Goal: Task Accomplishment & Management: Manage account settings

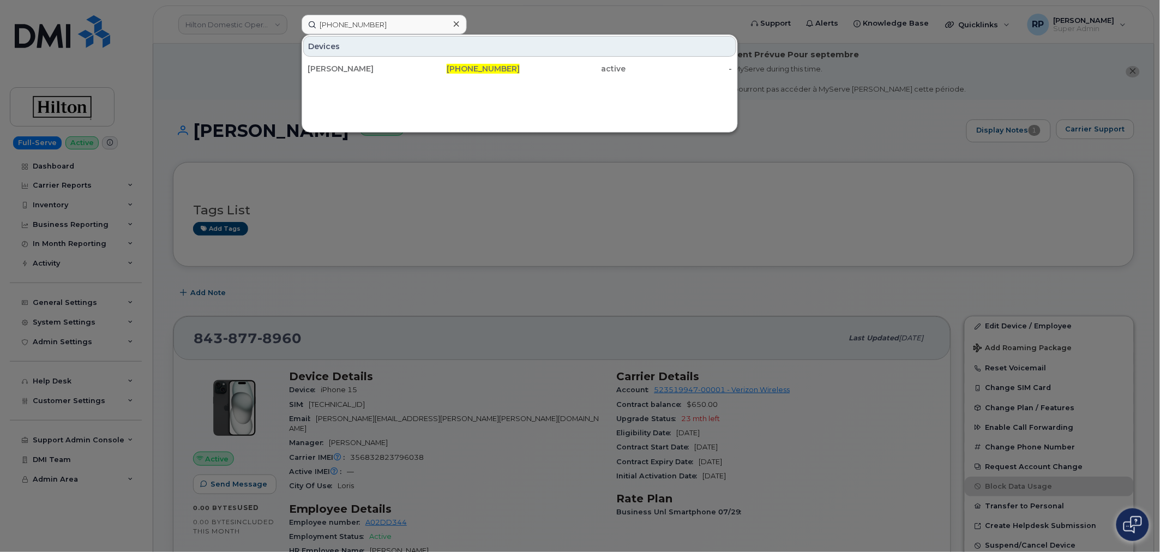
type input "[PHONE_NUMBER]"
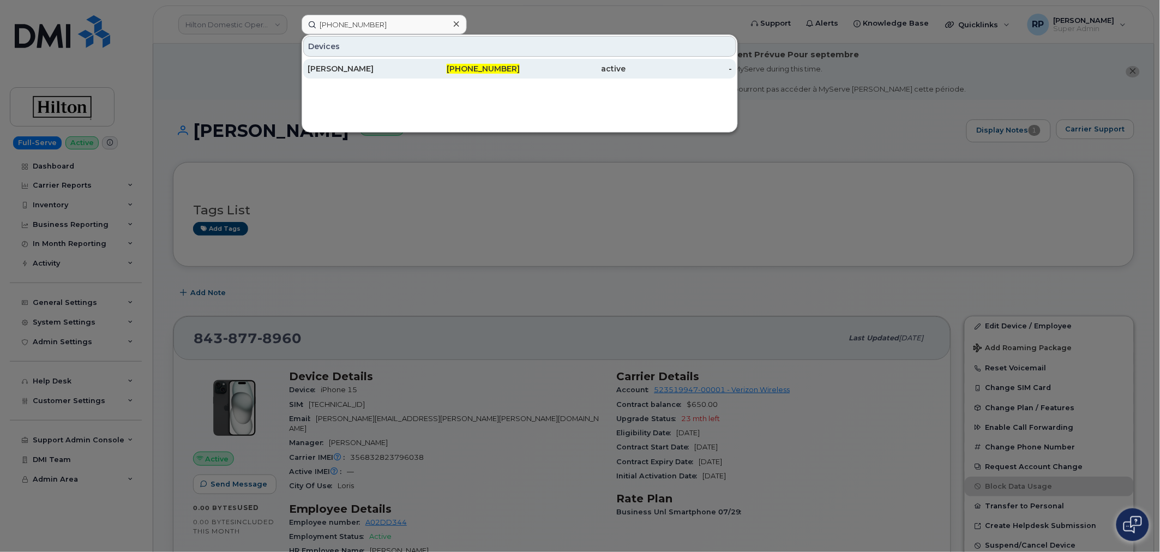
click at [414, 62] on div "Alexander Dellel" at bounding box center [467, 69] width 106 height 20
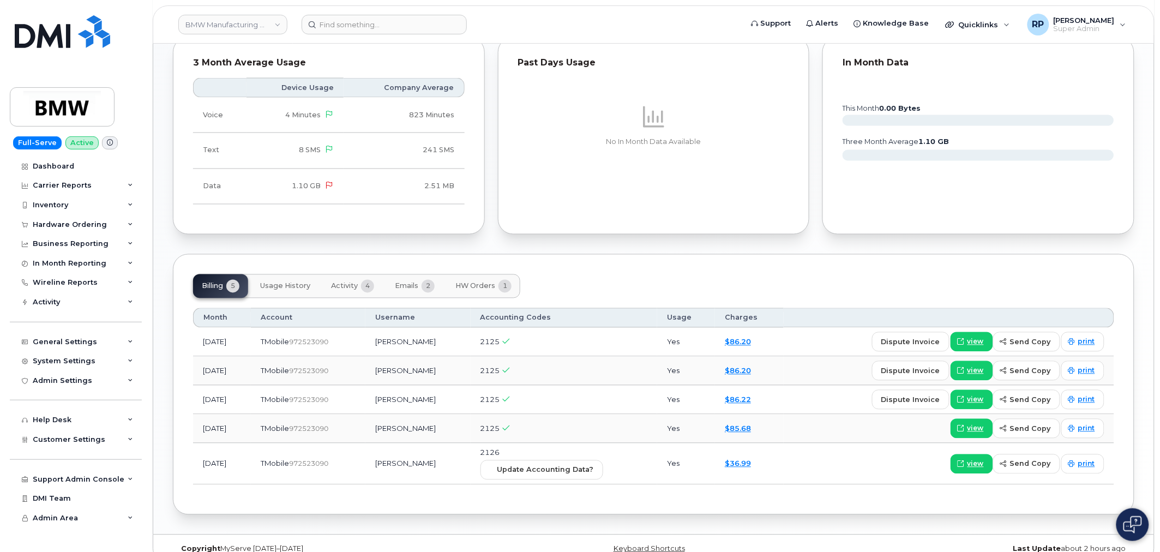
scroll to position [644, 0]
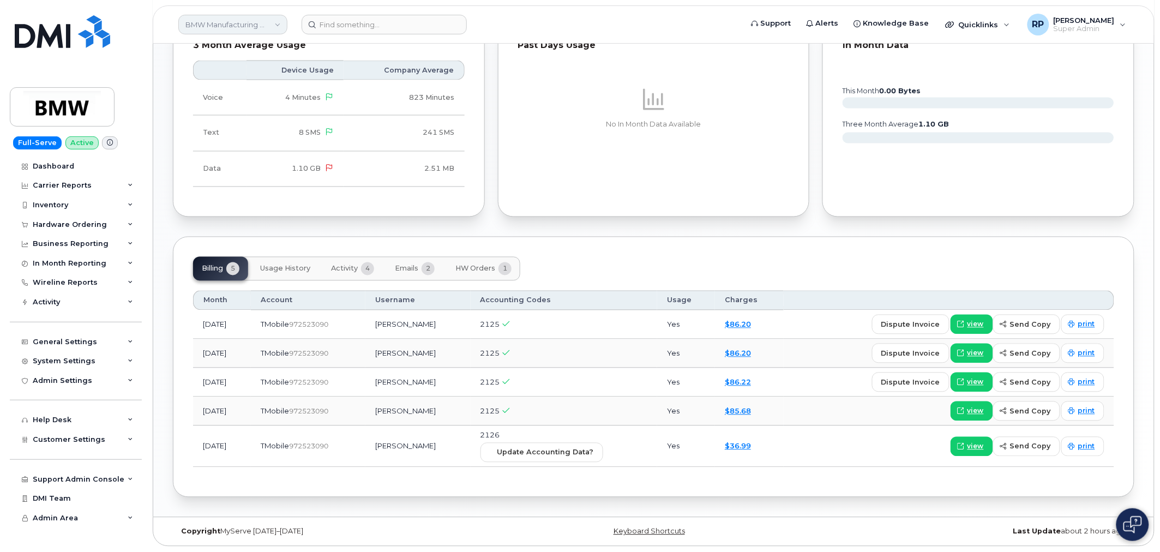
click at [230, 23] on link "BMW Manufacturing Co LLC" at bounding box center [232, 25] width 109 height 20
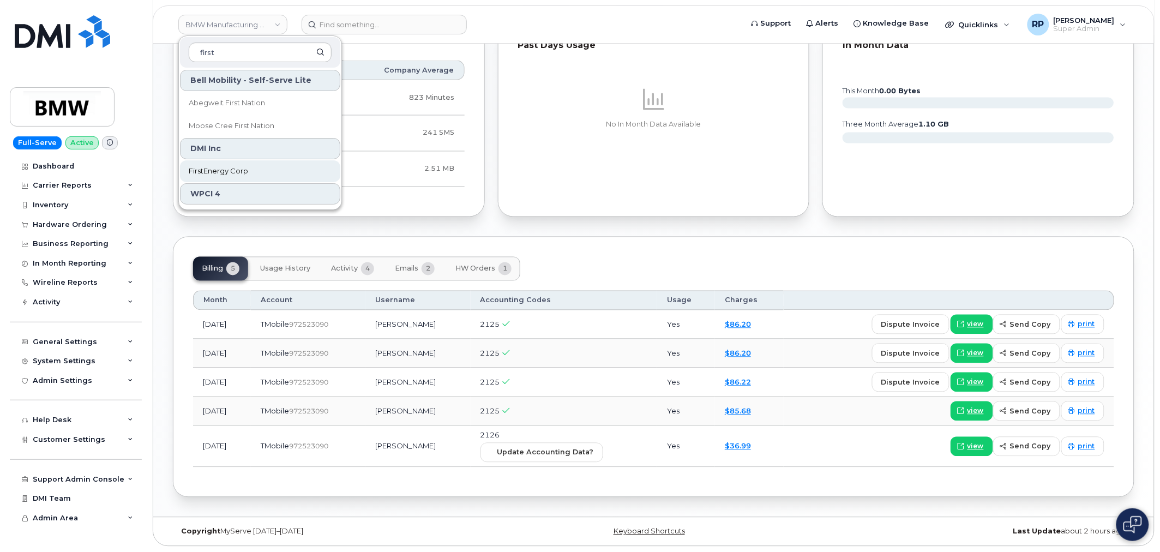
type input "first"
click at [215, 177] on link "FirstEnergy Corp" at bounding box center [260, 171] width 160 height 22
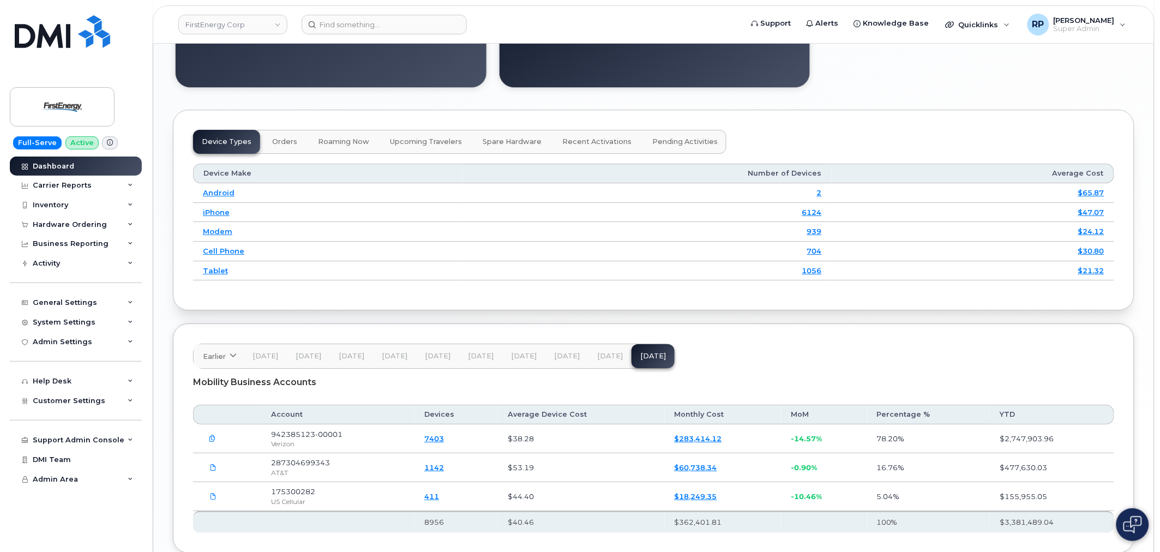
scroll to position [1292, 0]
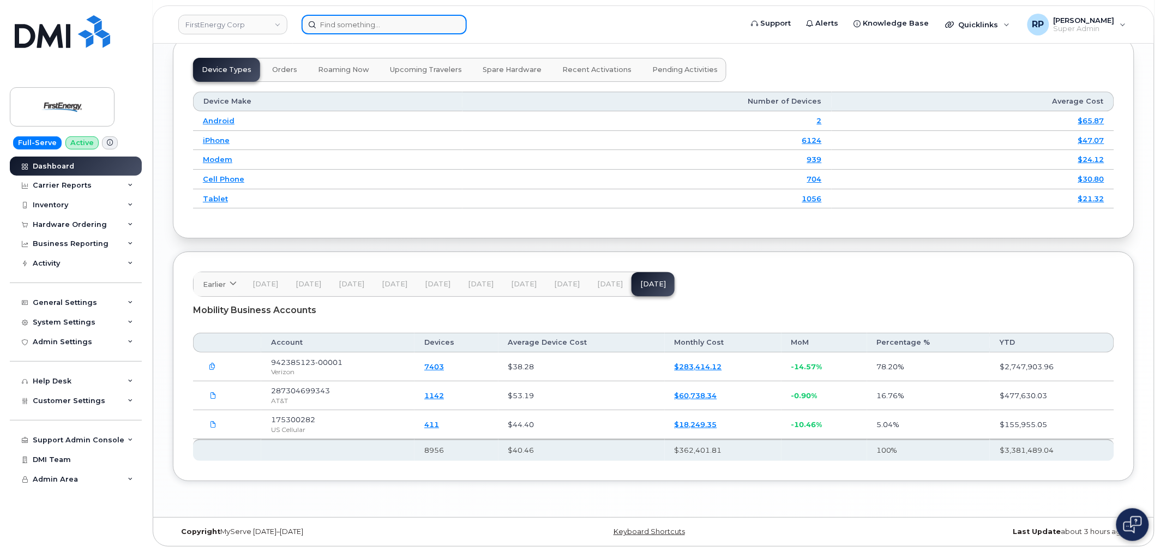
click at [423, 33] on div at bounding box center [519, 25] width 434 height 20
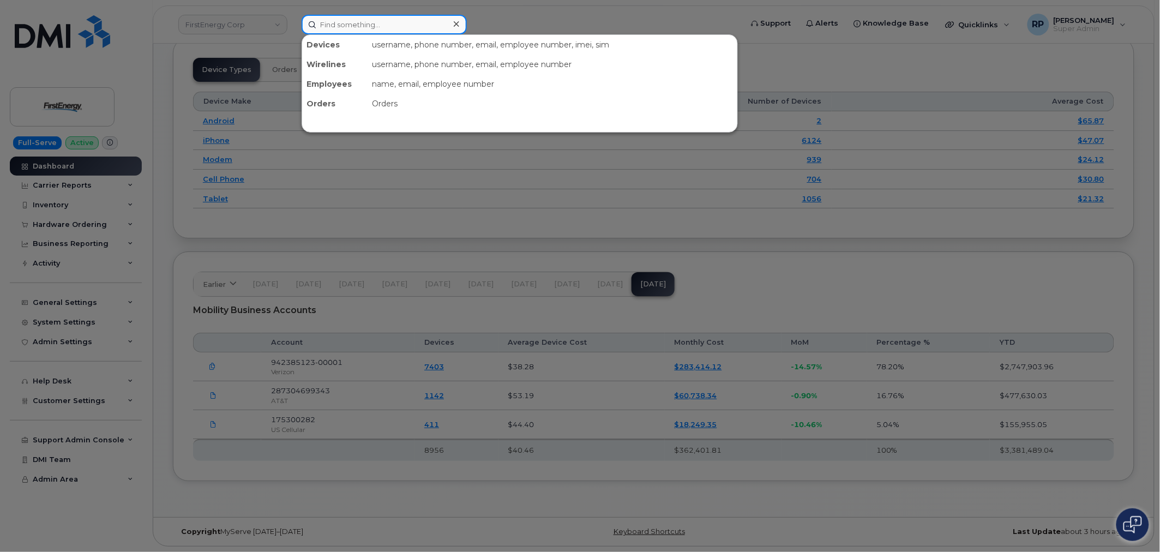
paste input "8157661248"
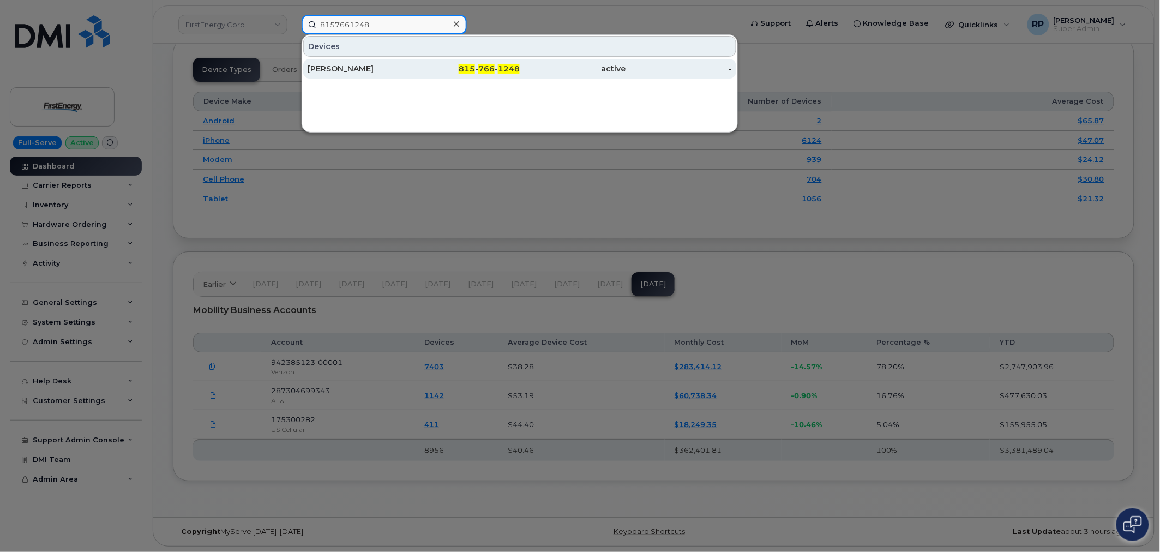
type input "8157661248"
click at [414, 61] on div "Robert J Barbor" at bounding box center [467, 69] width 106 height 20
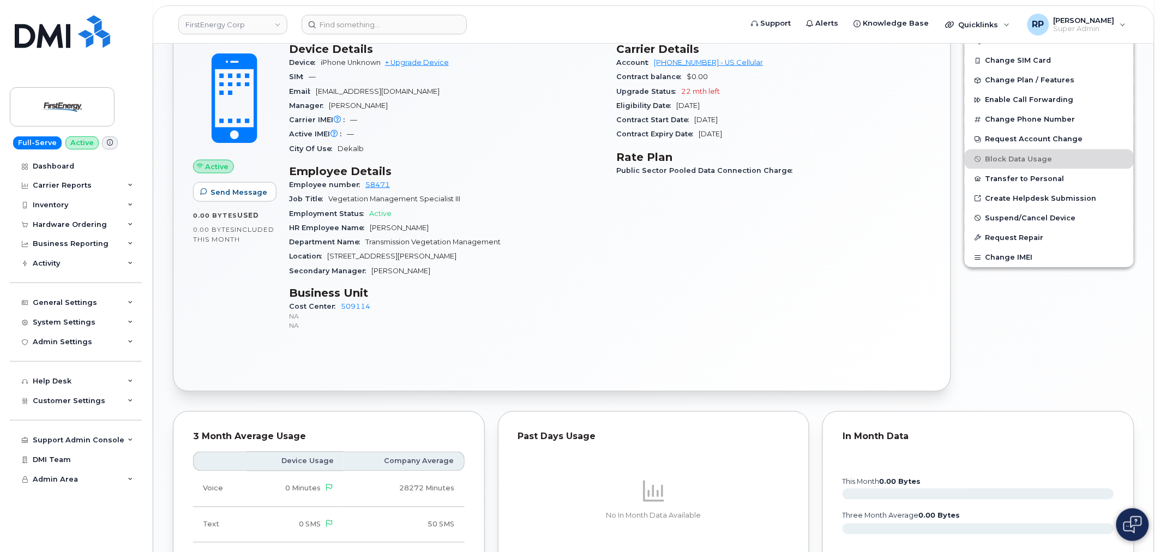
scroll to position [452, 0]
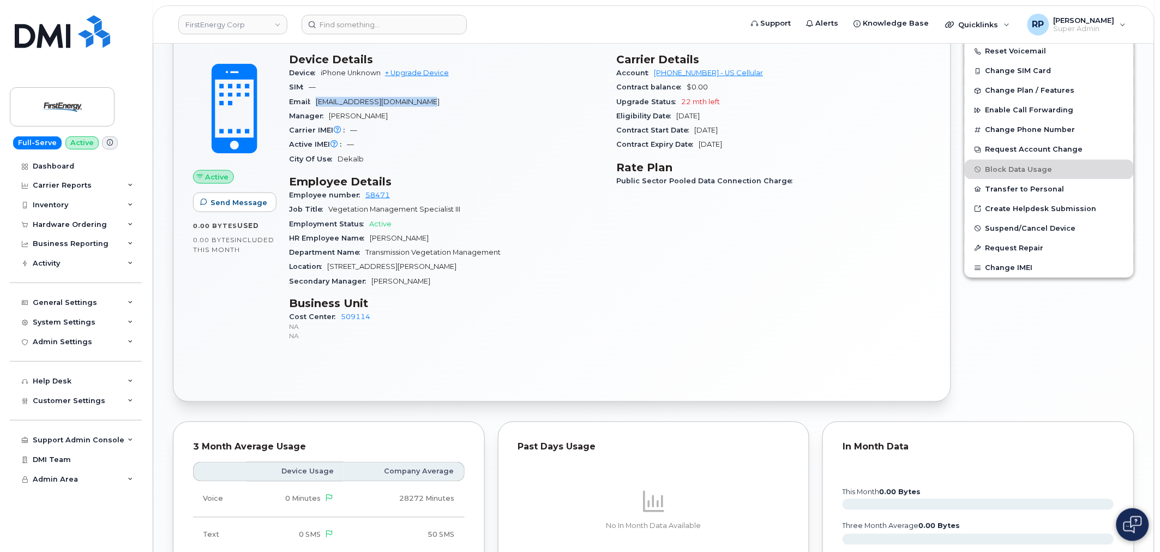
drag, startPoint x: 428, startPoint y: 101, endPoint x: 318, endPoint y: 99, distance: 110.2
click at [318, 99] on div "Email rbarbor@firstenergycorp.com" at bounding box center [446, 102] width 315 height 14
copy span "rbarbor@firstenergycorp.com"
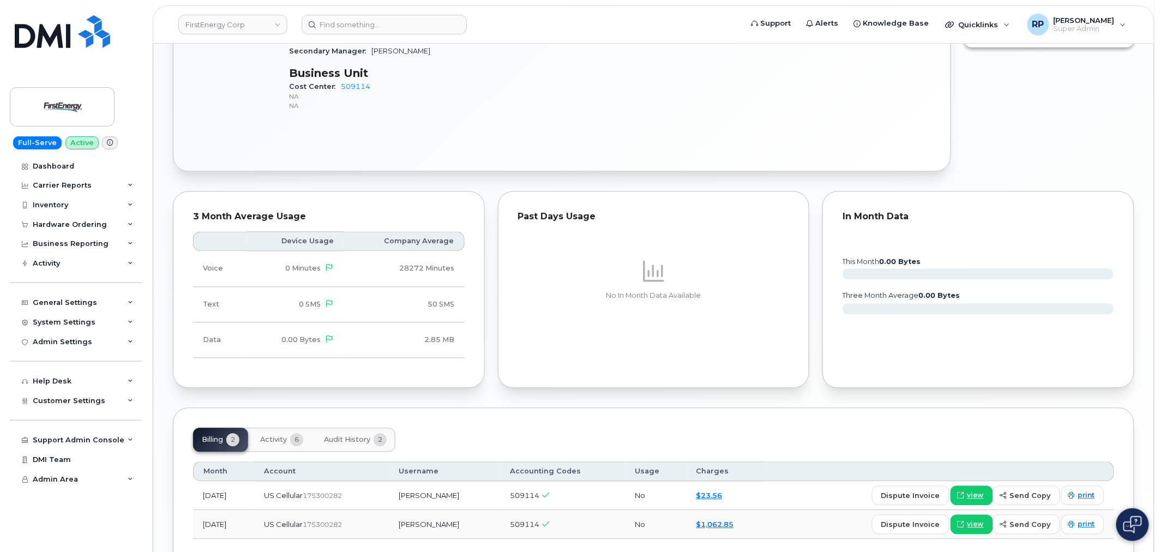
scroll to position [755, 0]
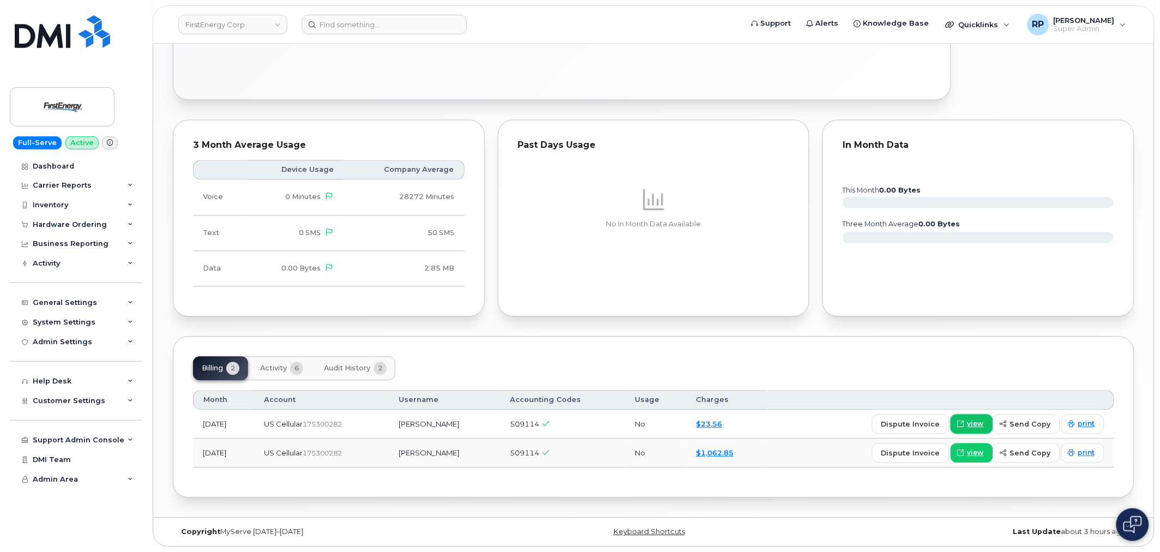
click at [980, 423] on span "view" at bounding box center [975, 424] width 16 height 10
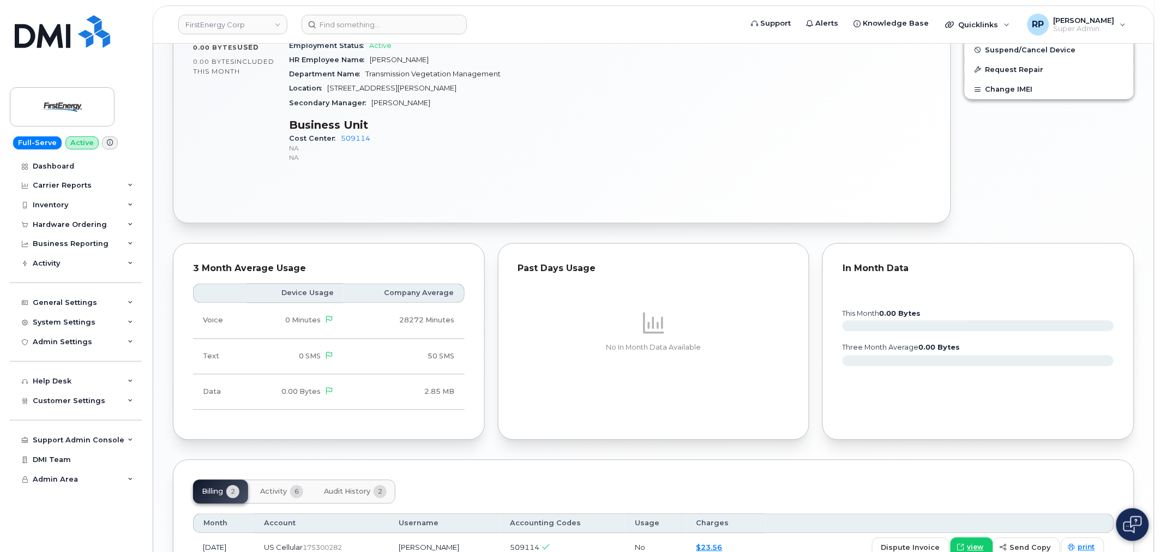
scroll to position [452, 0]
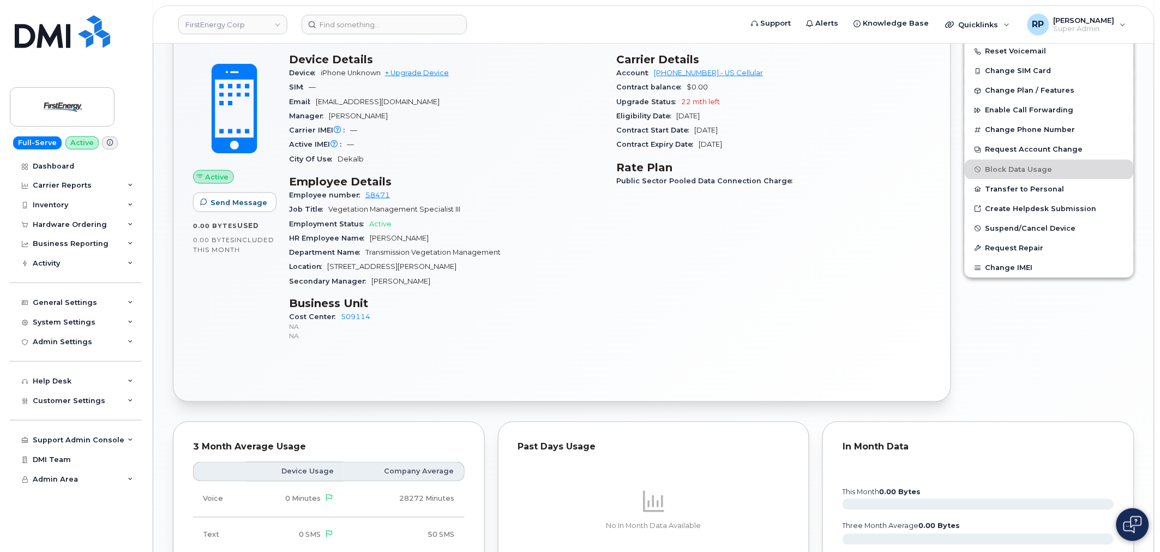
drag, startPoint x: 362, startPoint y: 93, endPoint x: 335, endPoint y: 101, distance: 27.4
click at [345, 104] on span "[EMAIL_ADDRESS][DOMAIN_NAME]" at bounding box center [378, 102] width 124 height 8
click at [319, 101] on span "[EMAIL_ADDRESS][DOMAIN_NAME]" at bounding box center [378, 102] width 124 height 8
drag, startPoint x: 317, startPoint y: 100, endPoint x: 423, endPoint y: 101, distance: 106.3
click at [423, 101] on div "Email rbarbor@firstenergycorp.com" at bounding box center [446, 102] width 315 height 14
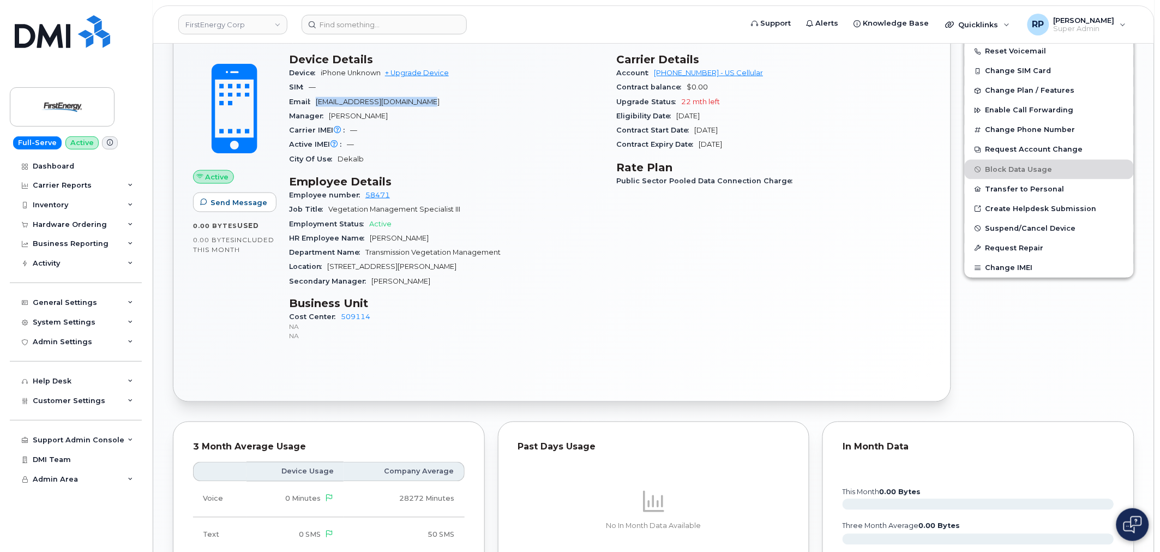
copy span "[EMAIL_ADDRESS][DOMAIN_NAME]"
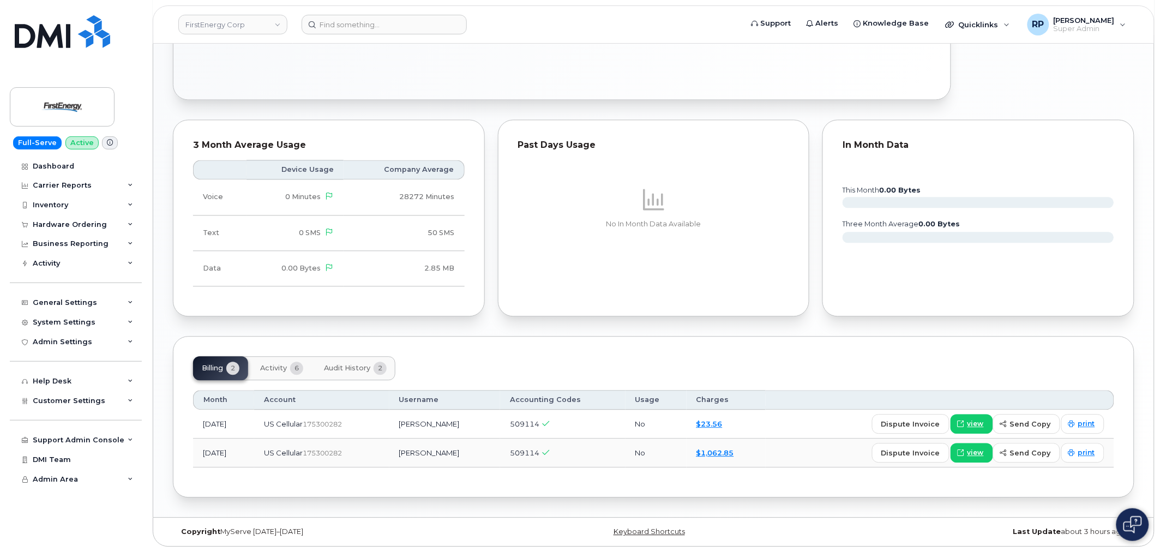
scroll to position [755, 0]
click at [222, 449] on td "[DATE]" at bounding box center [223, 452] width 61 height 29
click at [988, 454] on link "view" at bounding box center [972, 453] width 43 height 20
click at [988, 453] on link "view" at bounding box center [972, 453] width 43 height 20
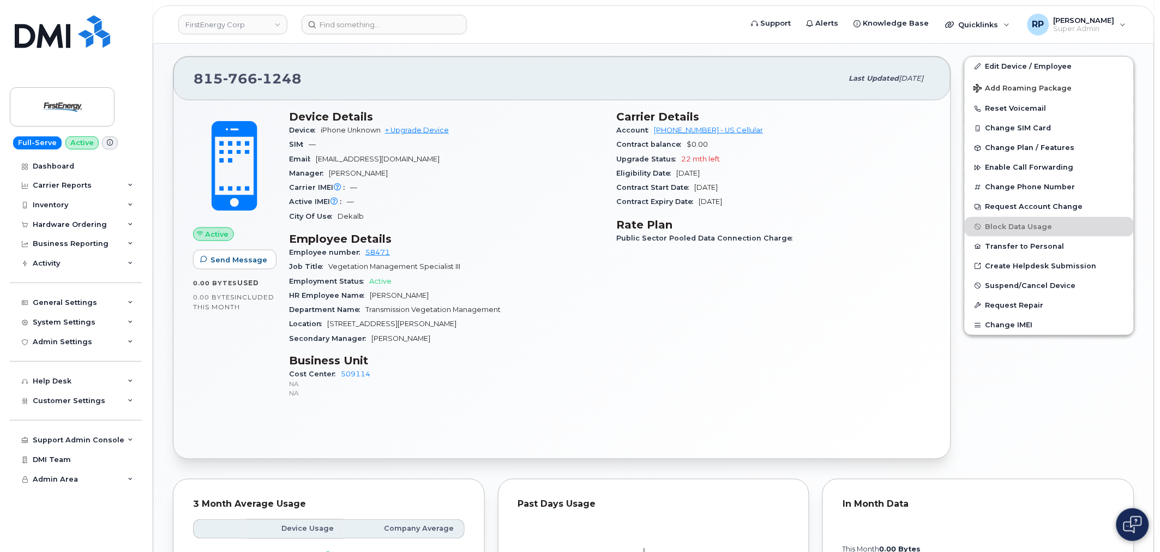
scroll to position [404, 0]
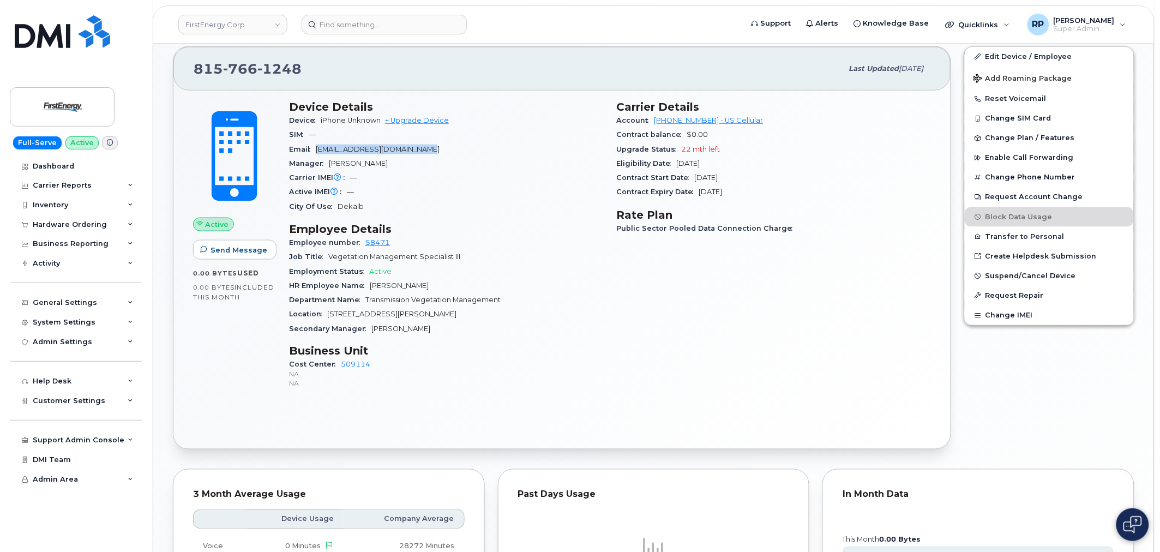
drag, startPoint x: 426, startPoint y: 149, endPoint x: 318, endPoint y: 154, distance: 108.6
click at [318, 154] on div "Email rbarbor@firstenergycorp.com" at bounding box center [446, 149] width 315 height 14
copy span "rbarbor@firstenergycorp.com"
click at [371, 25] on input at bounding box center [384, 25] width 165 height 20
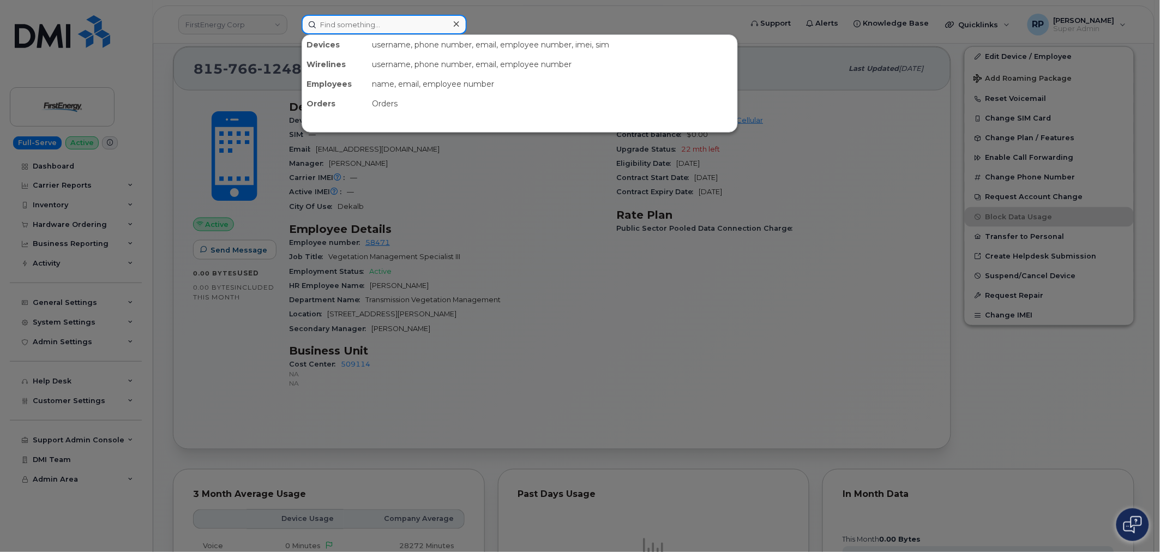
paste input "3497328644"
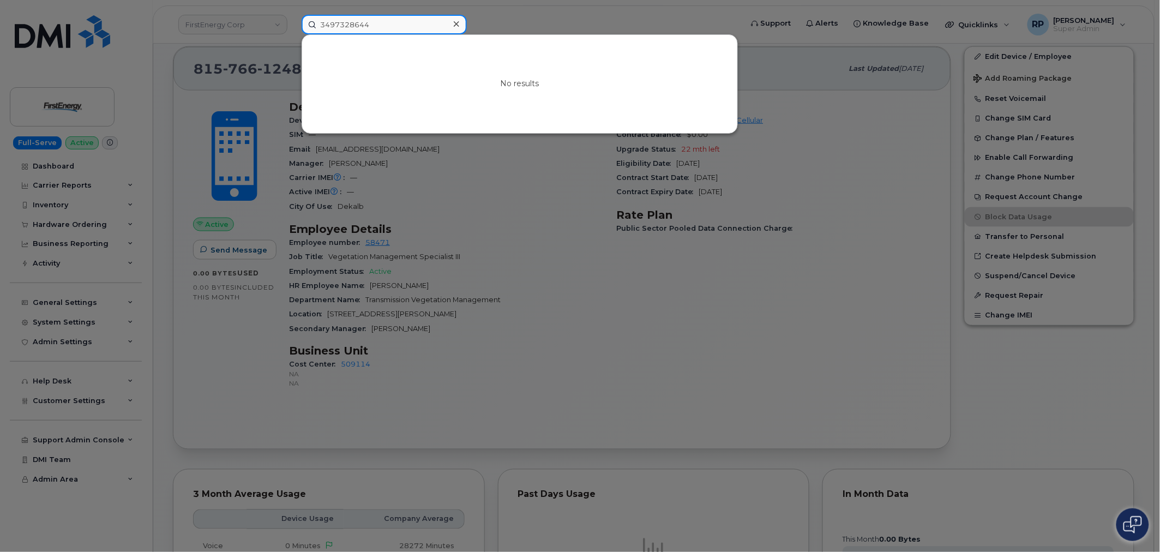
type input "3497328644"
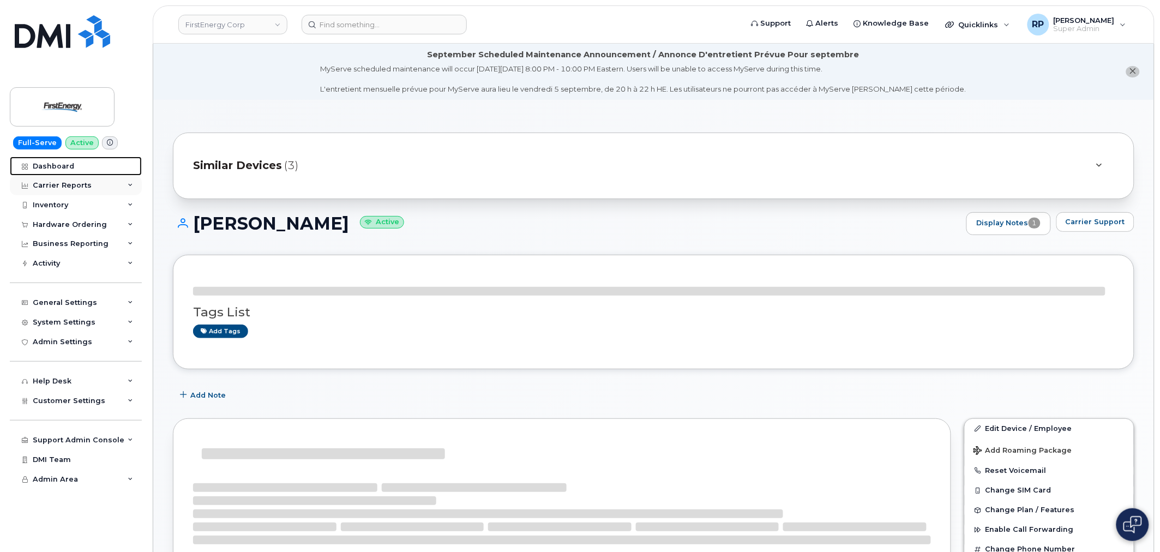
click at [55, 161] on link "Dashboard" at bounding box center [76, 167] width 132 height 20
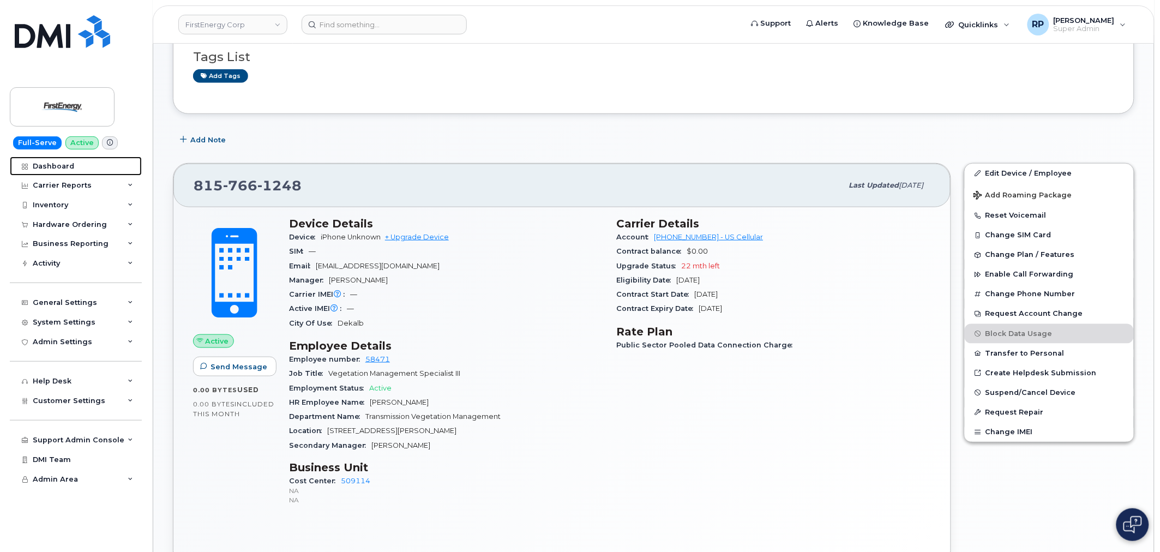
scroll to position [404, 0]
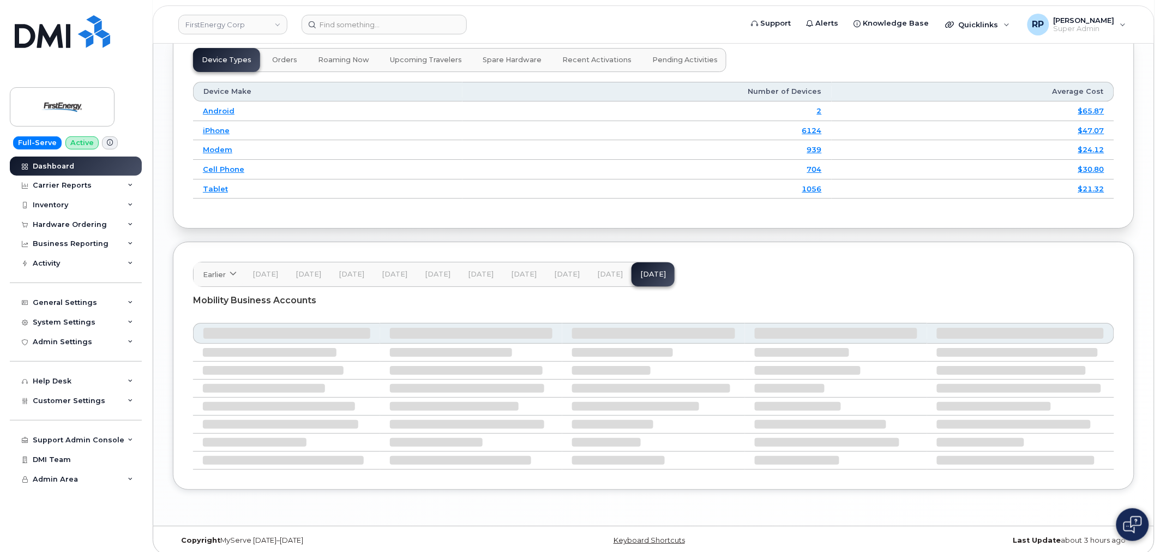
scroll to position [1292, 0]
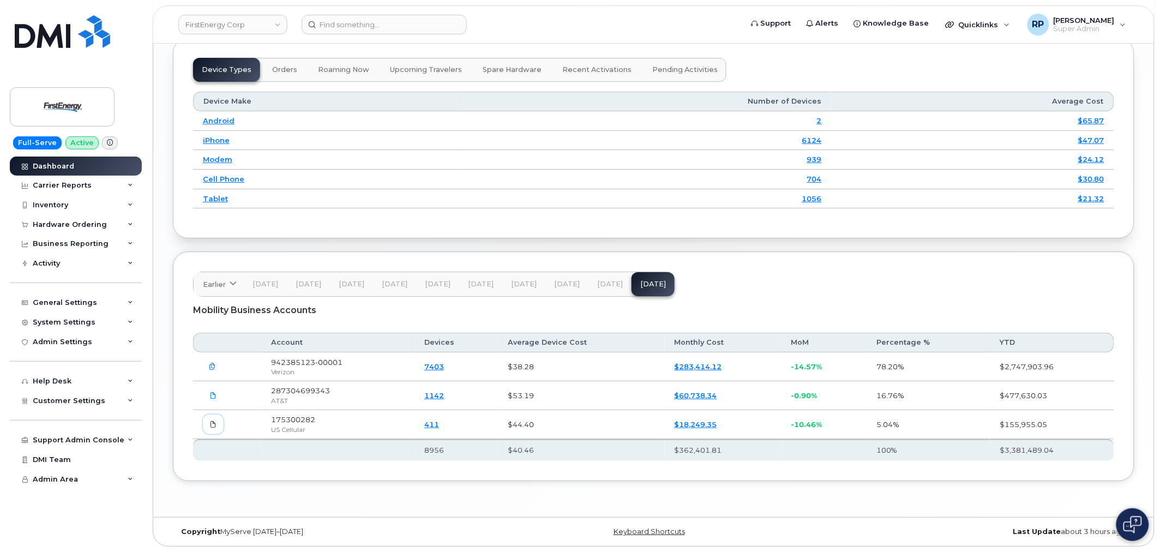
click at [209, 422] on span at bounding box center [213, 424] width 10 height 10
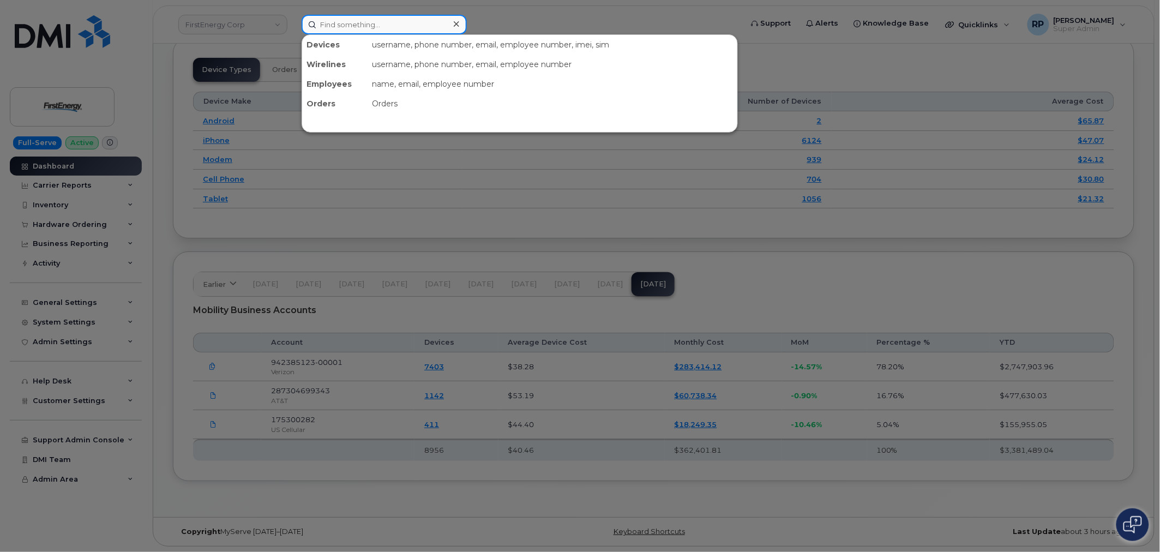
paste input "elise.batista@waldorfastoria.com"
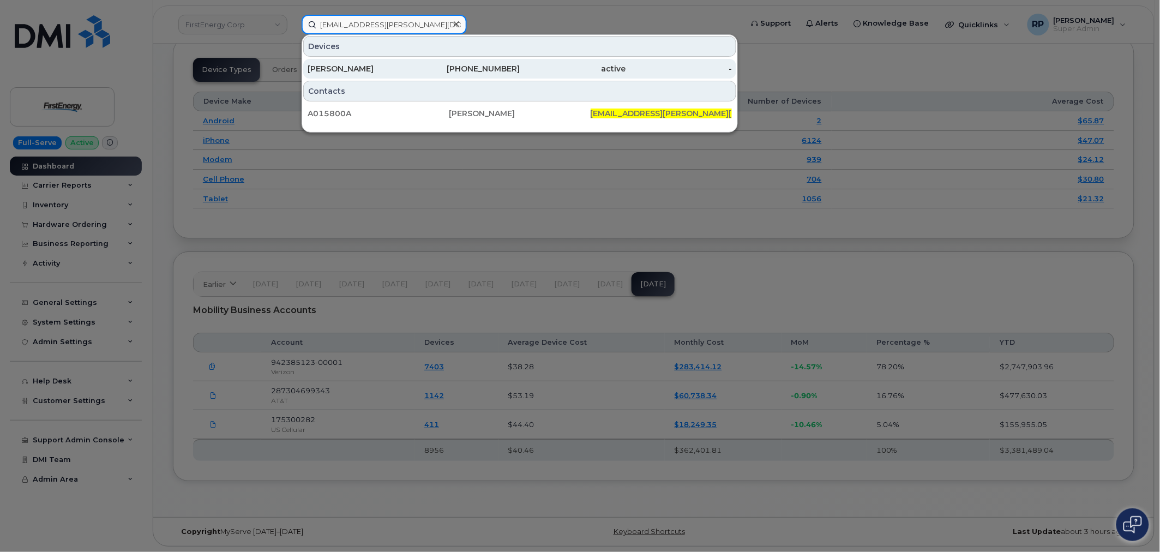
type input "elise.batista@waldorfastoria.com"
click at [414, 62] on div "ELISE BATISTA" at bounding box center [467, 69] width 106 height 20
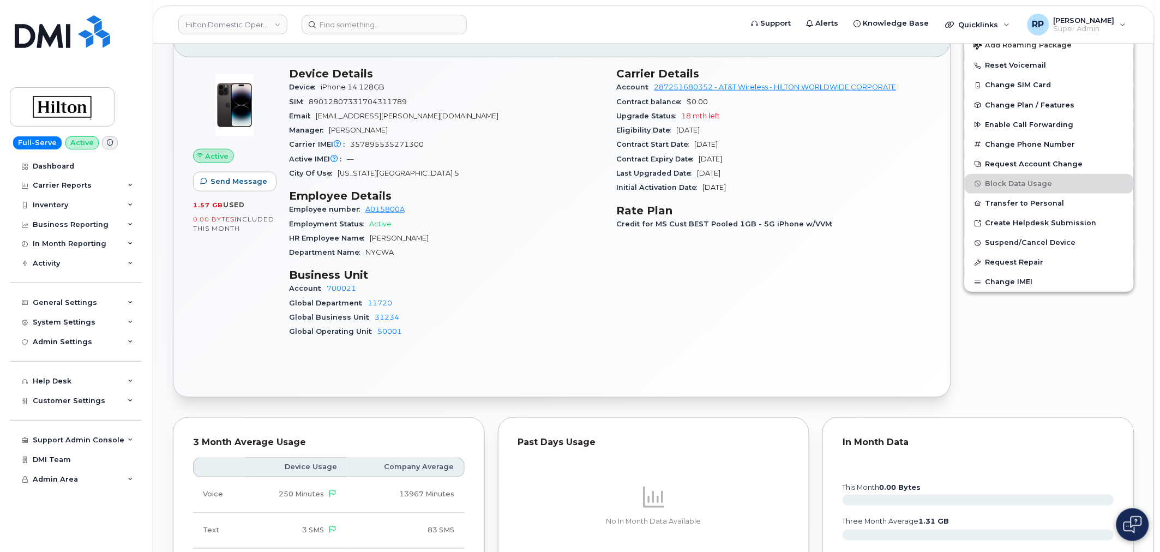
scroll to position [202, 0]
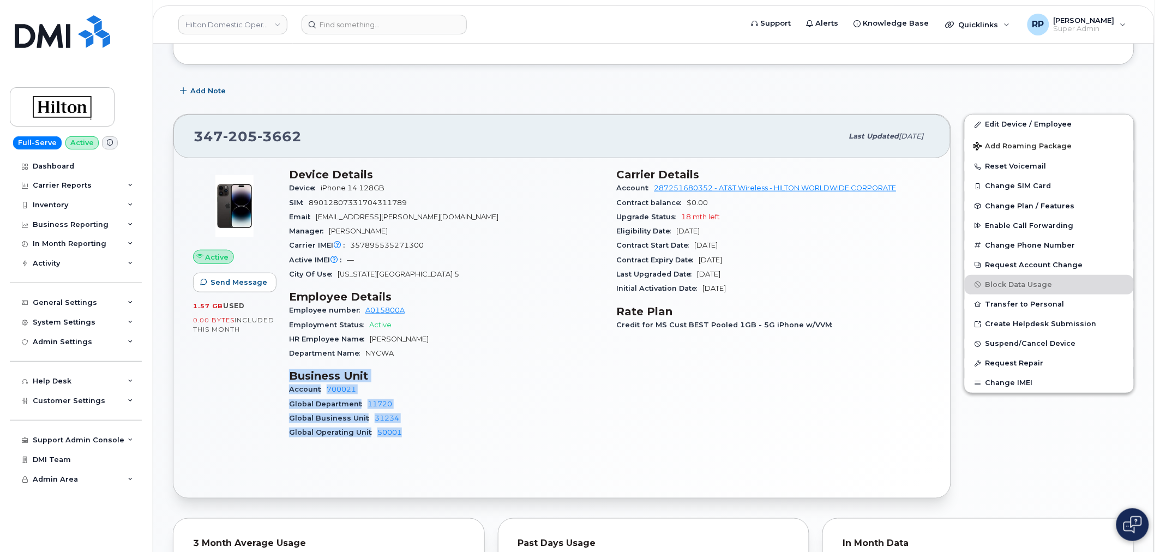
drag, startPoint x: 290, startPoint y: 374, endPoint x: 409, endPoint y: 434, distance: 132.9
click at [409, 434] on section "Business Unit Account 700021 Global Department 11720 Global Business Unit 31234…" at bounding box center [446, 404] width 315 height 70
copy section "Business Unit Account 700021 Global Department 11720 Global Business Unit 31234…"
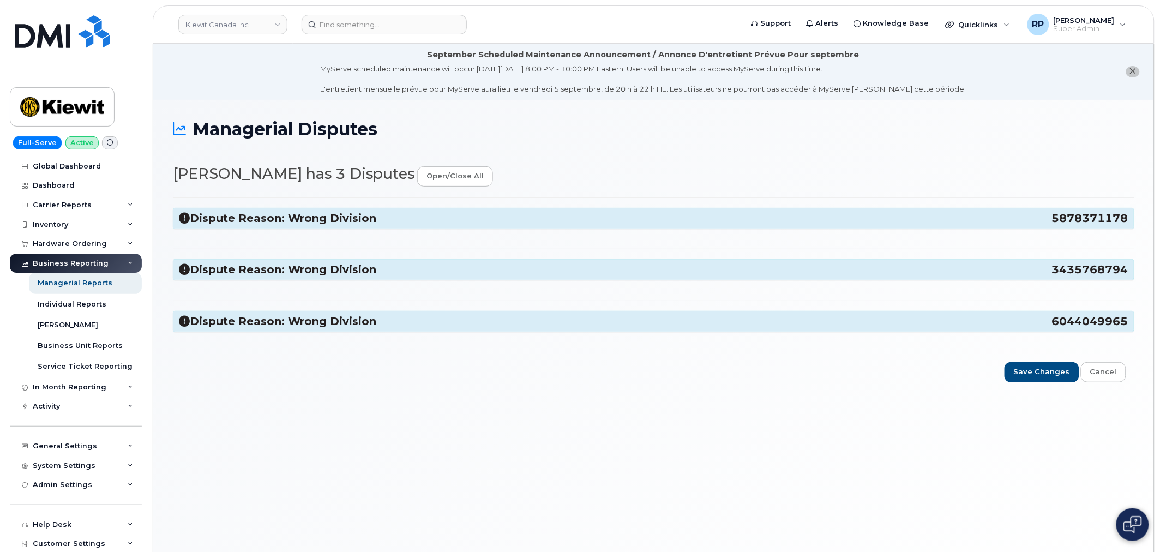
click at [184, 219] on icon at bounding box center [184, 218] width 11 height 11
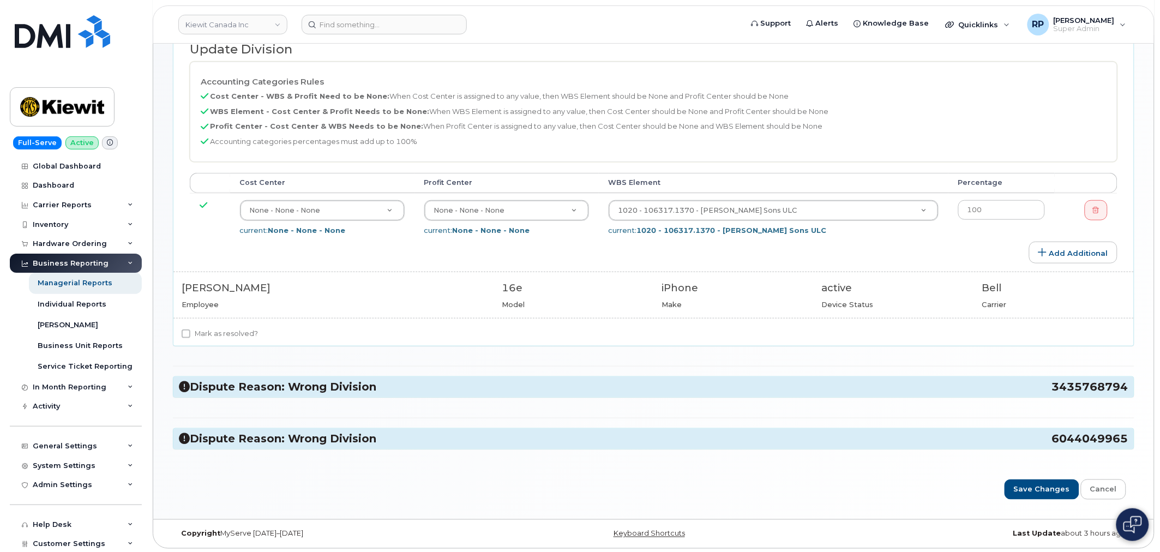
scroll to position [226, 0]
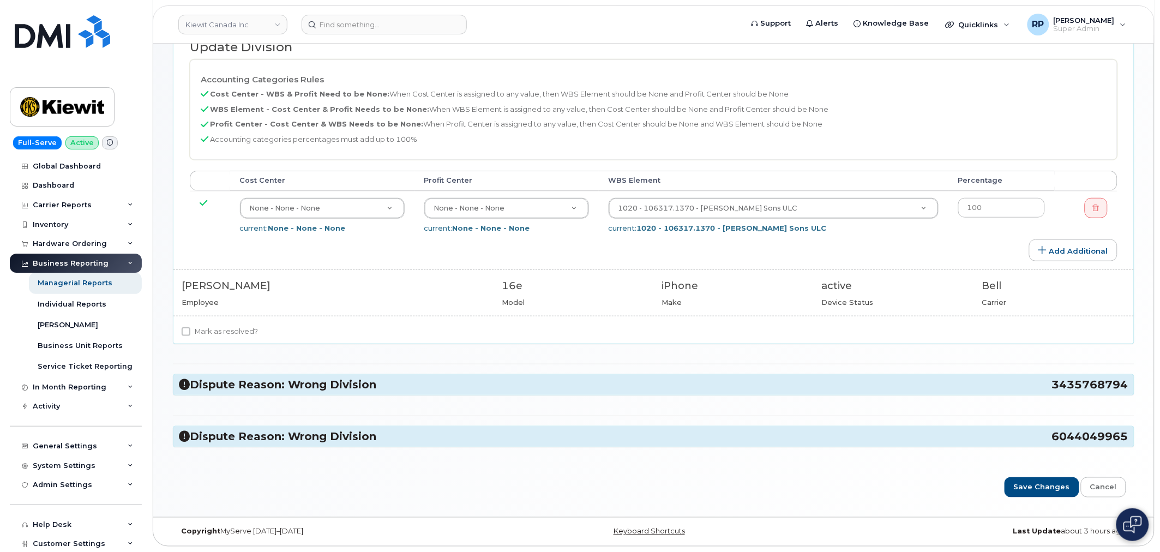
click at [211, 388] on h3 "Dispute Reason: Wrong Division 3435768794" at bounding box center [653, 384] width 949 height 15
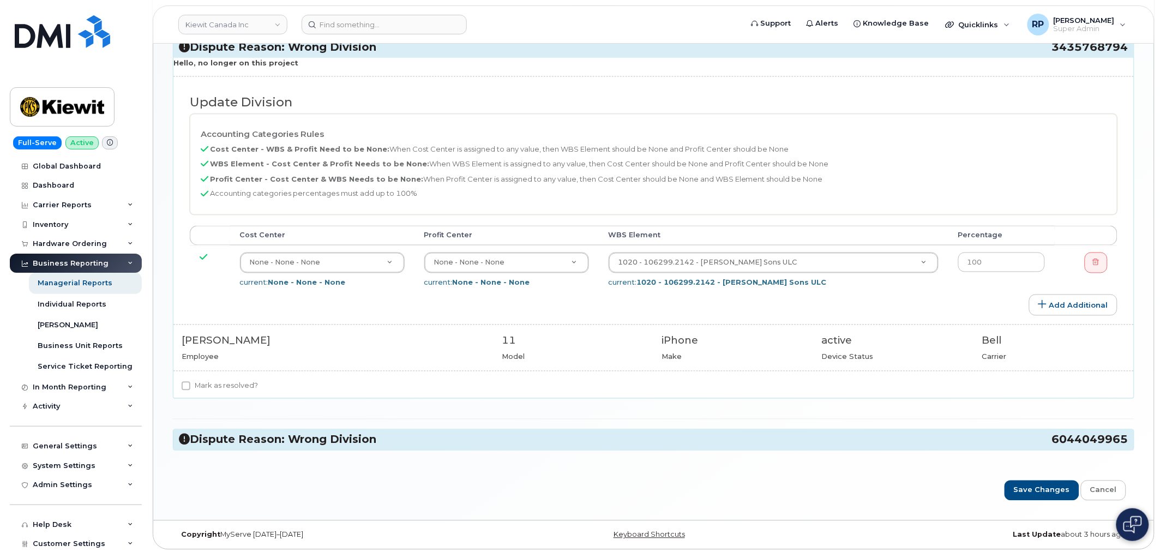
scroll to position [568, 0]
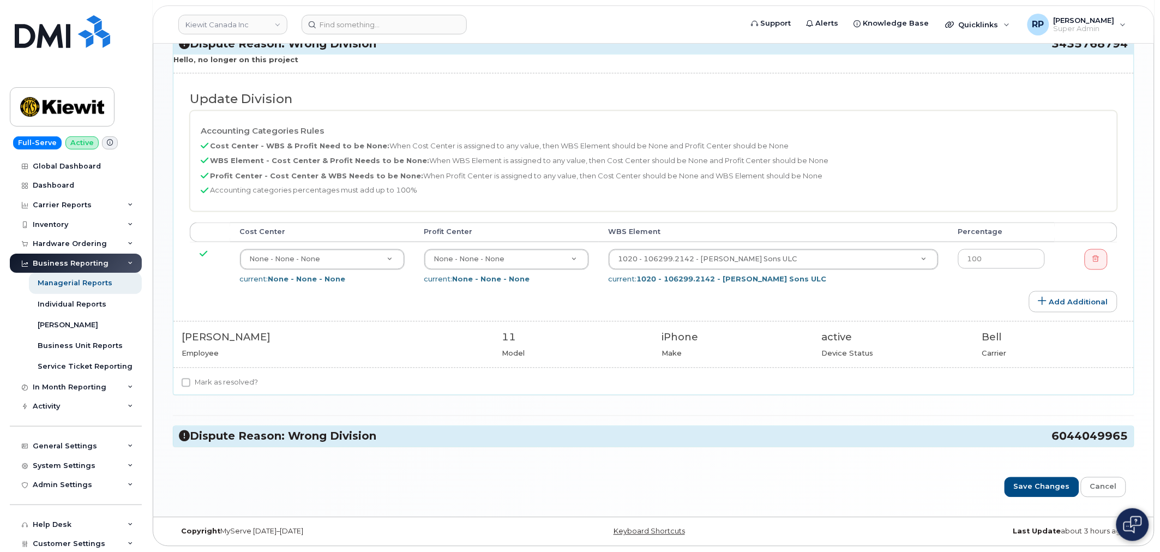
click at [291, 440] on h3 "Dispute Reason: Wrong Division 6044049965" at bounding box center [653, 436] width 949 height 15
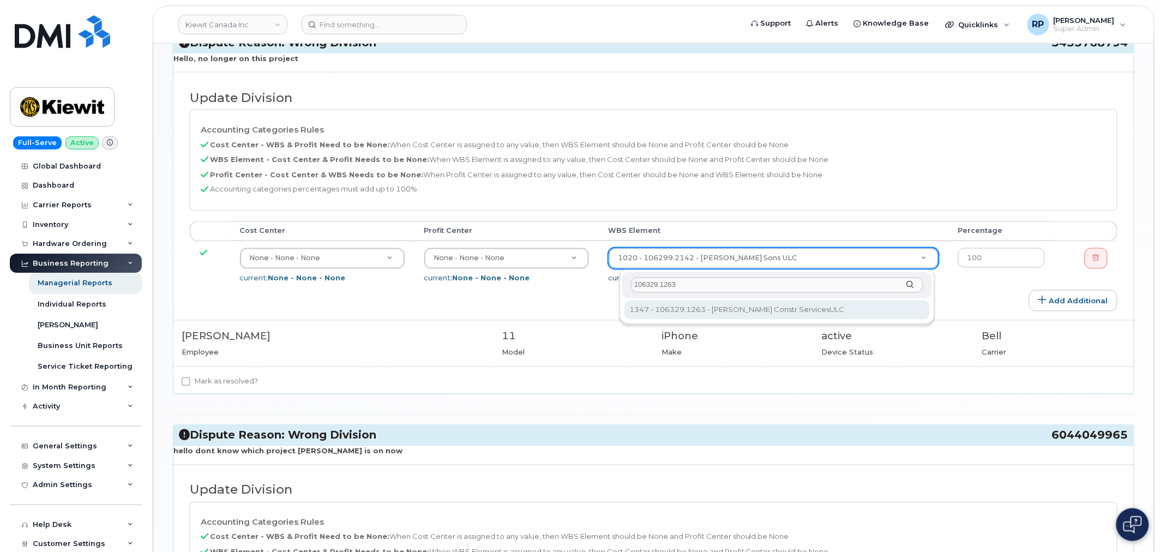
type input "106329.1263"
type input "35626091"
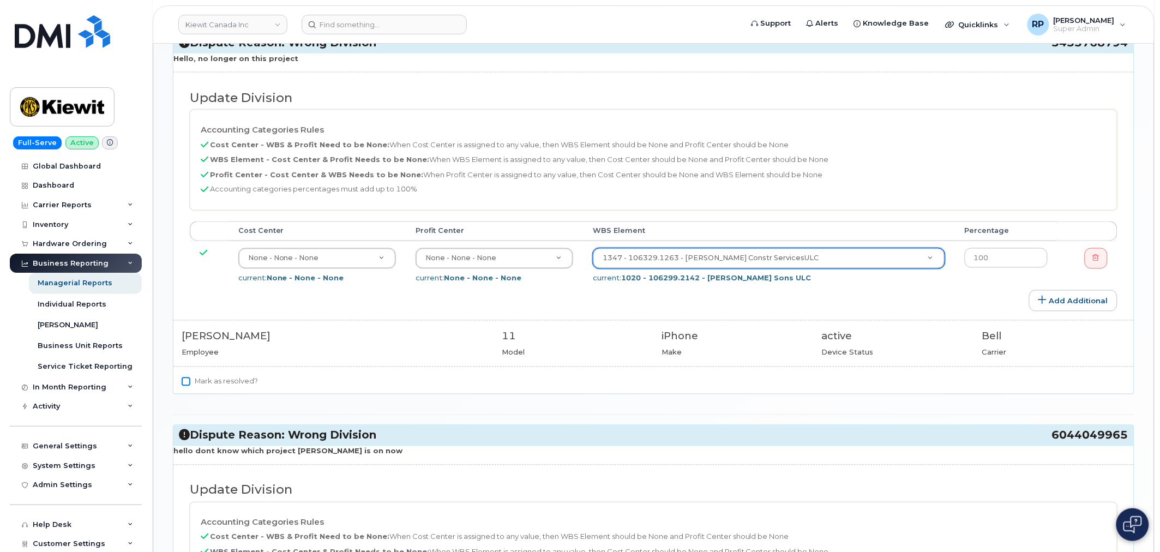
click at [187, 383] on input "Mark as resolved?" at bounding box center [186, 381] width 9 height 9
checkbox input "true"
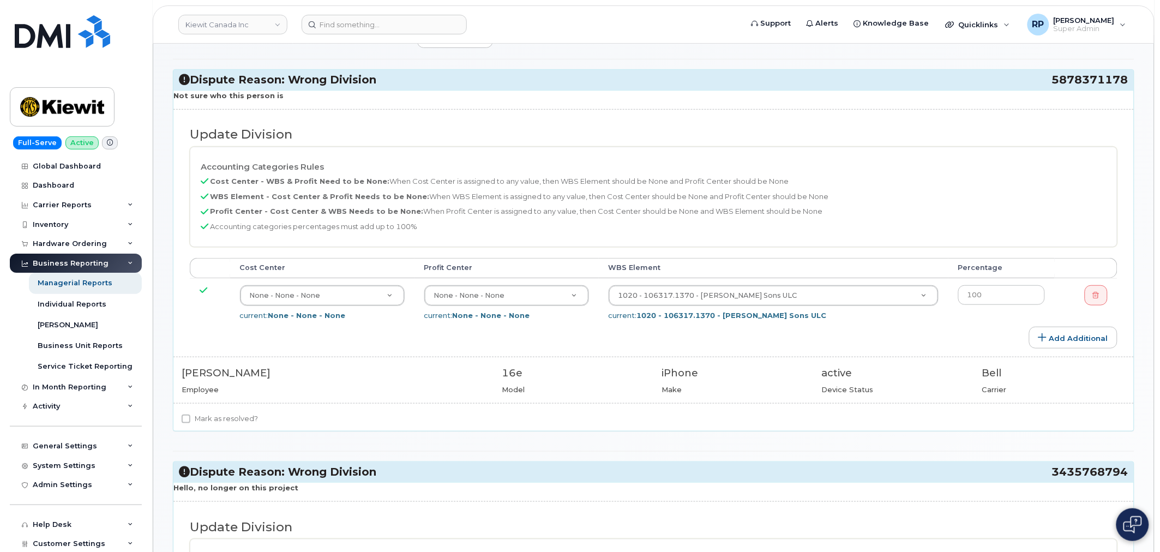
scroll to position [101, 0]
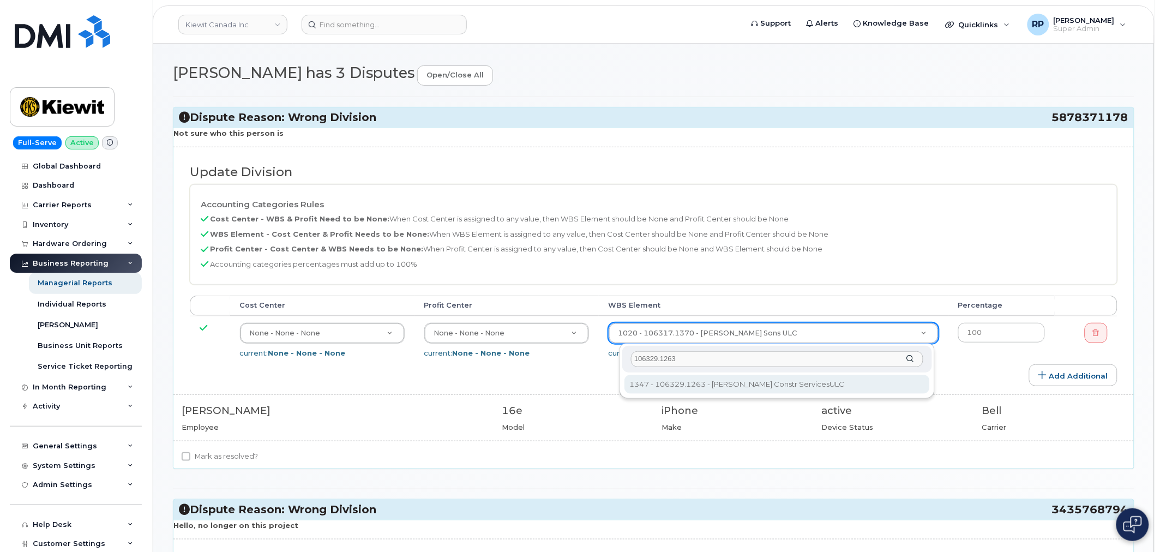
type input "106329.1263"
type input "35626091"
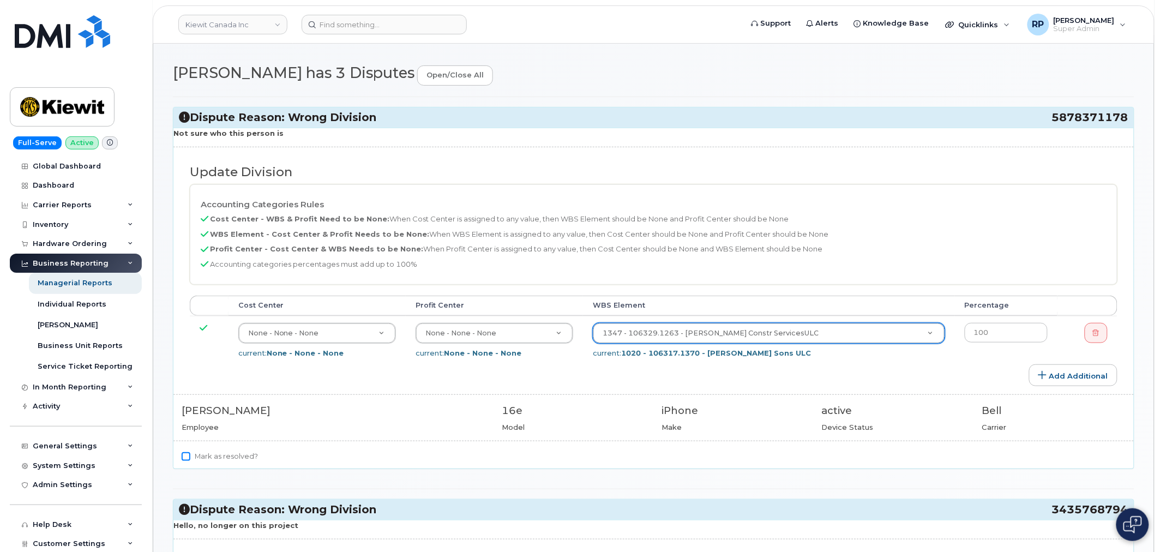
click at [185, 456] on input "Mark as resolved?" at bounding box center [186, 456] width 9 height 9
checkbox input "true"
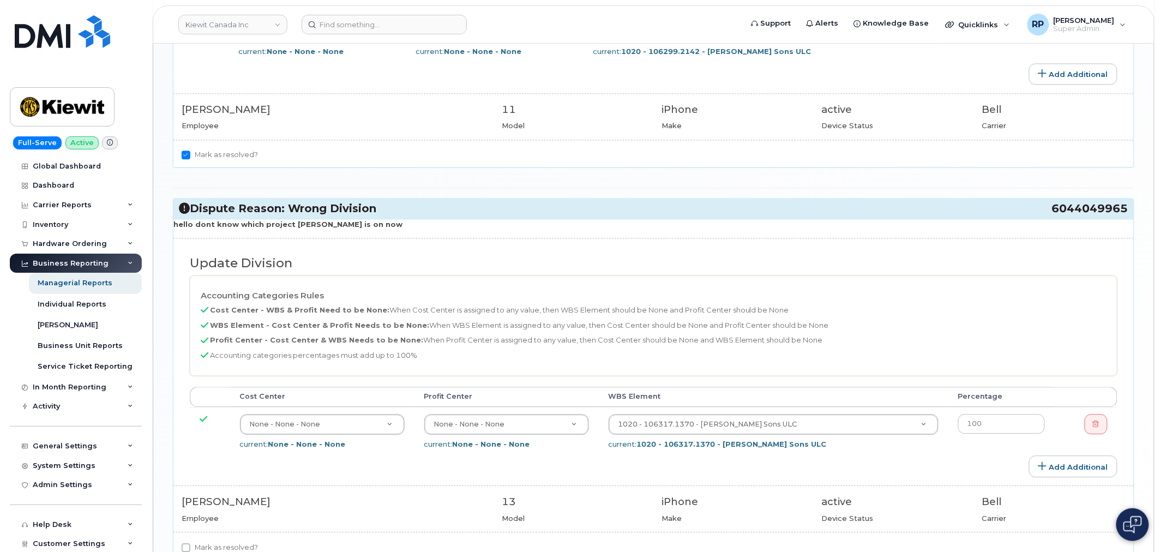
scroll to position [808, 0]
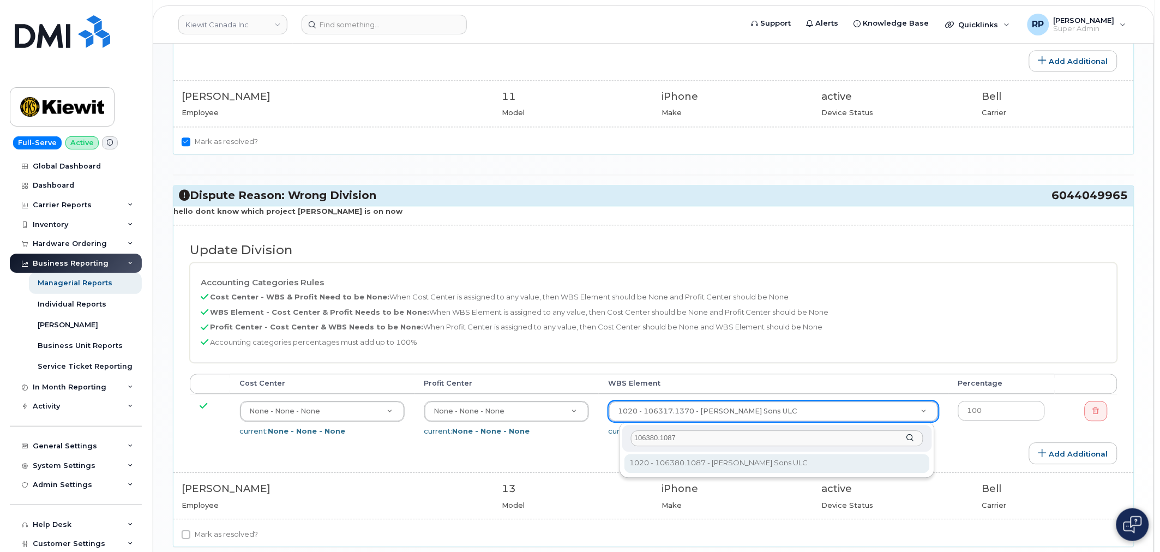
type input "106380.1087"
type input "35082218"
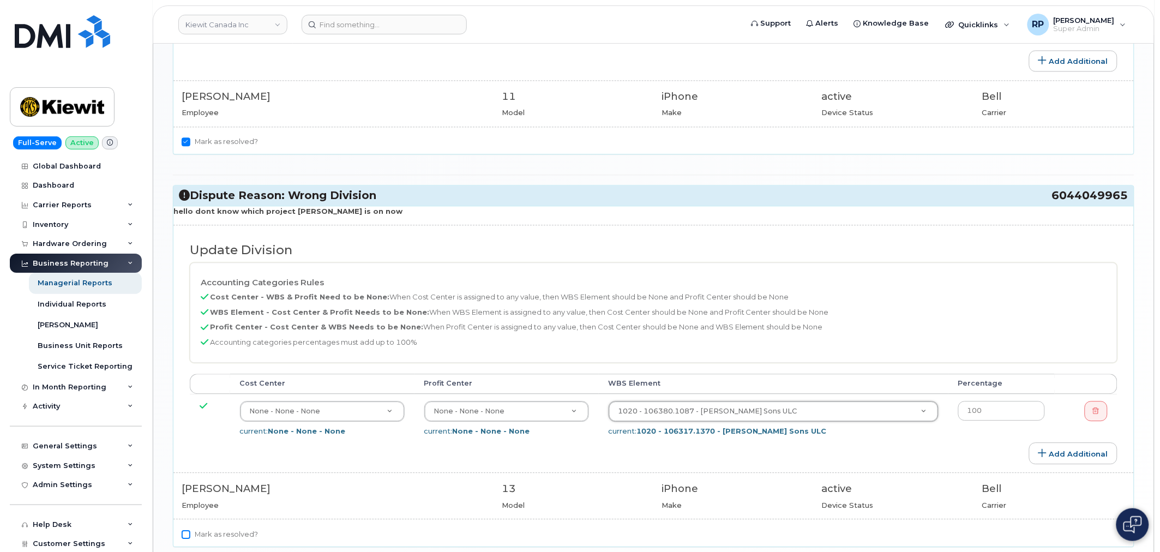
click at [184, 535] on input "Mark as resolved?" at bounding box center [186, 534] width 9 height 9
checkbox input "true"
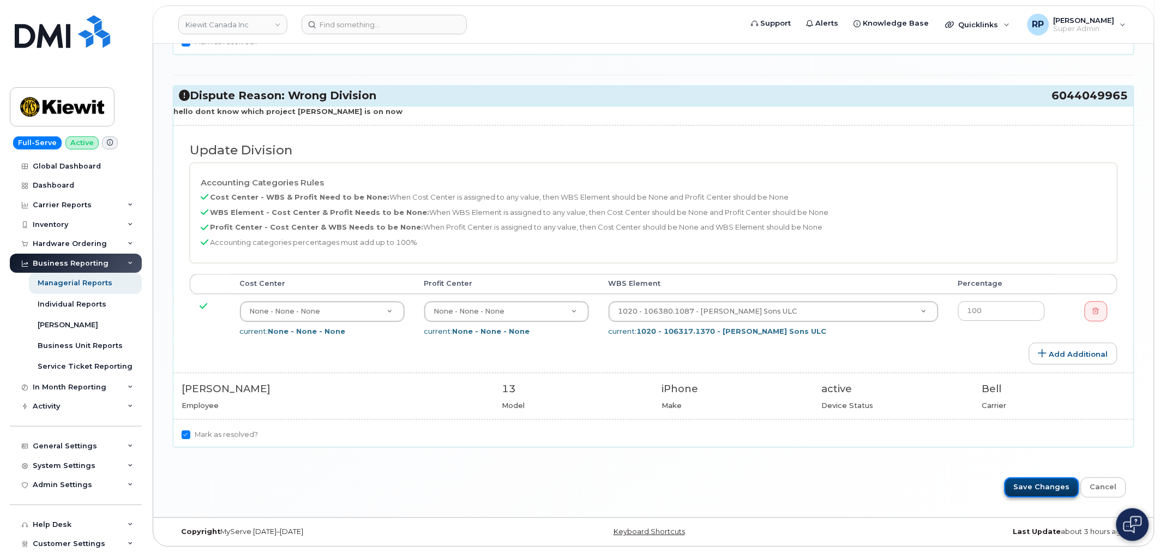
click at [1033, 494] on input "Save Changes" at bounding box center [1042, 487] width 75 height 20
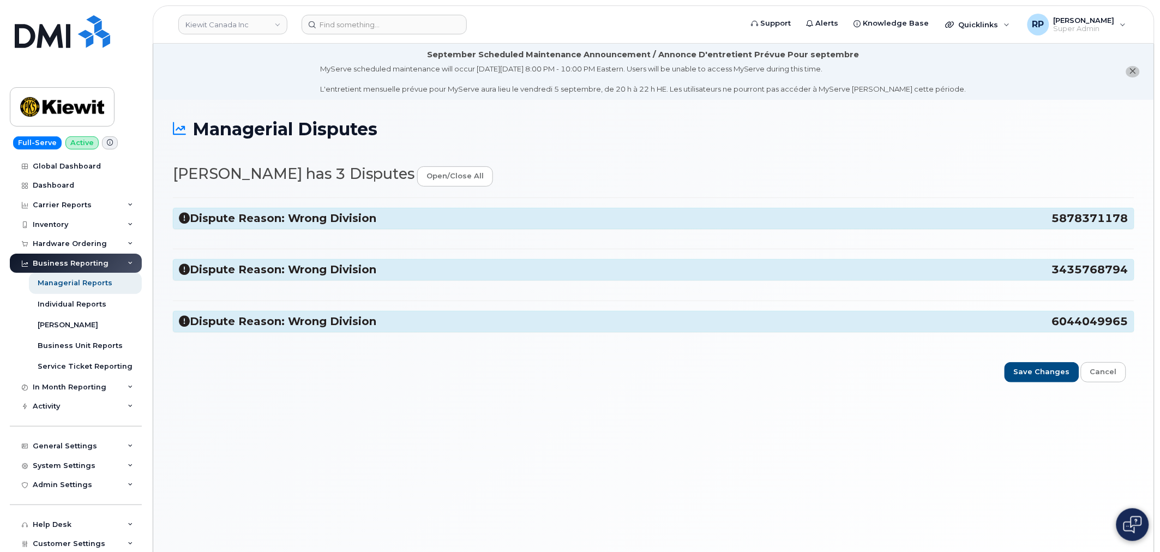
drag, startPoint x: 1055, startPoint y: 225, endPoint x: 1128, endPoint y: 224, distance: 73.1
click at [1128, 224] on h3 "Dispute Reason: Wrong Division 5878371178" at bounding box center [653, 218] width 949 height 15
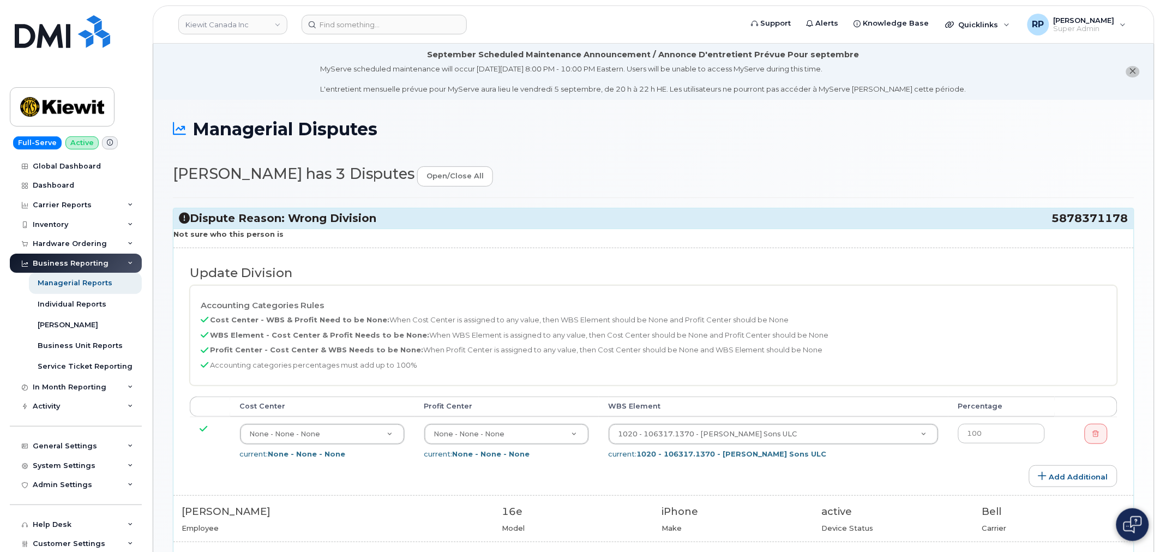
copy h3 "5878371178"
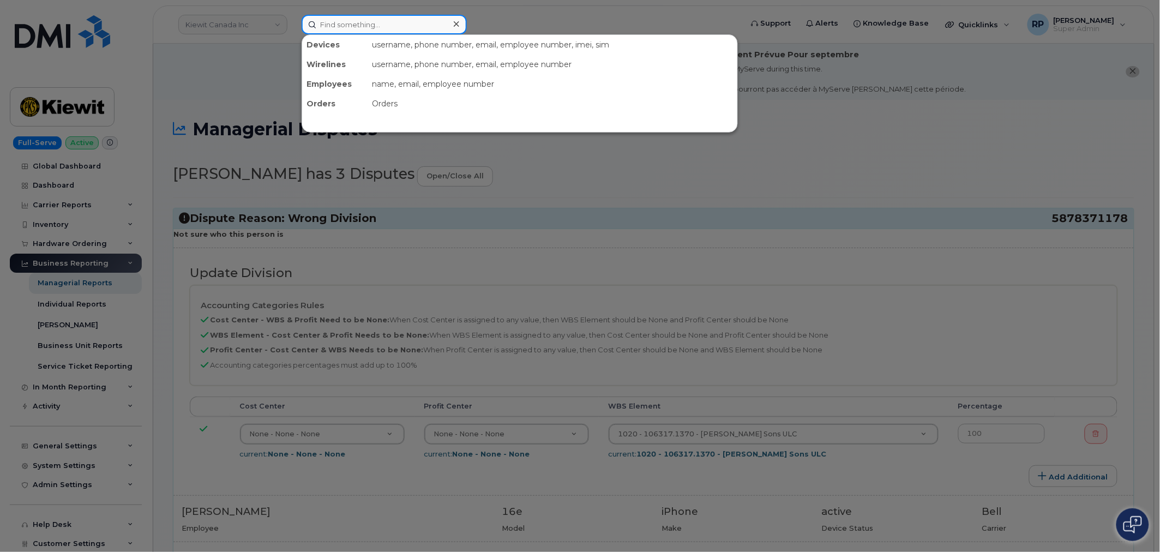
click at [400, 22] on input at bounding box center [384, 25] width 165 height 20
paste input "5878371178"
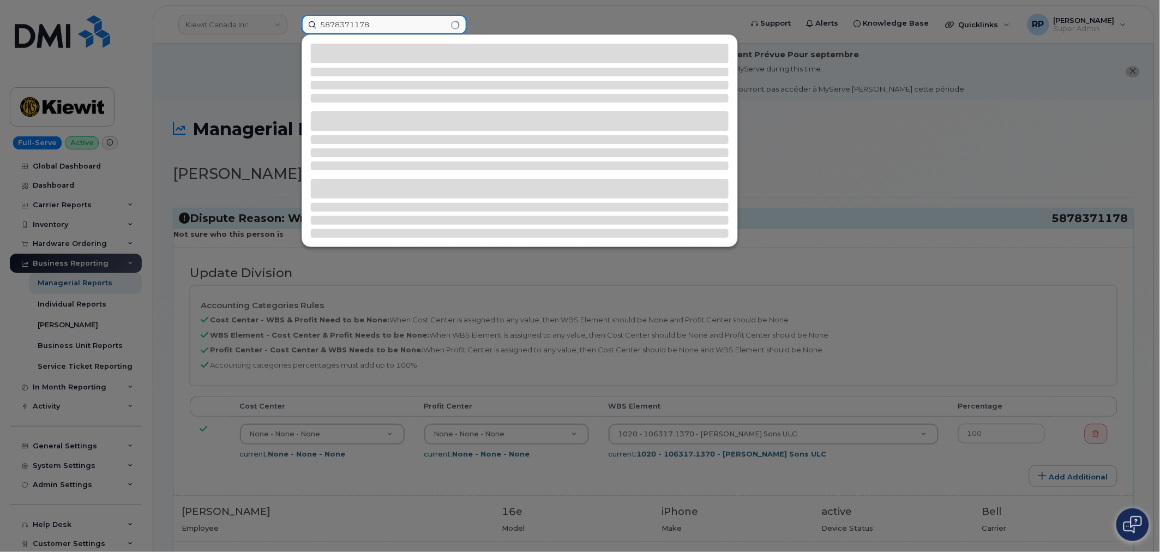
type input "5878371178"
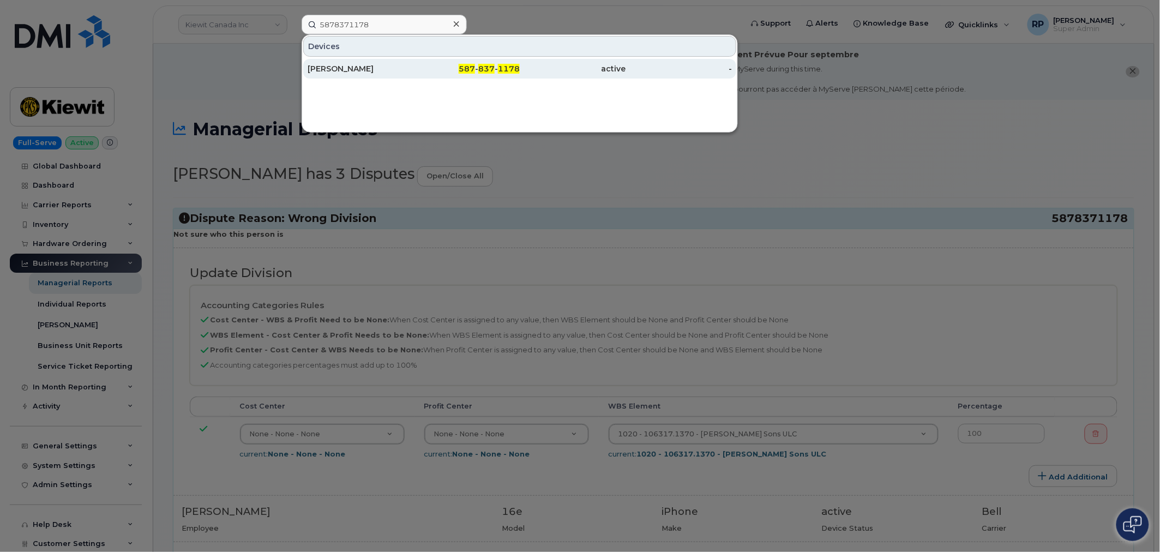
click at [388, 71] on div "[PERSON_NAME]" at bounding box center [361, 68] width 106 height 11
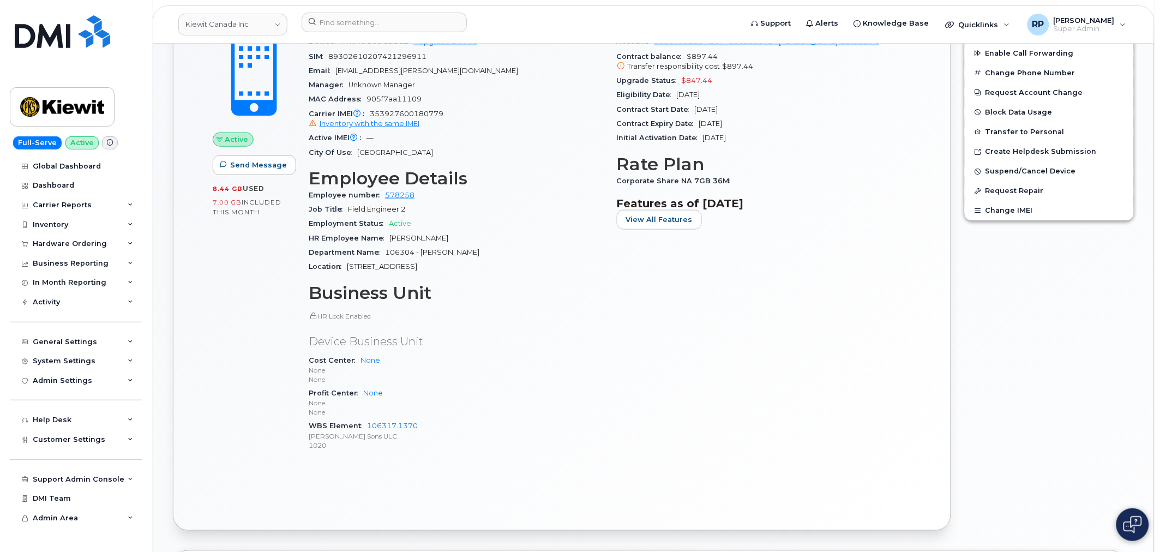
scroll to position [404, 0]
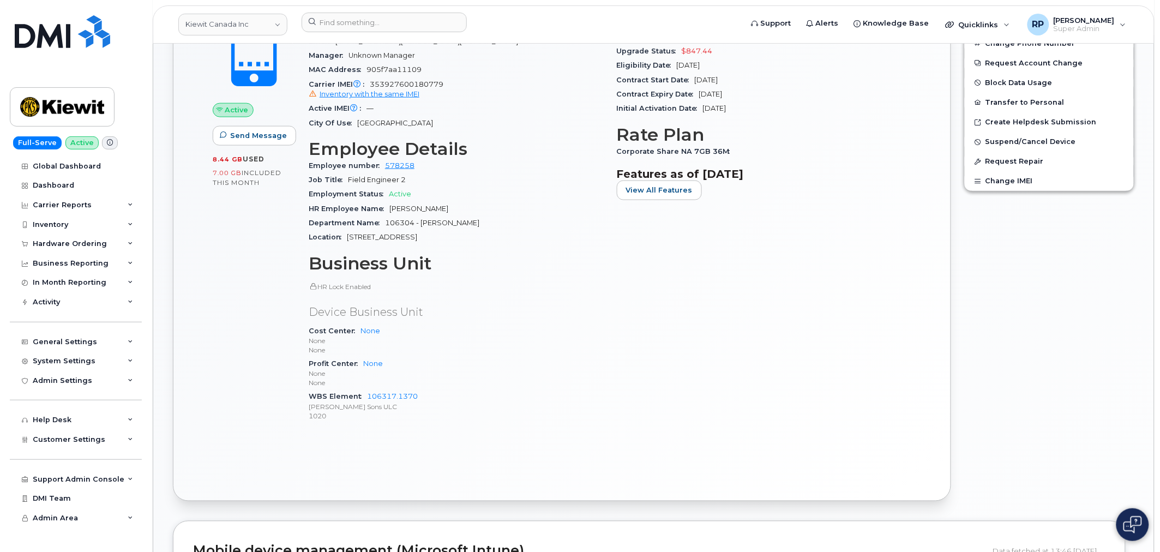
scroll to position [404, 0]
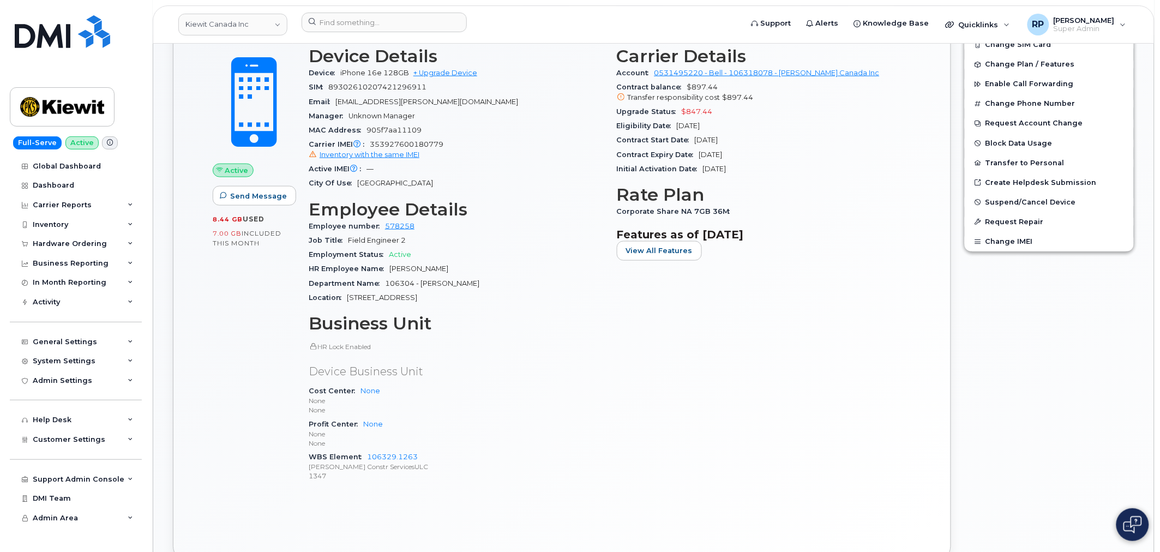
scroll to position [394, 0]
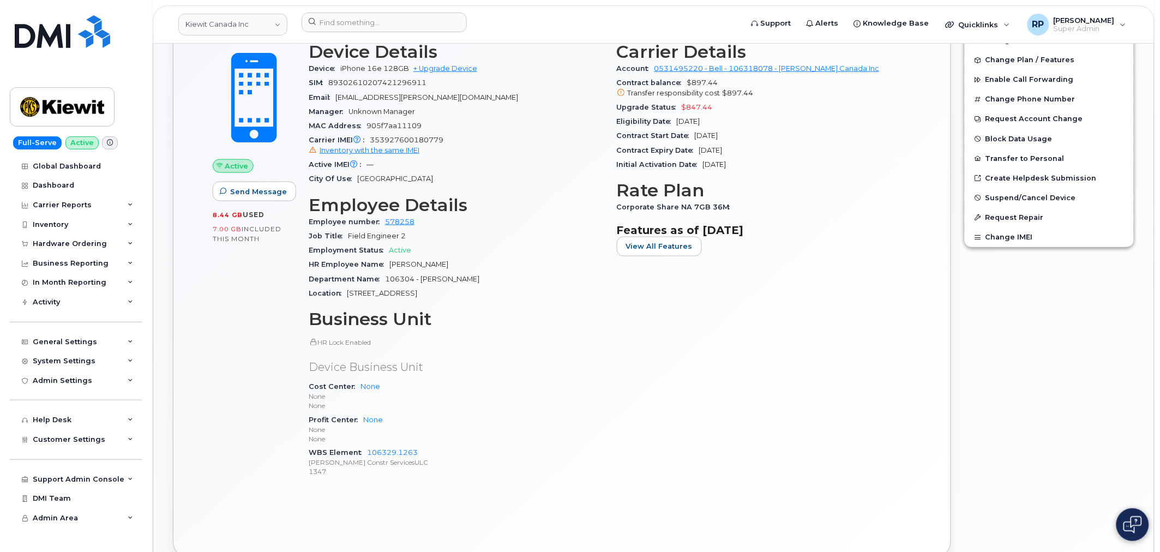
click at [1157, 222] on body "[PERSON_NAME] Canada Inc Support Alerts Knowledge Base Quicklinks Suspend / Can…" at bounding box center [580, 441] width 1160 height 1670
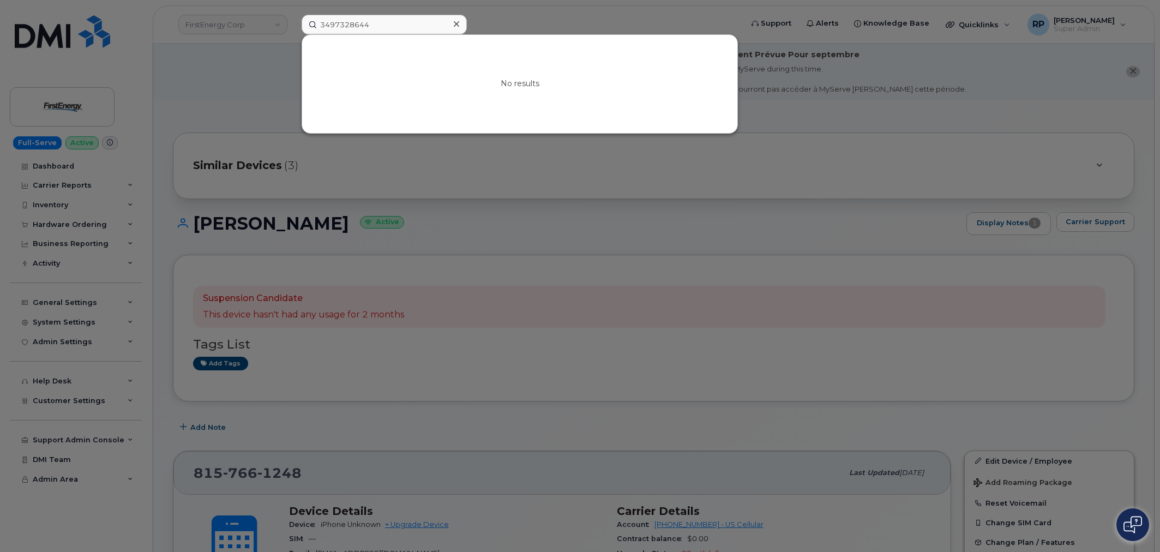
scroll to position [404, 0]
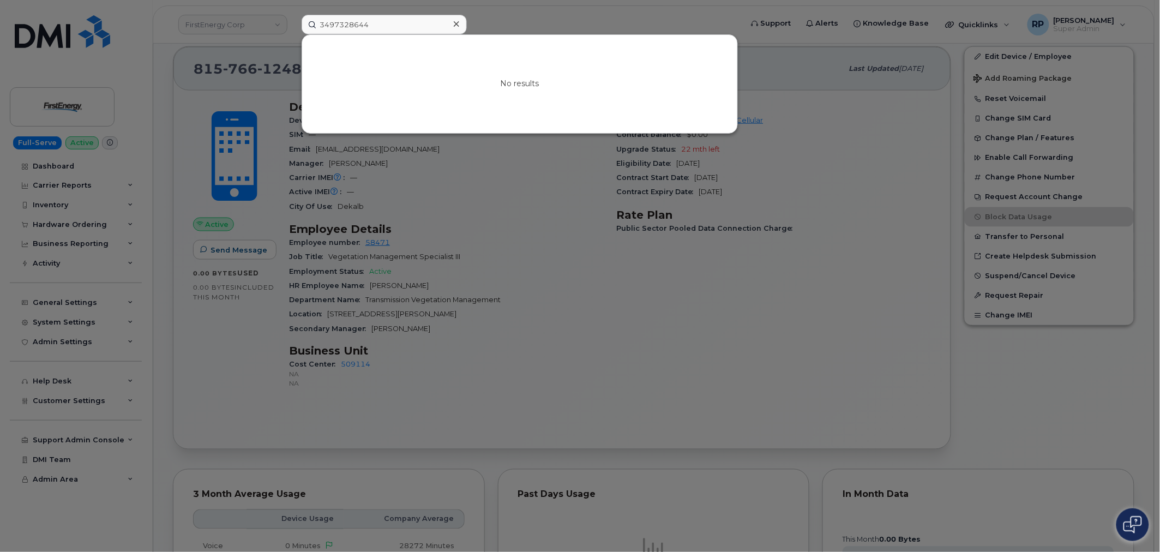
click at [168, 163] on div at bounding box center [580, 276] width 1160 height 552
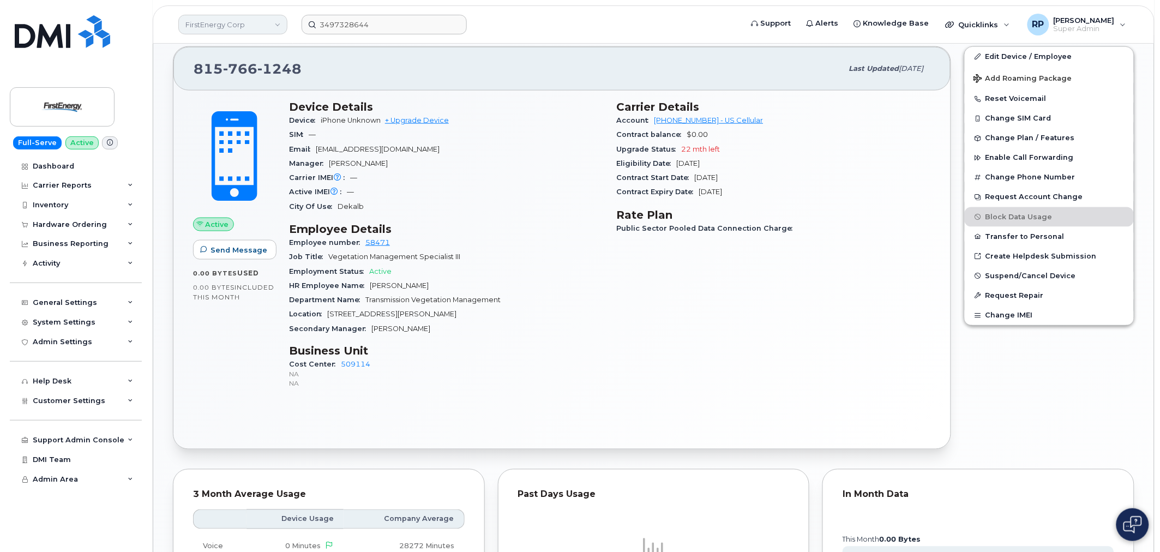
click at [251, 30] on link "FirstEnergy Corp" at bounding box center [232, 25] width 109 height 20
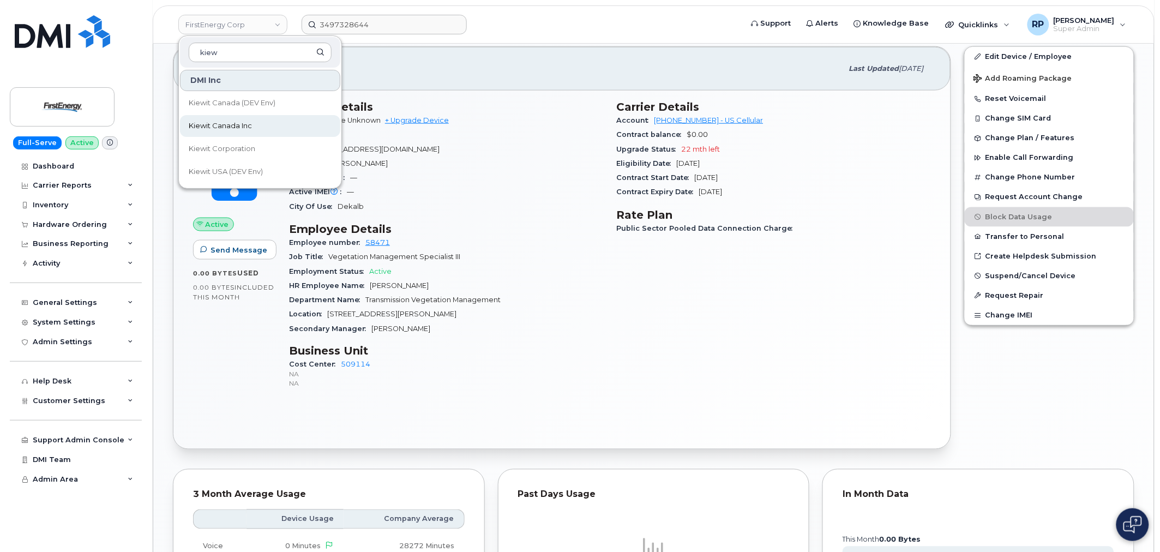
type input "kiew"
click at [230, 126] on span "Kiewit Canada Inc" at bounding box center [220, 126] width 63 height 11
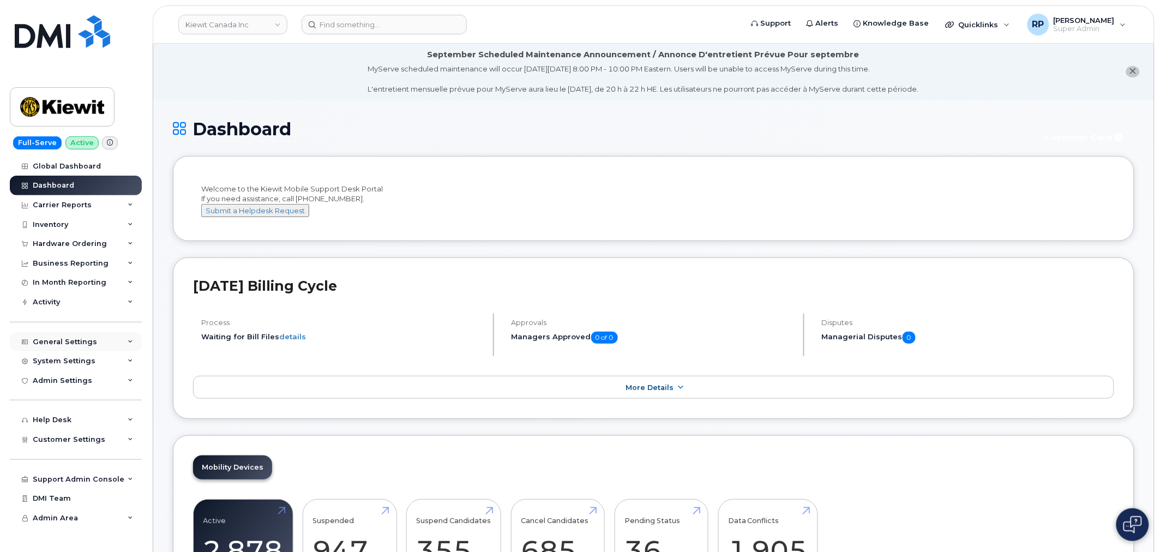
click at [73, 338] on div "General Settings" at bounding box center [65, 342] width 64 height 9
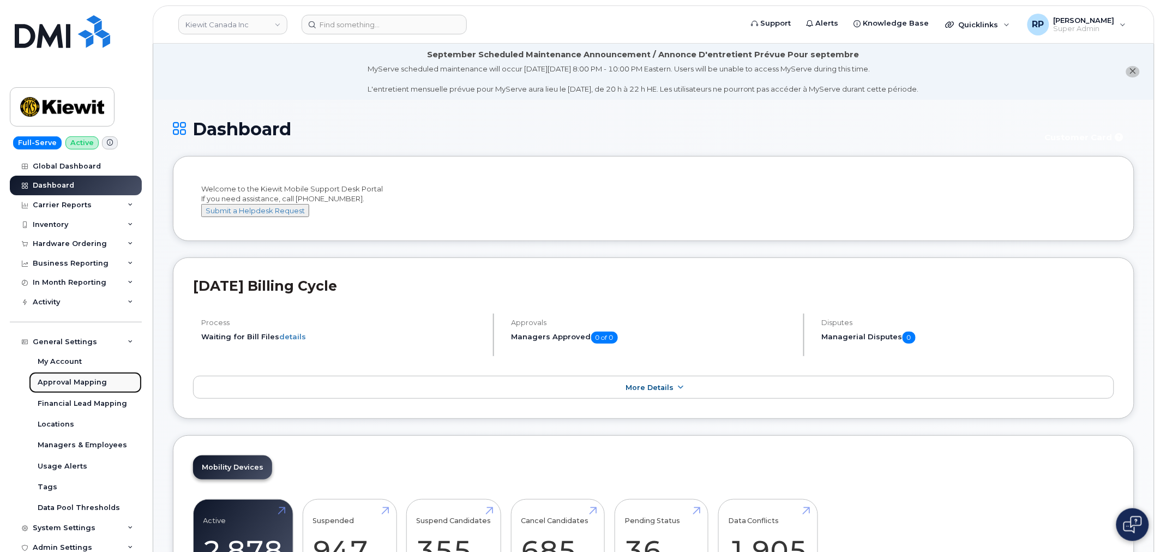
click at [74, 383] on div "Approval Mapping" at bounding box center [72, 382] width 69 height 10
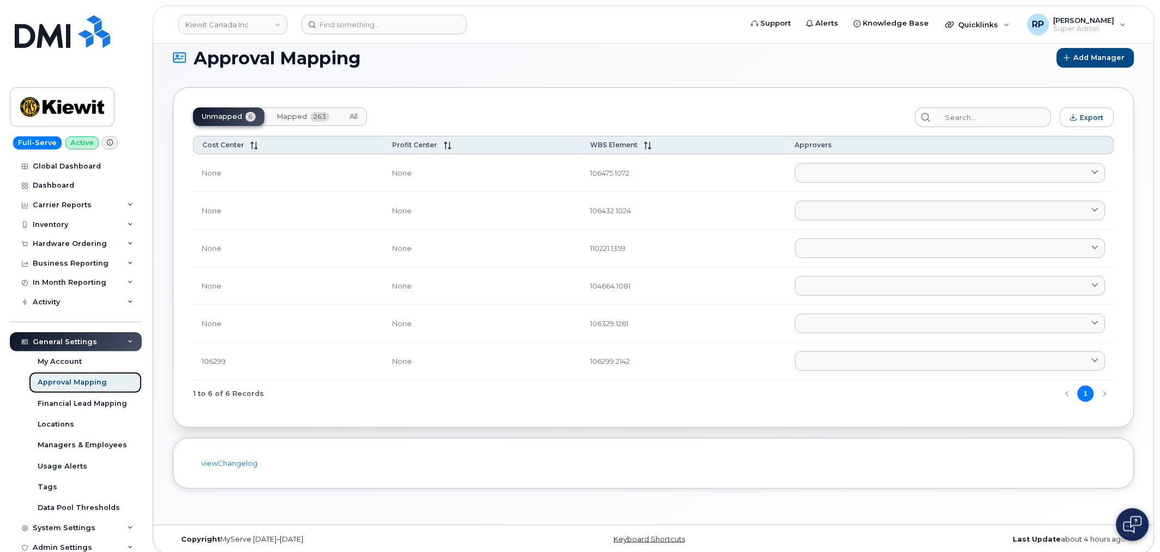
scroll to position [23, 0]
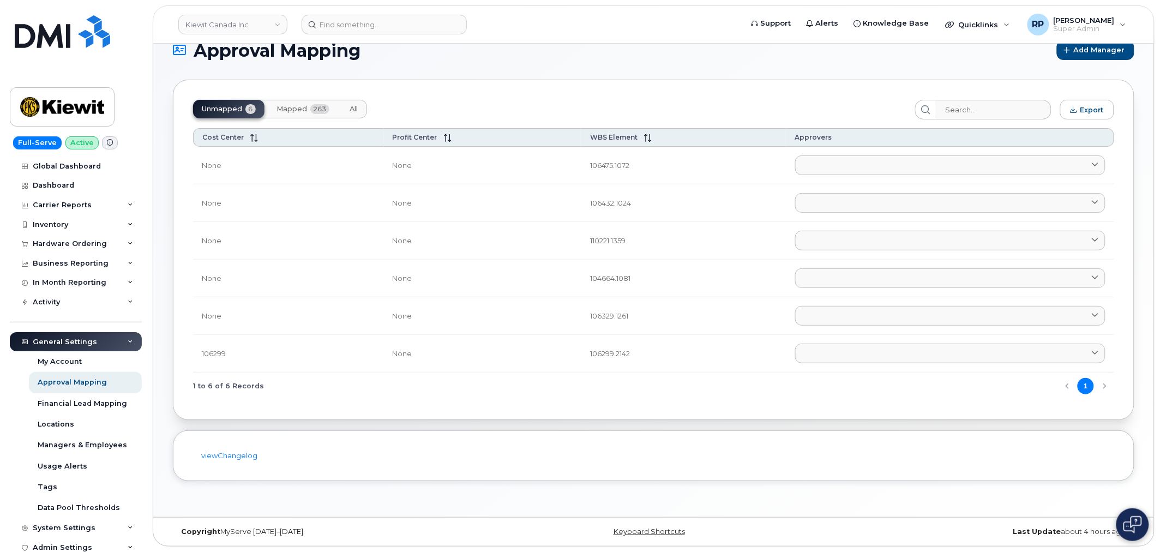
click at [309, 110] on button "Mapped 263" at bounding box center [303, 109] width 70 height 19
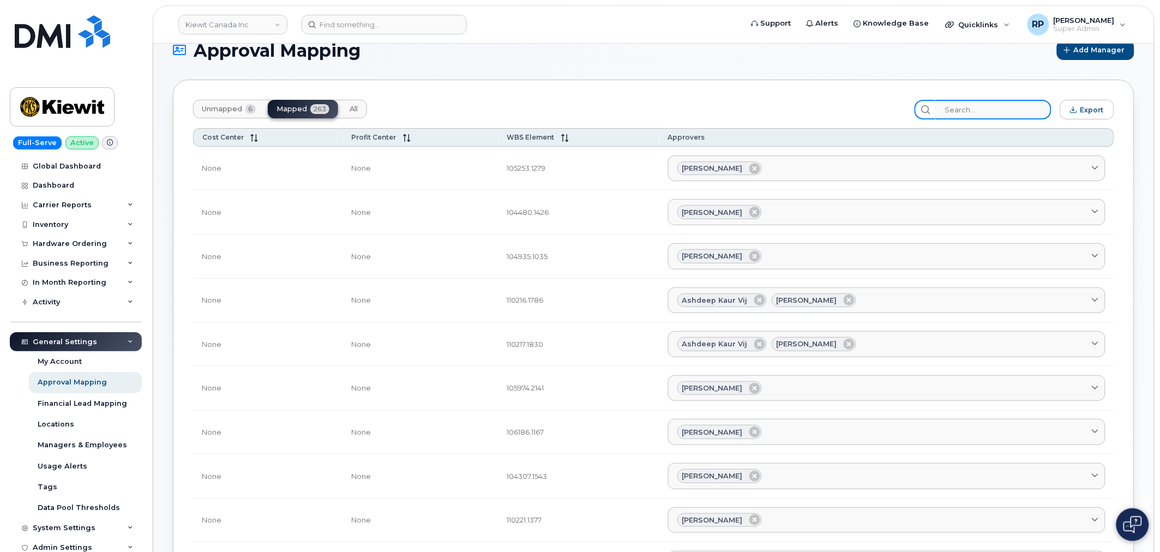
click at [968, 113] on input "search" at bounding box center [993, 110] width 116 height 20
paste input "PASCAL.DUGUAY@KIEWIT.COM"
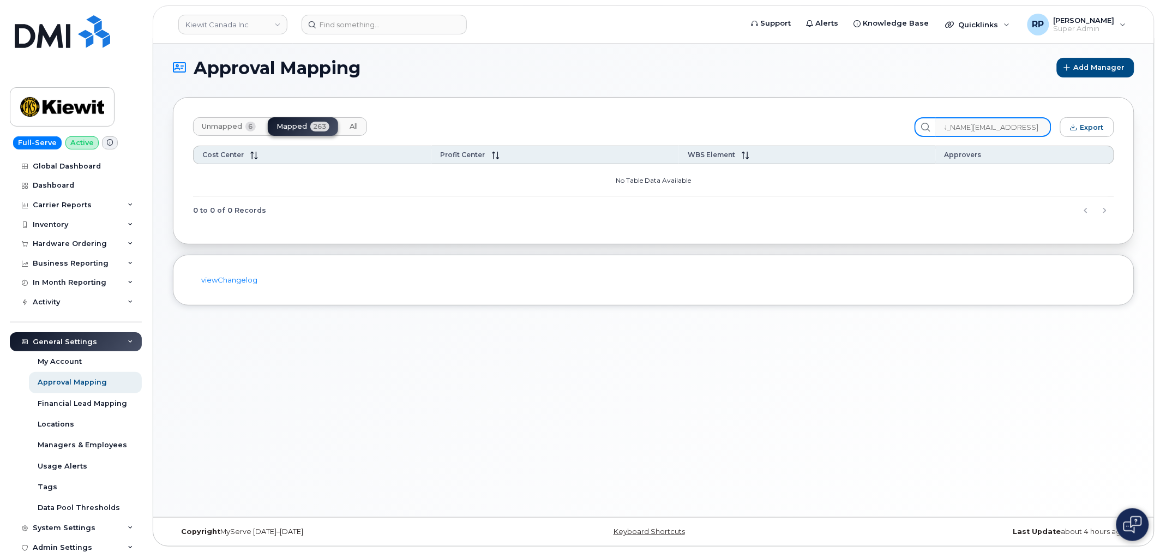
click at [953, 131] on input "PASCAL.DUGUAY@KIEWIT.COM" at bounding box center [993, 127] width 116 height 20
drag, startPoint x: 957, startPoint y: 126, endPoint x: 876, endPoint y: 128, distance: 80.2
click at [876, 128] on div "Unmapped 6 Mapped 263 All PASCAL.DUGUAY@KIEWIT.COM Export" at bounding box center [653, 127] width 921 height 20
type input "M"
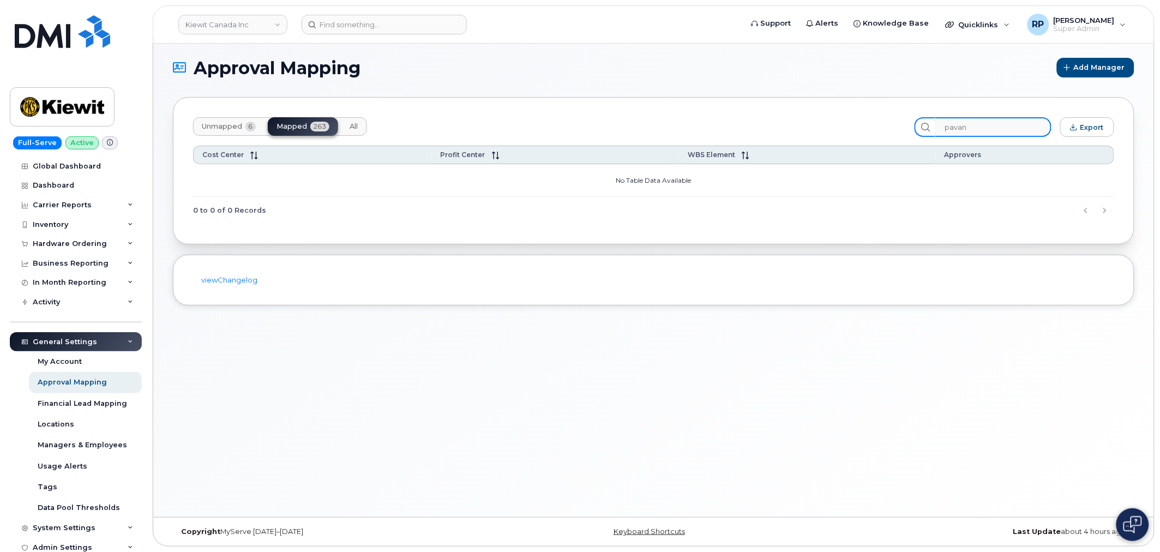
drag, startPoint x: 937, startPoint y: 128, endPoint x: 873, endPoint y: 130, distance: 64.4
click at [873, 130] on div "Unmapped 6 Mapped 263 All pavan Export" at bounding box center [653, 127] width 921 height 20
paste input "Pavan.Johal@kiewit.com"
click at [216, 281] on link "viewChangelog" at bounding box center [229, 279] width 56 height 9
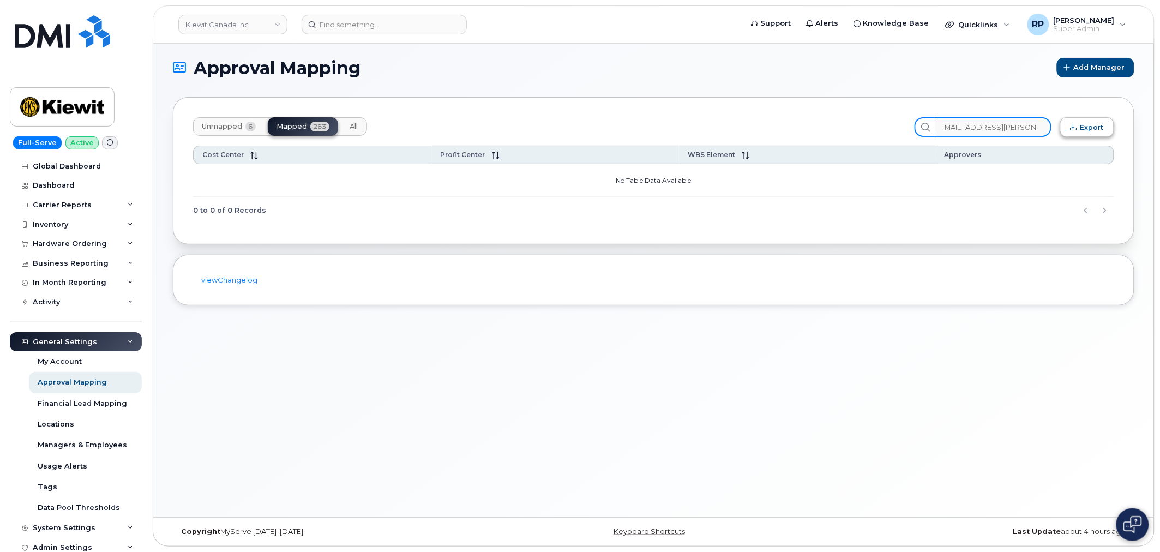
drag, startPoint x: 952, startPoint y: 129, endPoint x: 1072, endPoint y: 135, distance: 119.6
click at [1072, 135] on div "Unmapped 6 Mapped 263 All Pavan.Johal@kiewit.com Export" at bounding box center [653, 127] width 921 height 20
click at [952, 134] on input "Pavan.Johal@kiewit.com" at bounding box center [993, 127] width 116 height 20
click at [953, 128] on input "Pavan.Johal@kiewit.com" at bounding box center [993, 127] width 116 height 20
click at [966, 131] on input "Pavan.Johal@kiewit.com" at bounding box center [993, 127] width 116 height 20
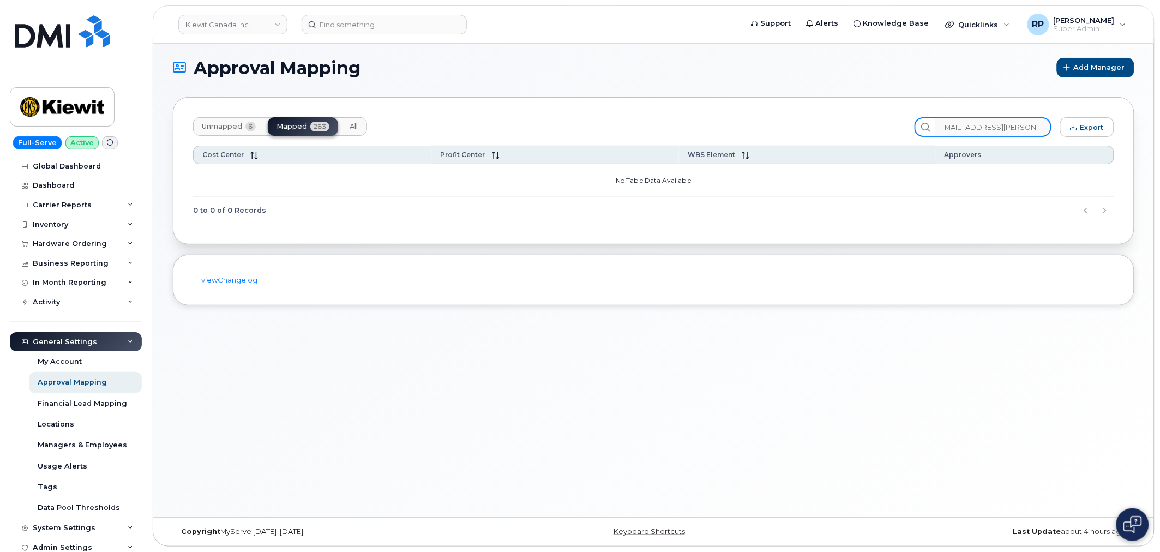
scroll to position [0, 0]
type input "m"
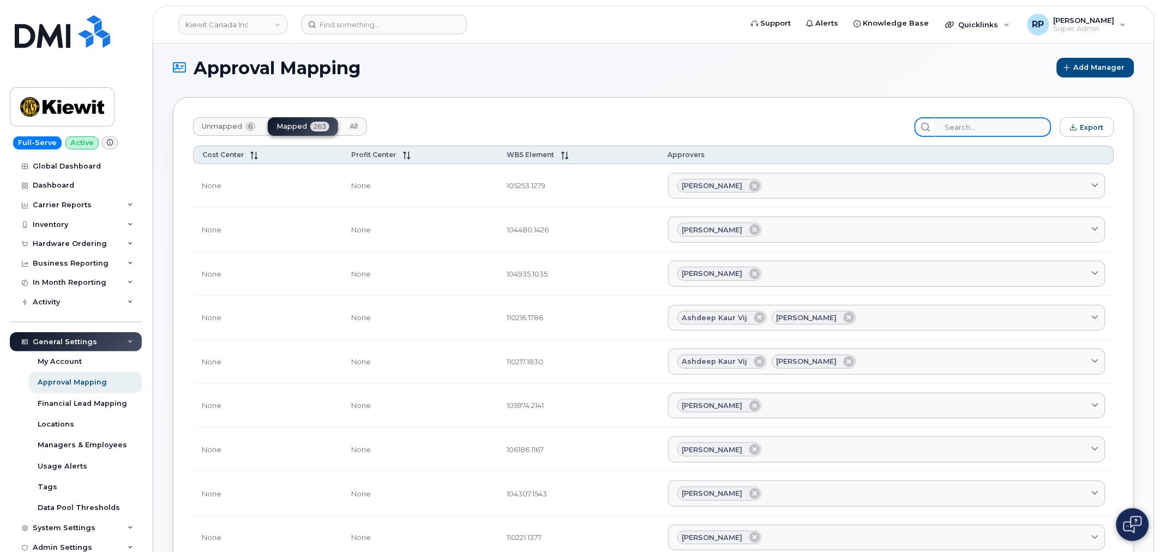
paste input "105717.1456"
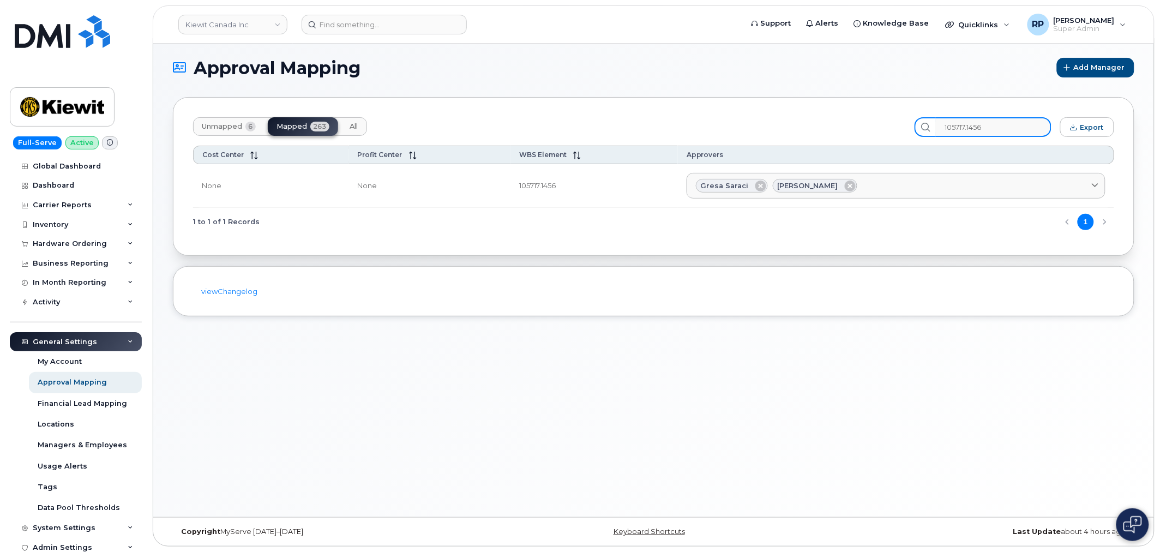
type input "105717.1456"
click at [236, 123] on span "Unmapped" at bounding box center [222, 126] width 40 height 9
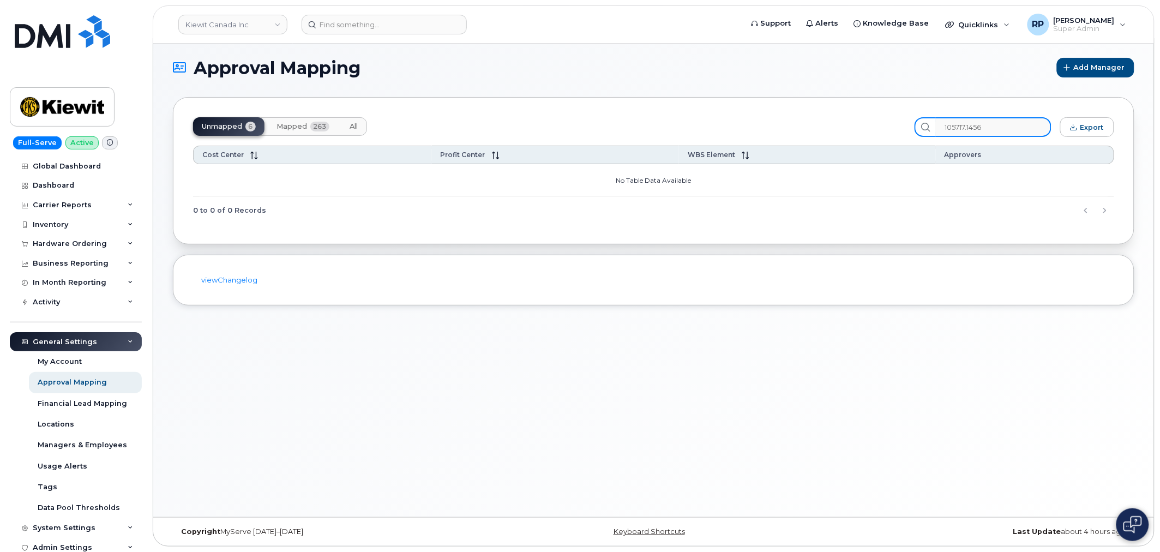
drag, startPoint x: 1009, startPoint y: 129, endPoint x: 881, endPoint y: 133, distance: 128.2
click at [885, 132] on div "Unmapped 6 Mapped 263 All 105717.1456 Export" at bounding box center [653, 127] width 921 height 20
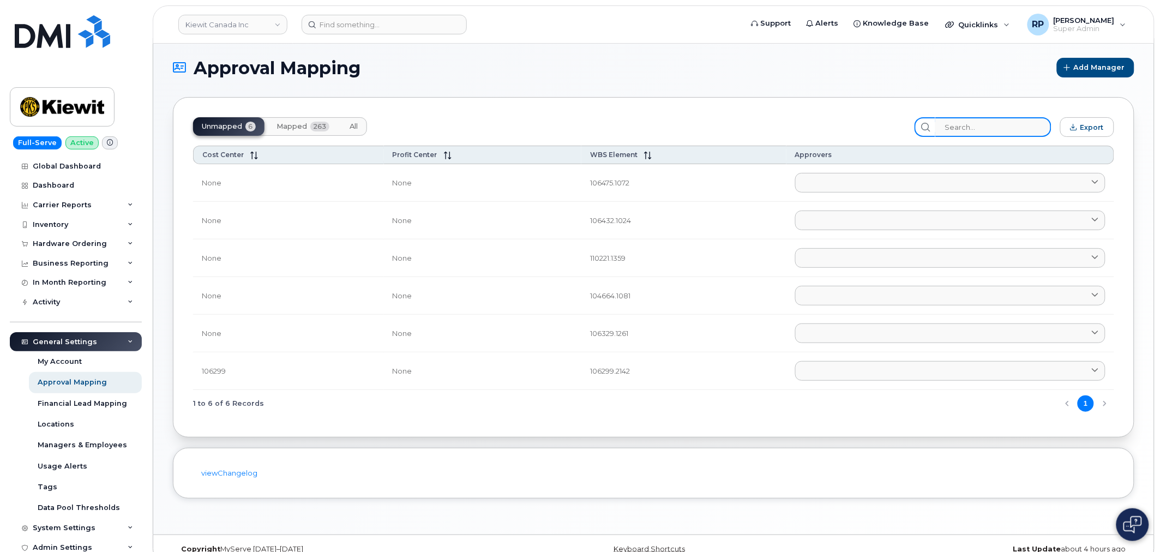
scroll to position [23, 0]
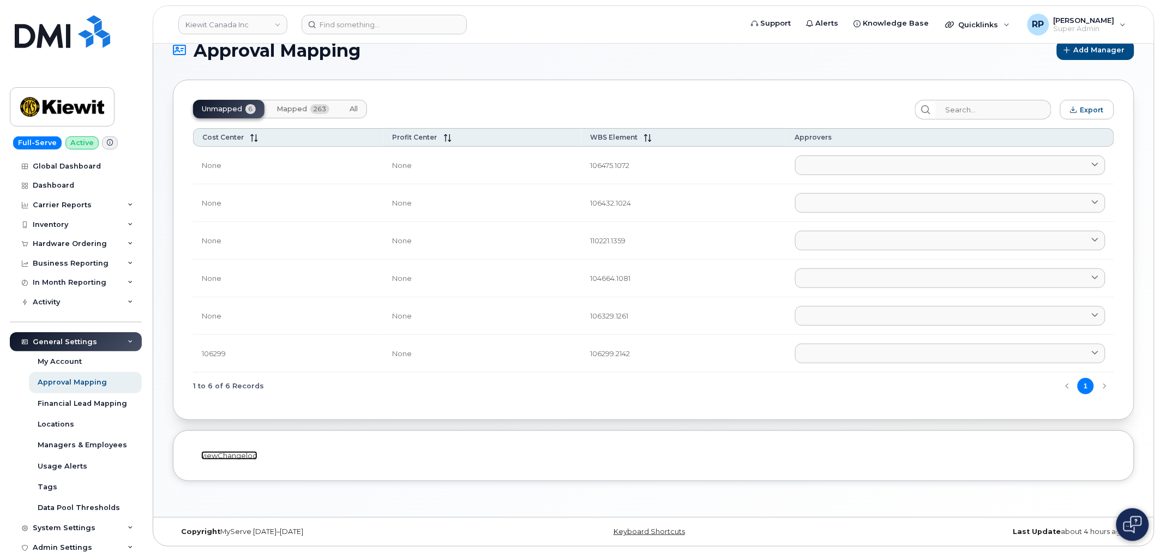
click at [238, 455] on link "viewChangelog" at bounding box center [229, 455] width 56 height 9
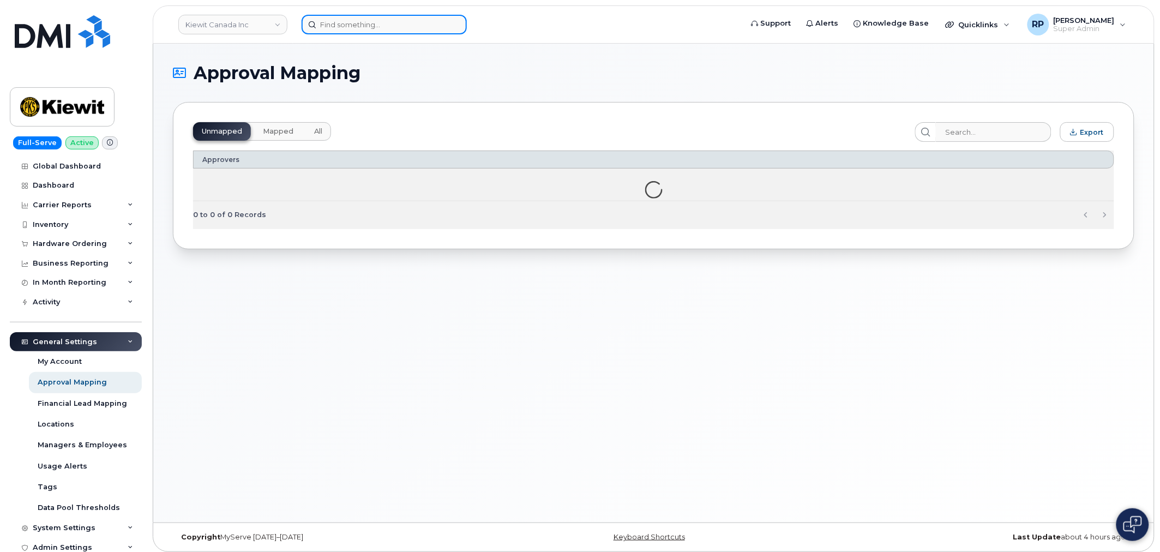
click at [335, 27] on input at bounding box center [384, 25] width 165 height 20
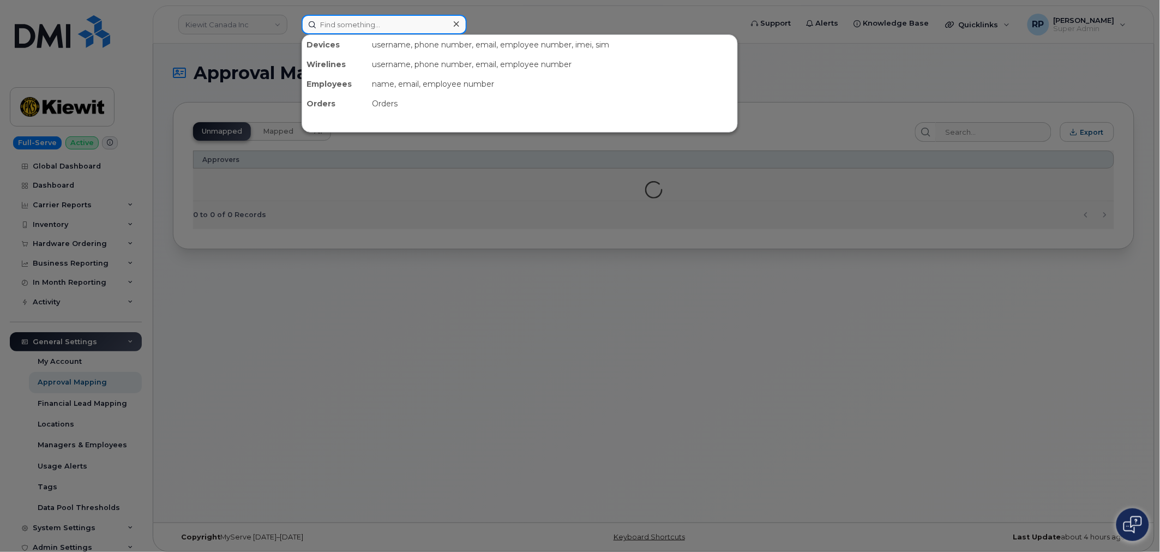
paste input "[PERSON_NAME][EMAIL_ADDRESS][DOMAIN_NAME]"
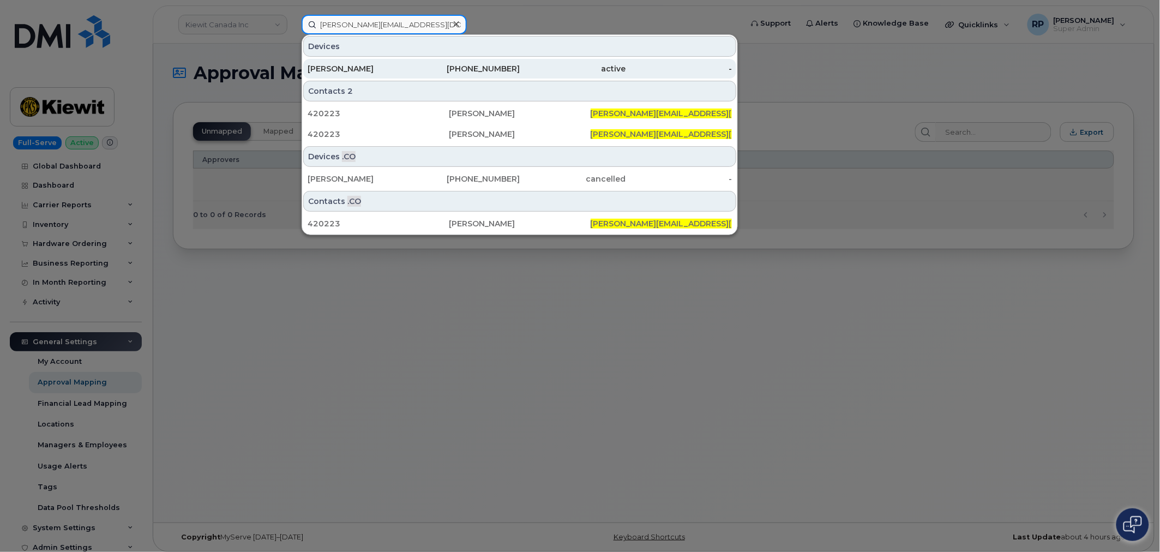
type input "[PERSON_NAME][EMAIL_ADDRESS][PERSON_NAME][DOMAIN_NAME]"
click at [388, 68] on div "[PERSON_NAME]" at bounding box center [361, 68] width 106 height 11
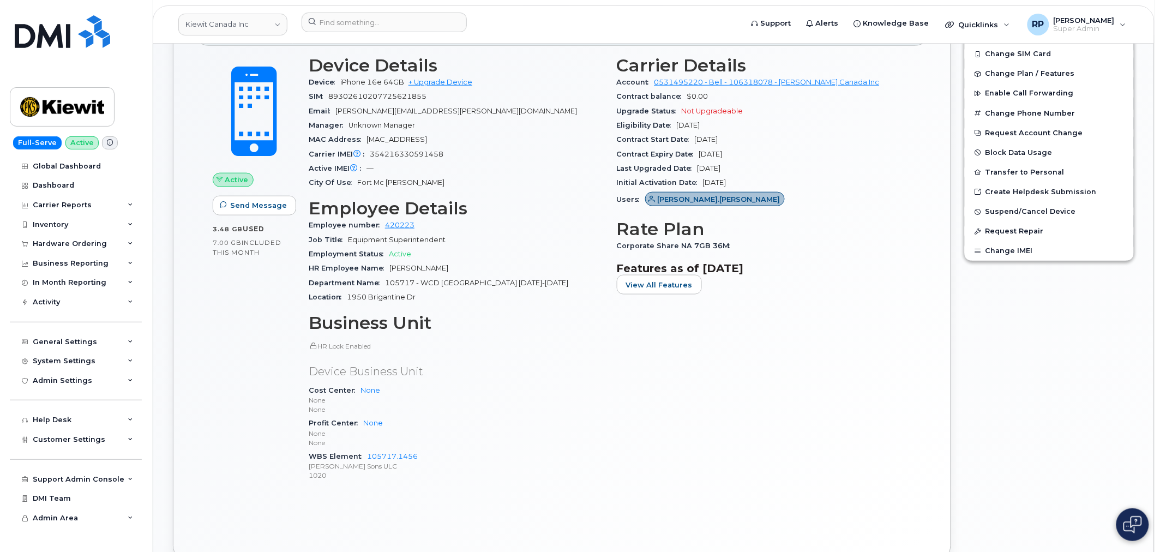
scroll to position [404, 0]
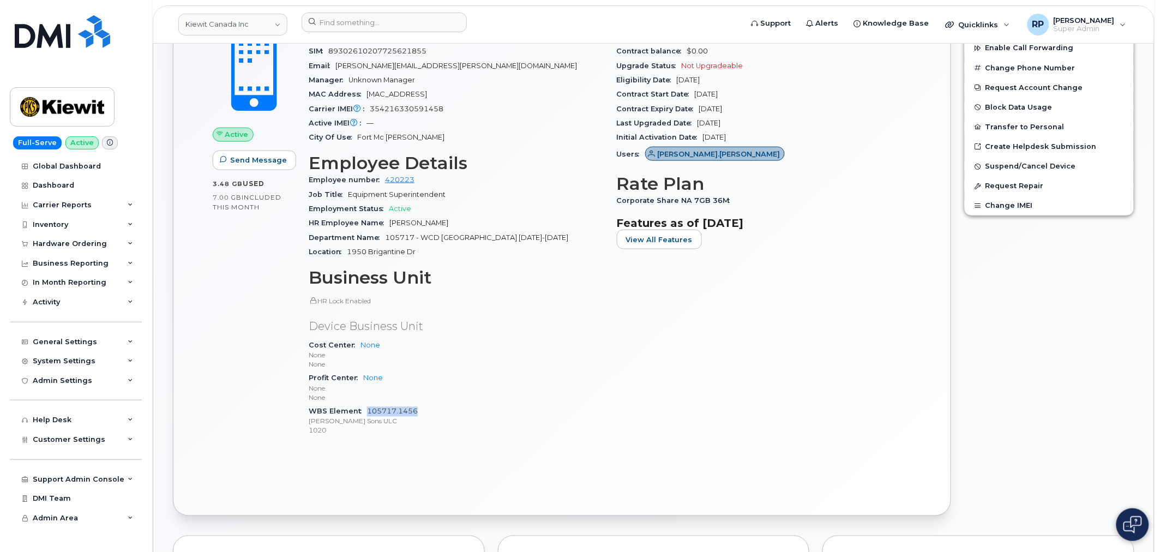
drag, startPoint x: 417, startPoint y: 410, endPoint x: 368, endPoint y: 412, distance: 49.1
click at [368, 412] on div "WBS Element 105717.1456 Peter Kiewit Sons ULC 1020" at bounding box center [456, 421] width 295 height 33
copy link "105717.1456"
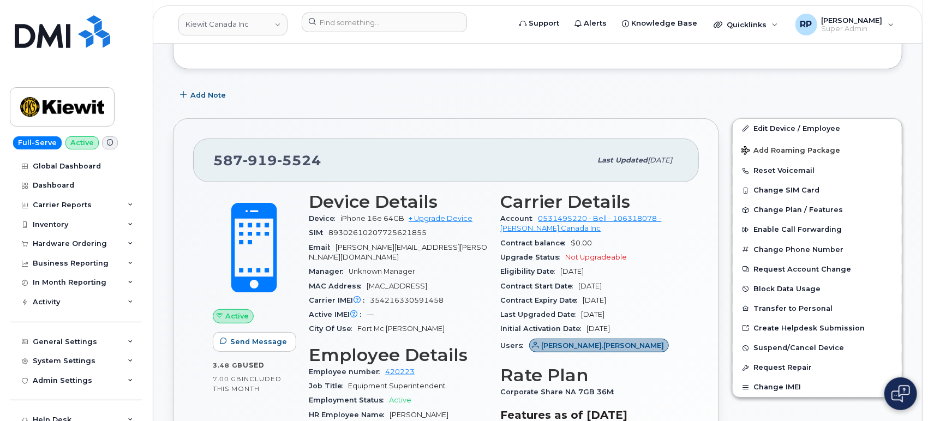
scroll to position [0, 0]
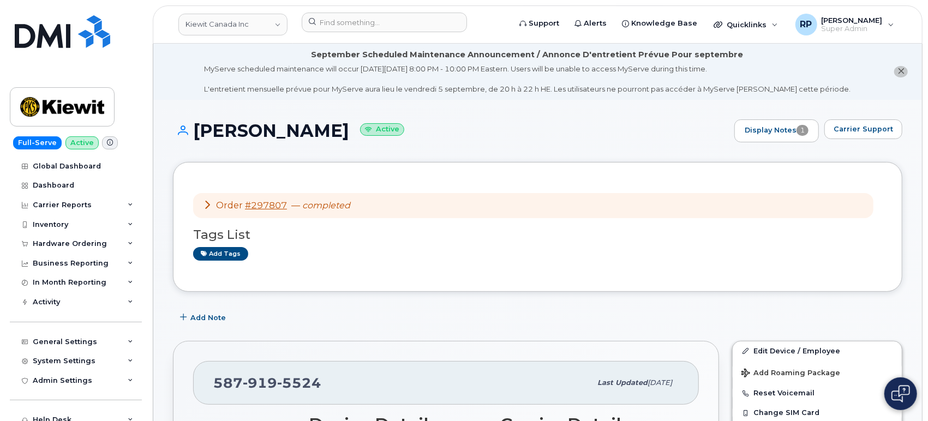
click at [342, 312] on div "Add Note" at bounding box center [537, 318] width 729 height 20
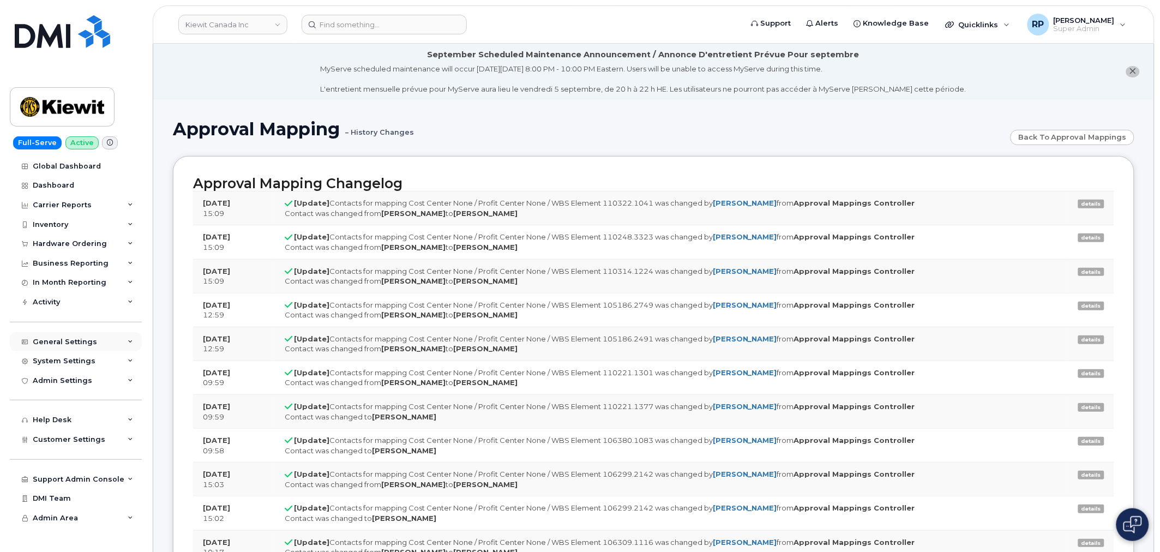
click at [75, 344] on div "General Settings" at bounding box center [65, 342] width 64 height 9
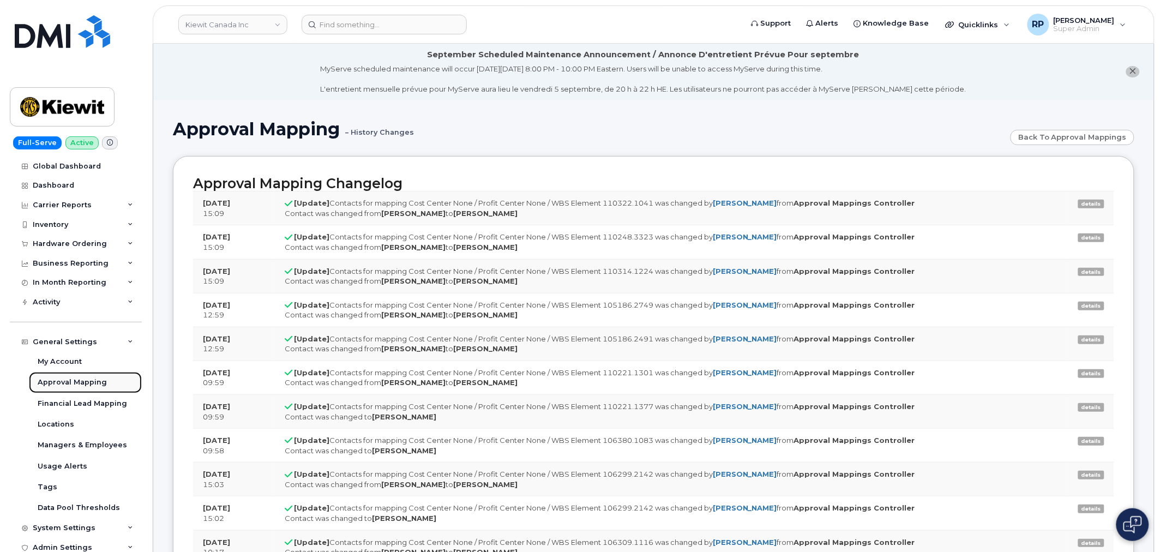
click at [74, 378] on div "Approval Mapping" at bounding box center [72, 382] width 69 height 10
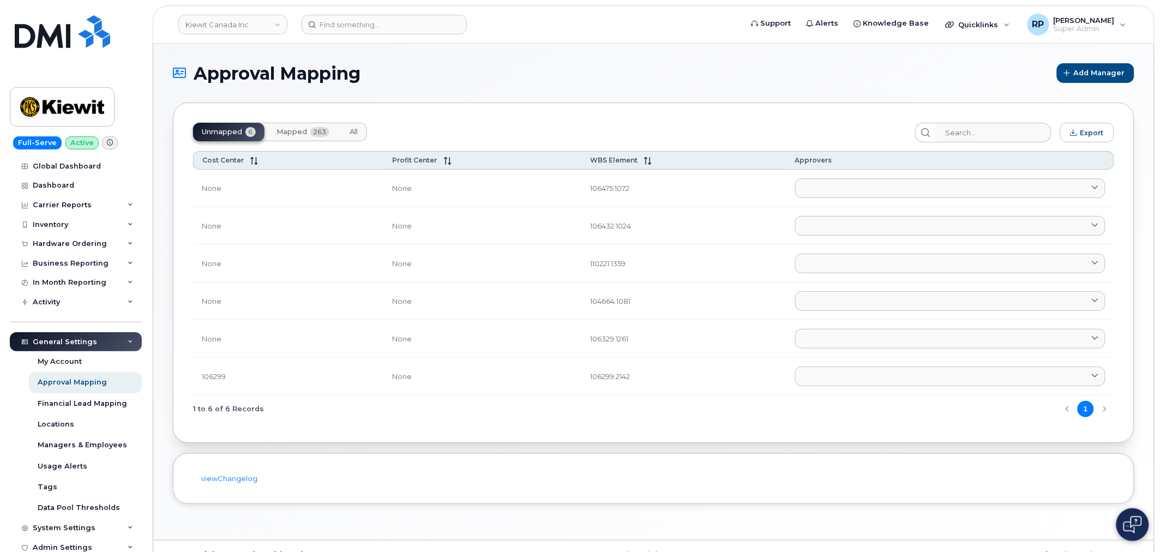
click at [279, 123] on button "Mapped 263" at bounding box center [303, 132] width 70 height 19
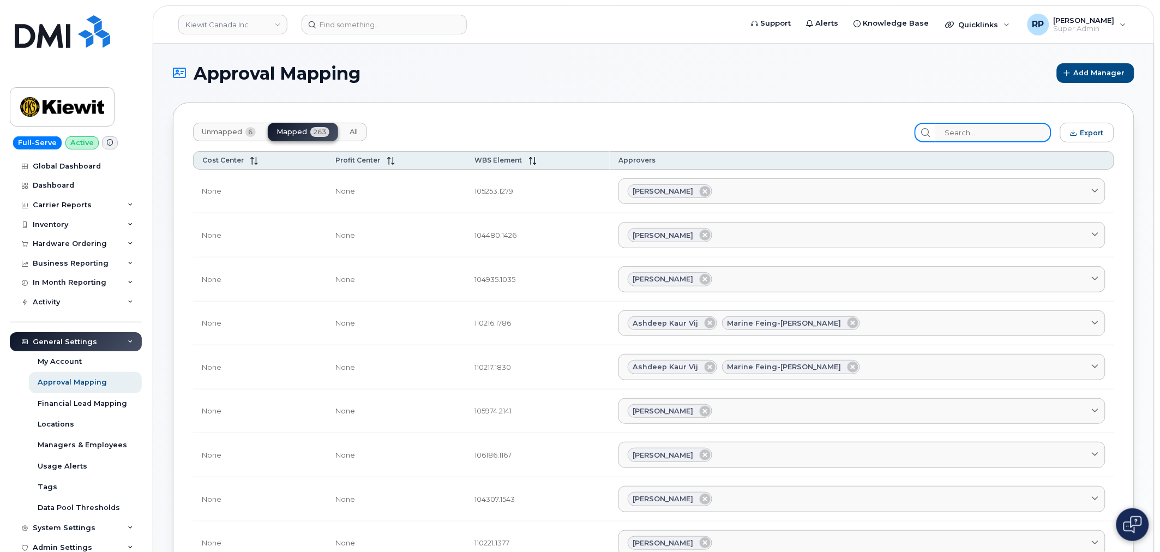
click at [981, 136] on input "search" at bounding box center [993, 133] width 116 height 20
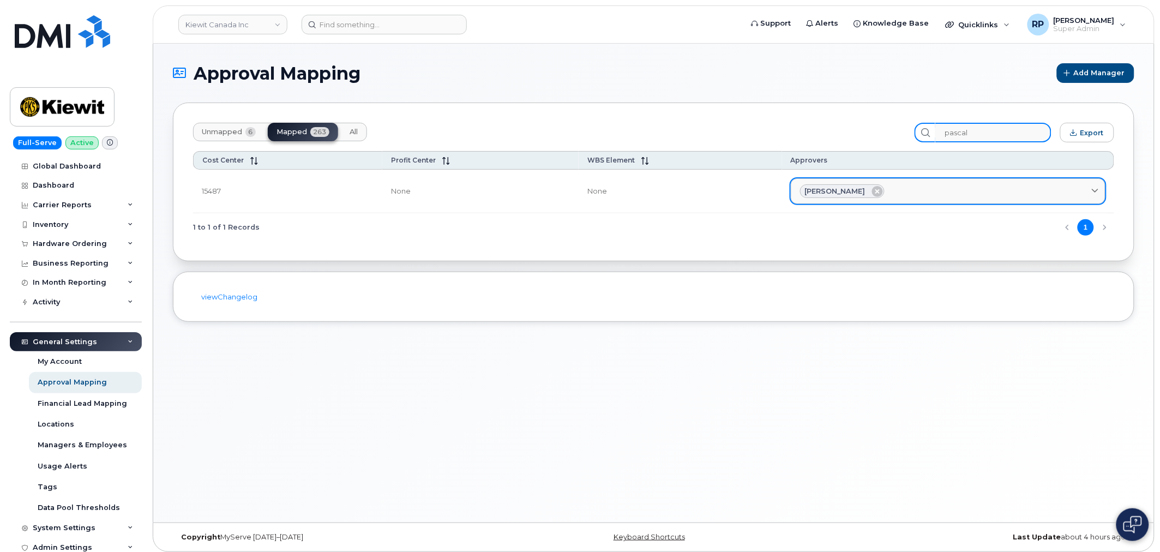
type input "pascal"
click at [906, 194] on div "Pascal Duguay" at bounding box center [948, 191] width 296 height 14
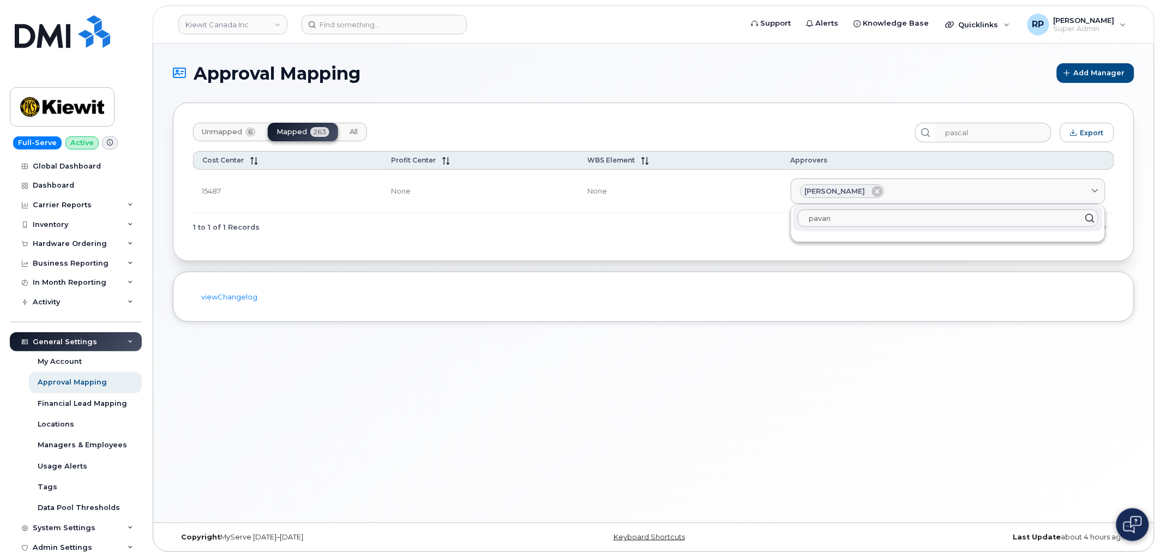
click at [1092, 219] on icon at bounding box center [1090, 219] width 16 height 16
click at [882, 216] on input "pavan" at bounding box center [948, 217] width 300 height 17
click at [878, 219] on input "pavan" at bounding box center [948, 217] width 300 height 17
type input "pavan johal"
click at [1084, 217] on icon at bounding box center [1090, 219] width 16 height 16
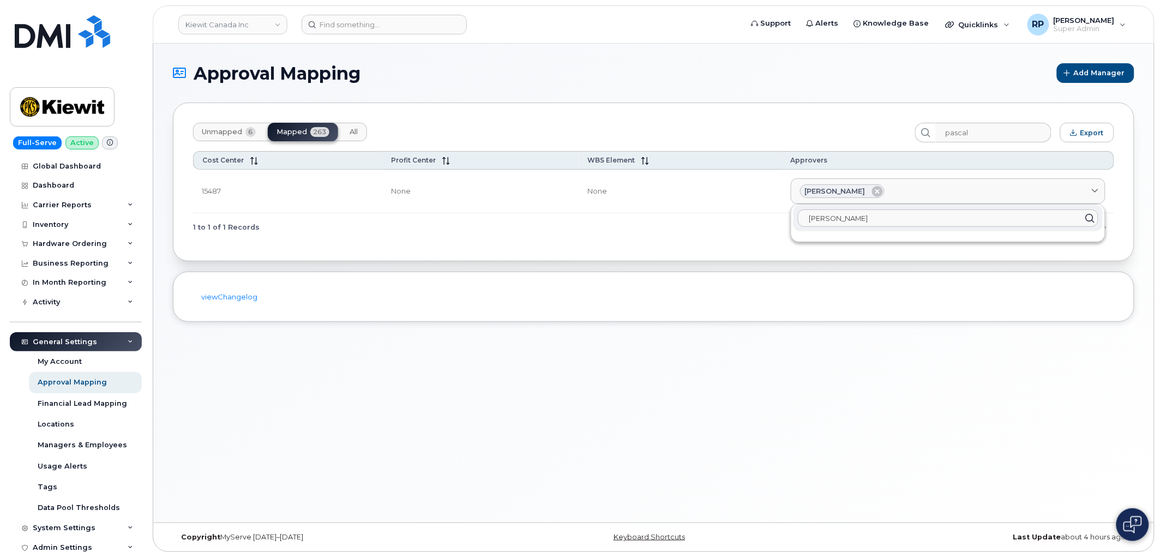
click at [876, 217] on input "pavan johal" at bounding box center [948, 217] width 300 height 17
drag, startPoint x: 898, startPoint y: 219, endPoint x: 705, endPoint y: 217, distance: 193.6
click at [705, 217] on div "Cost Center Profit Center WBS Element Approvers 15487 None None Pascal Duguay p…" at bounding box center [653, 196] width 921 height 90
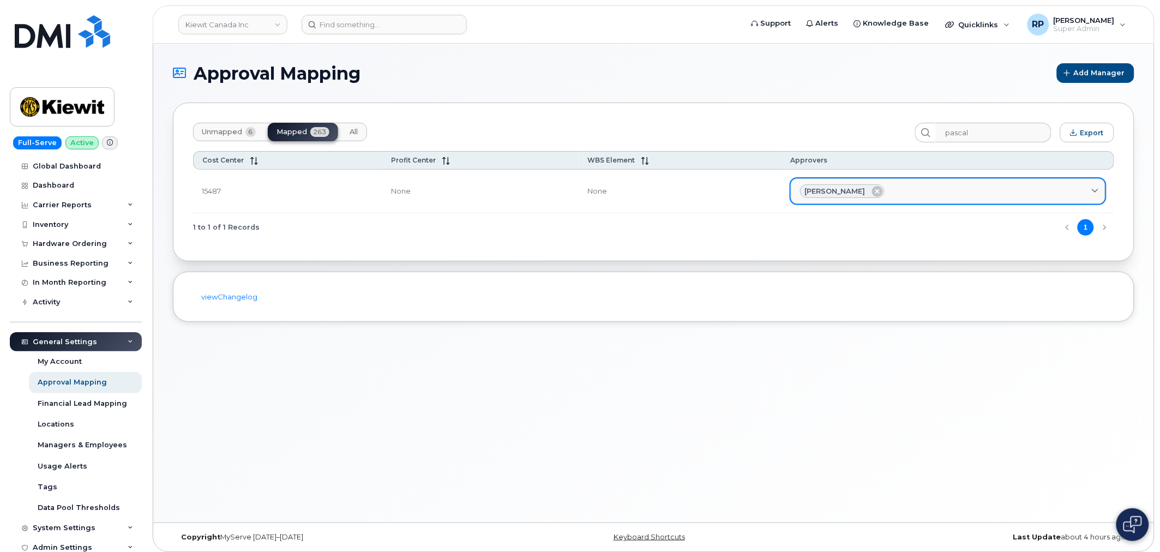
click at [1051, 184] on div "Pascal Duguay" at bounding box center [948, 191] width 296 height 14
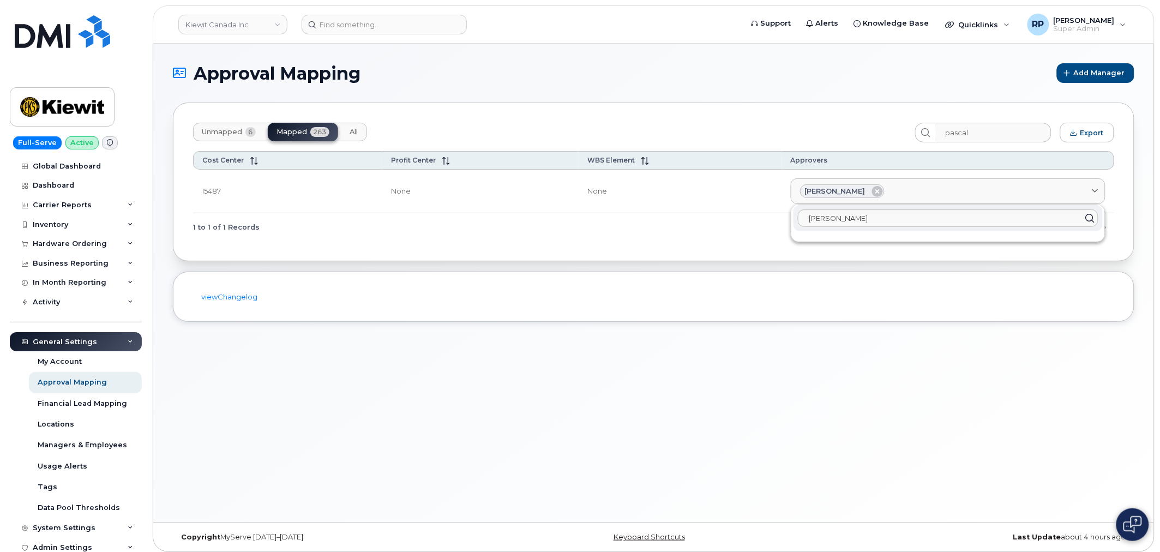
click at [1086, 219] on icon at bounding box center [1090, 219] width 16 height 16
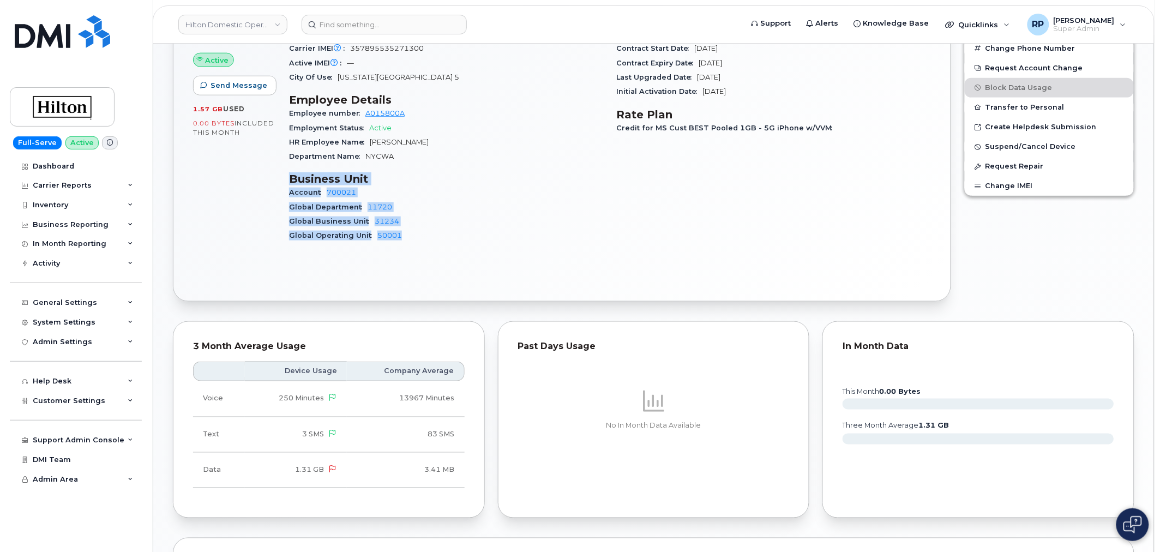
scroll to position [759, 0]
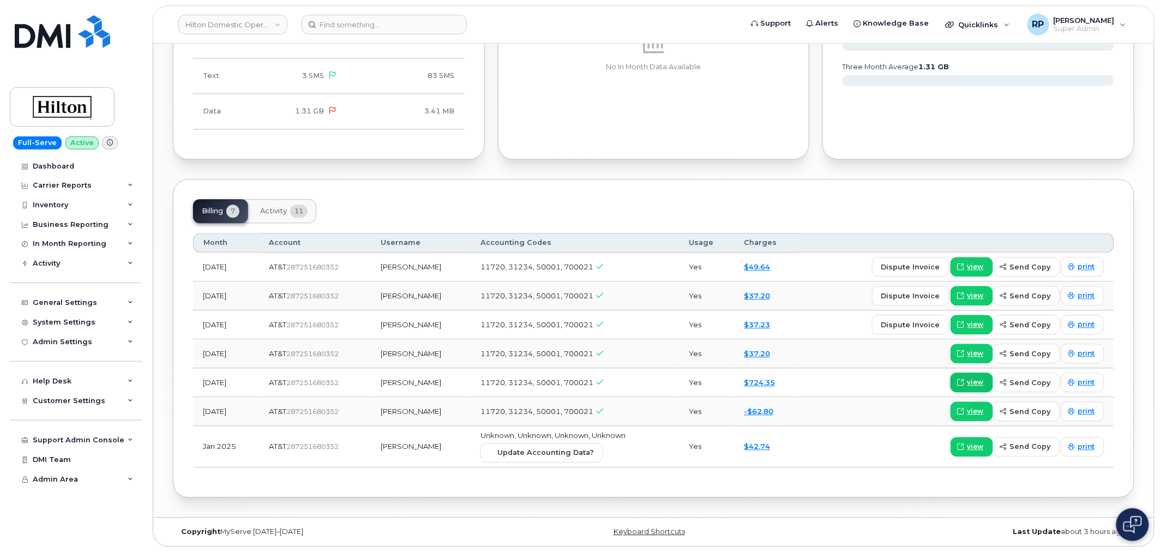
click at [977, 378] on span "view" at bounding box center [975, 382] width 16 height 10
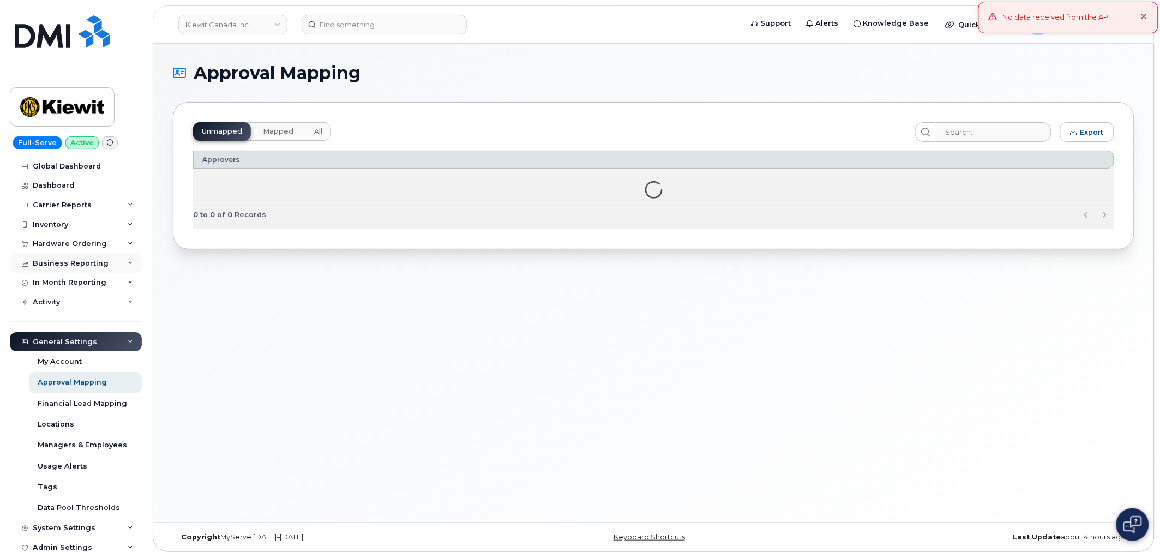
click at [86, 263] on div "Business Reporting" at bounding box center [71, 263] width 76 height 9
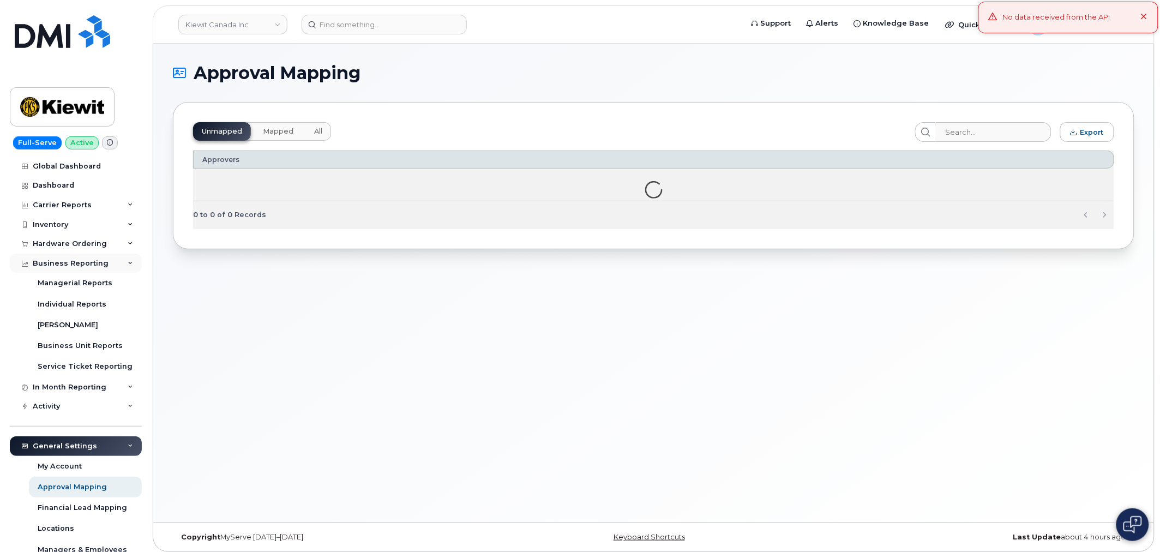
click at [75, 263] on div "Business Reporting" at bounding box center [71, 263] width 76 height 9
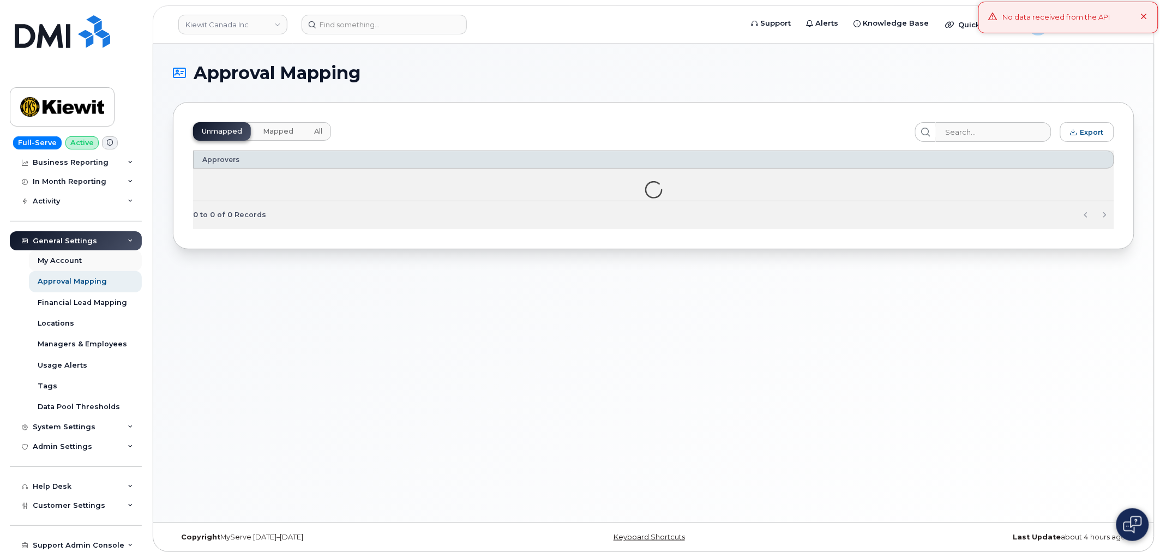
scroll to position [142, 0]
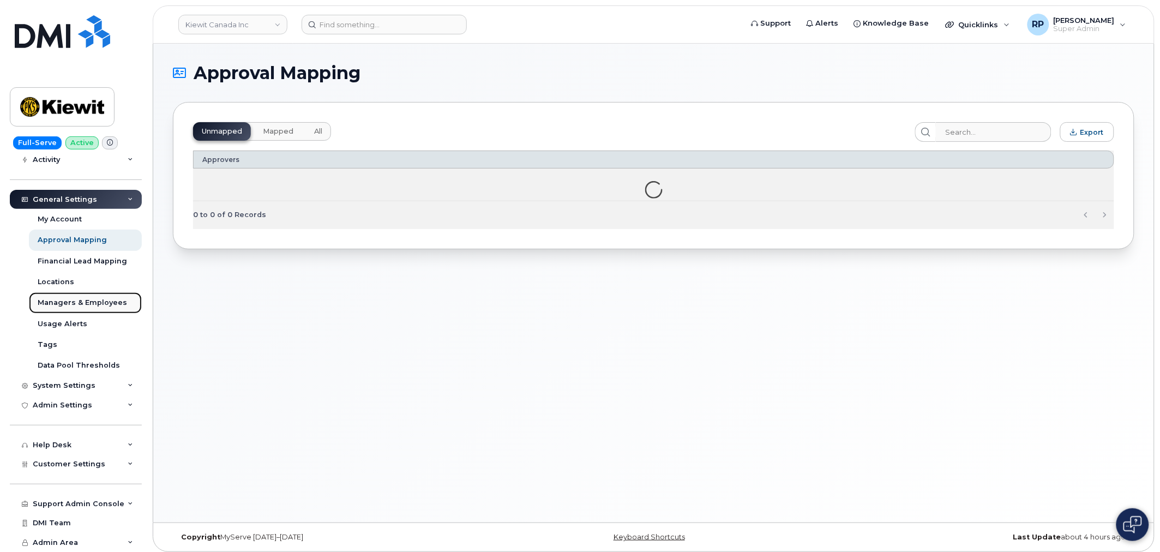
click at [82, 304] on div "Managers & Employees" at bounding box center [82, 303] width 89 height 10
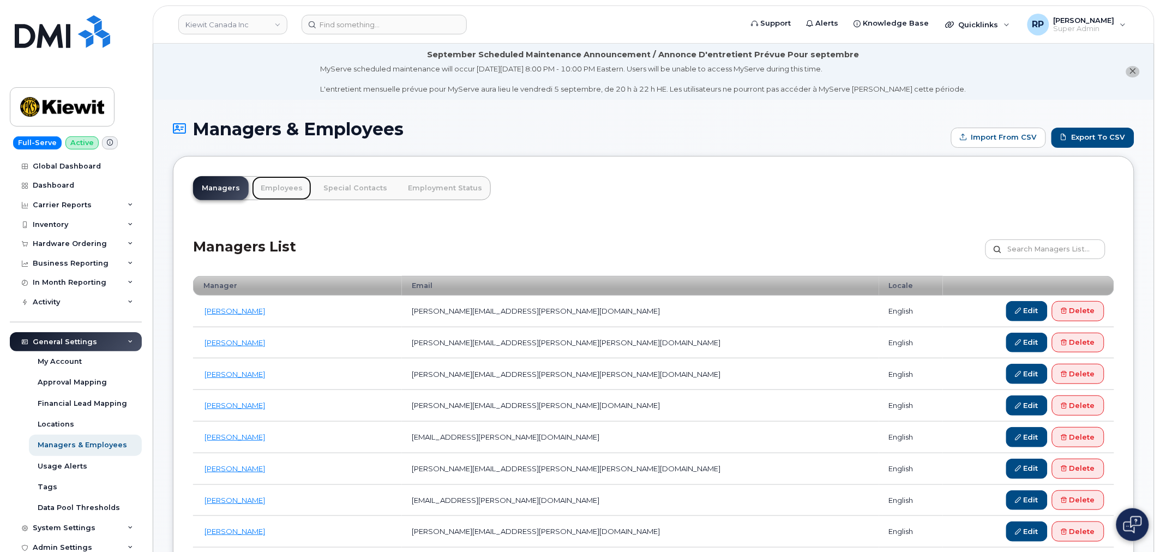
click at [269, 193] on link "Employees" at bounding box center [281, 188] width 59 height 24
click at [1032, 251] on input "text" at bounding box center [1045, 249] width 120 height 20
type input "[PERSON_NAME]"
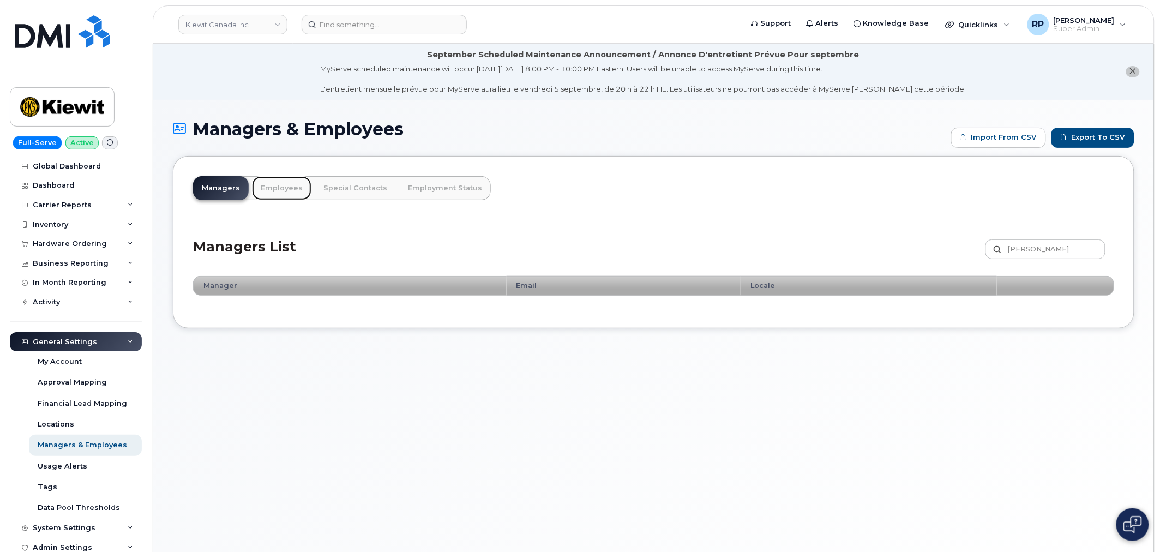
click at [273, 190] on link "Employees" at bounding box center [281, 188] width 59 height 24
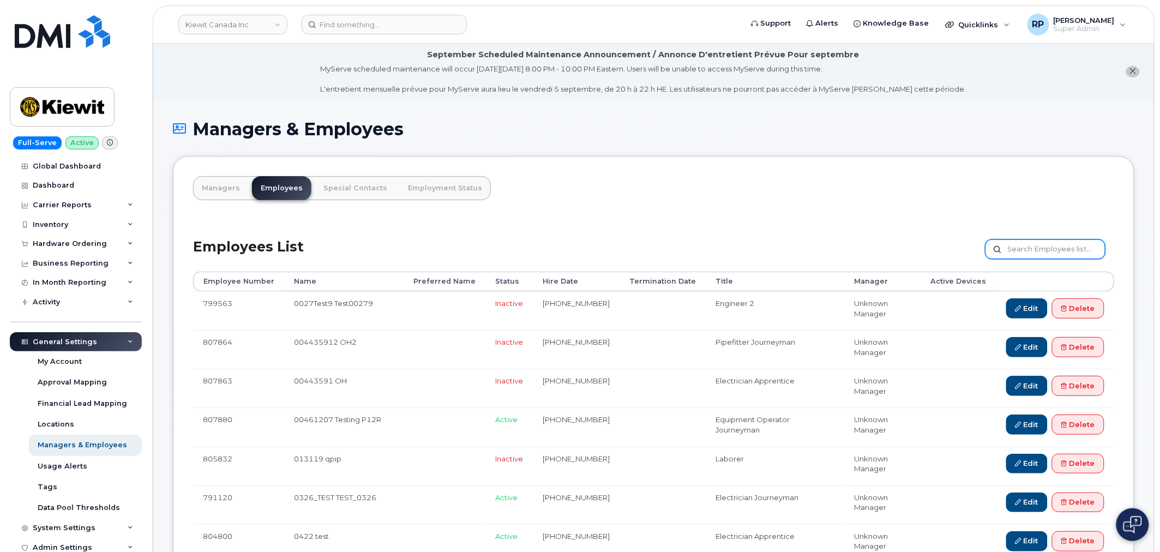
click at [1020, 258] on input "text" at bounding box center [1045, 249] width 120 height 20
type input "[PERSON_NAME]"
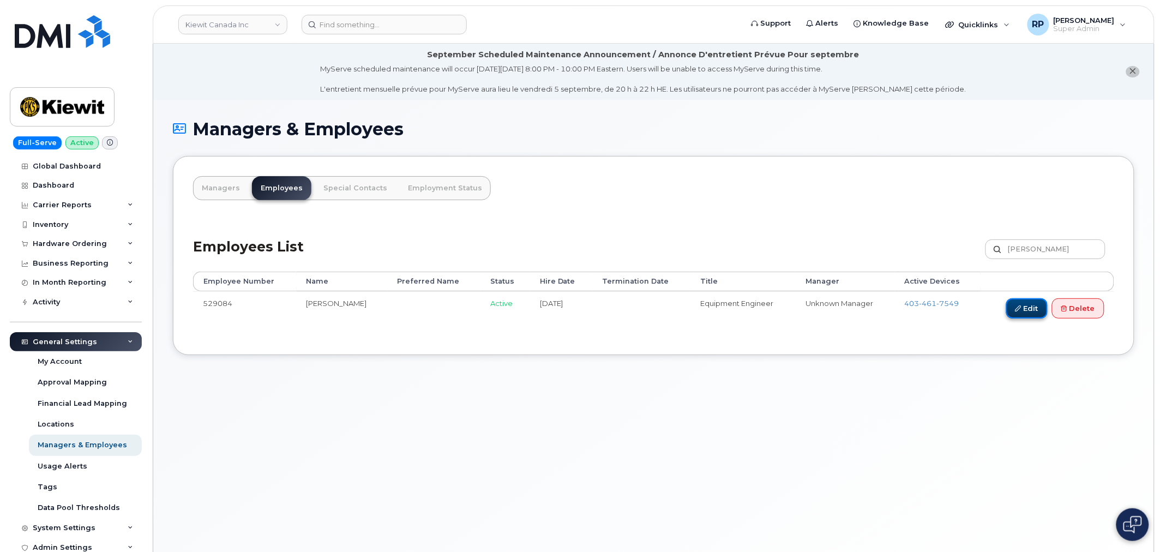
click at [1026, 312] on link "Edit" at bounding box center [1026, 308] width 41 height 20
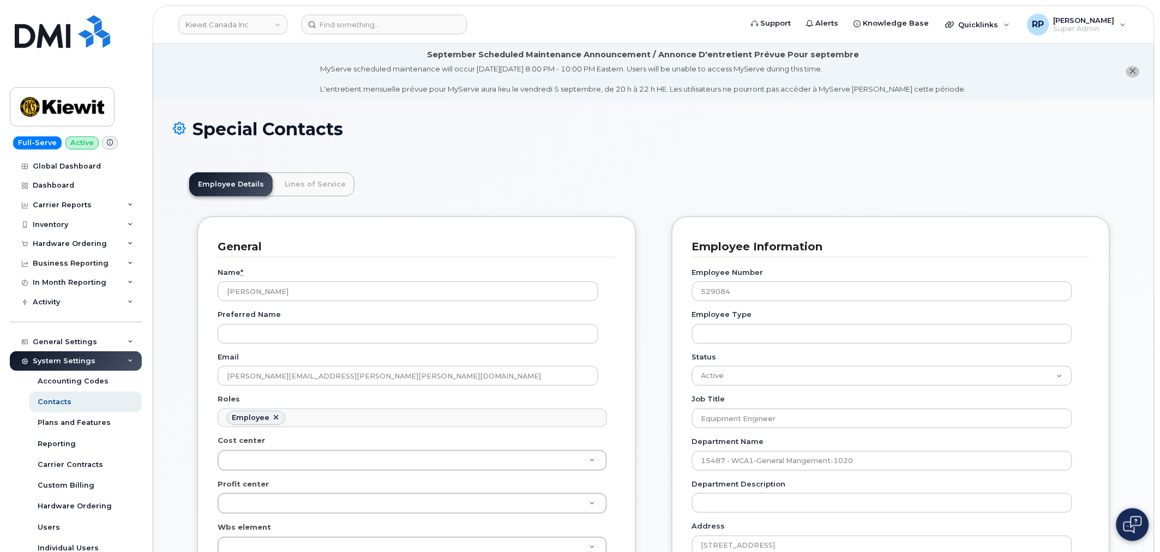
scroll to position [33, 0]
click at [353, 423] on ul "Employee" at bounding box center [412, 417] width 388 height 17
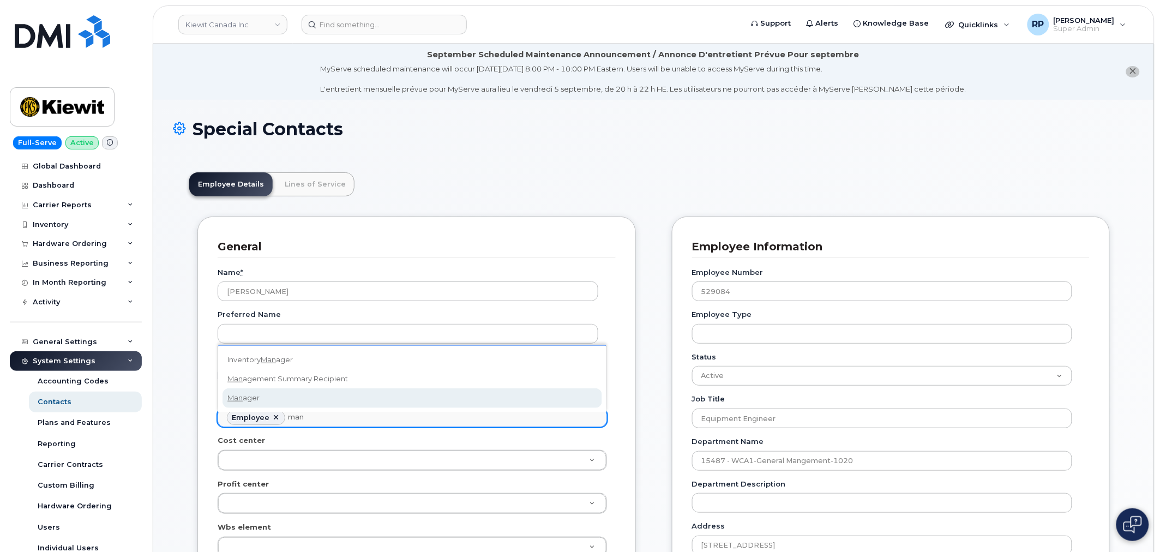
type input "man"
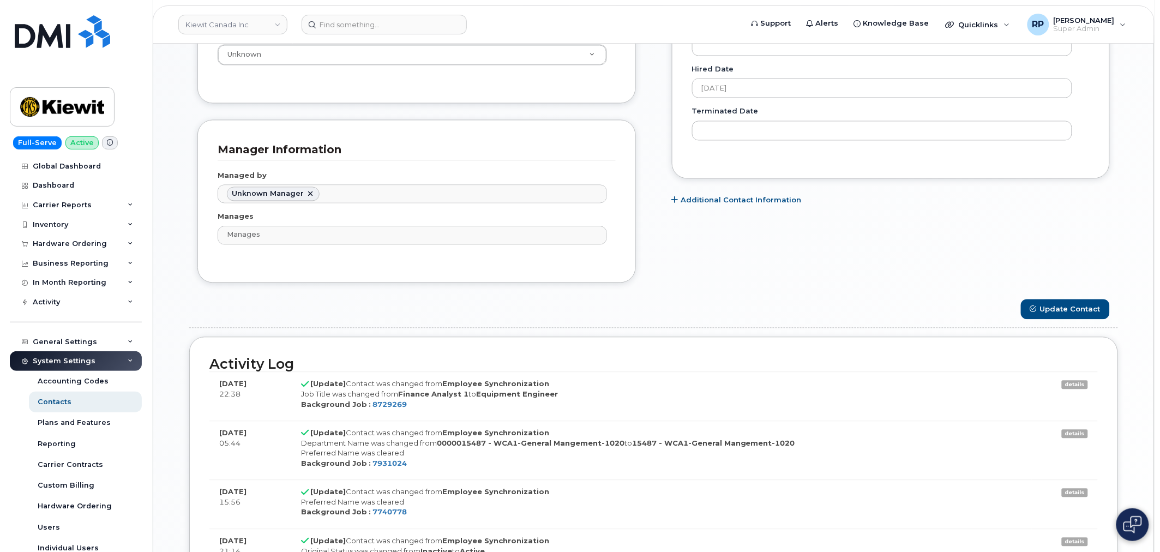
scroll to position [808, 0]
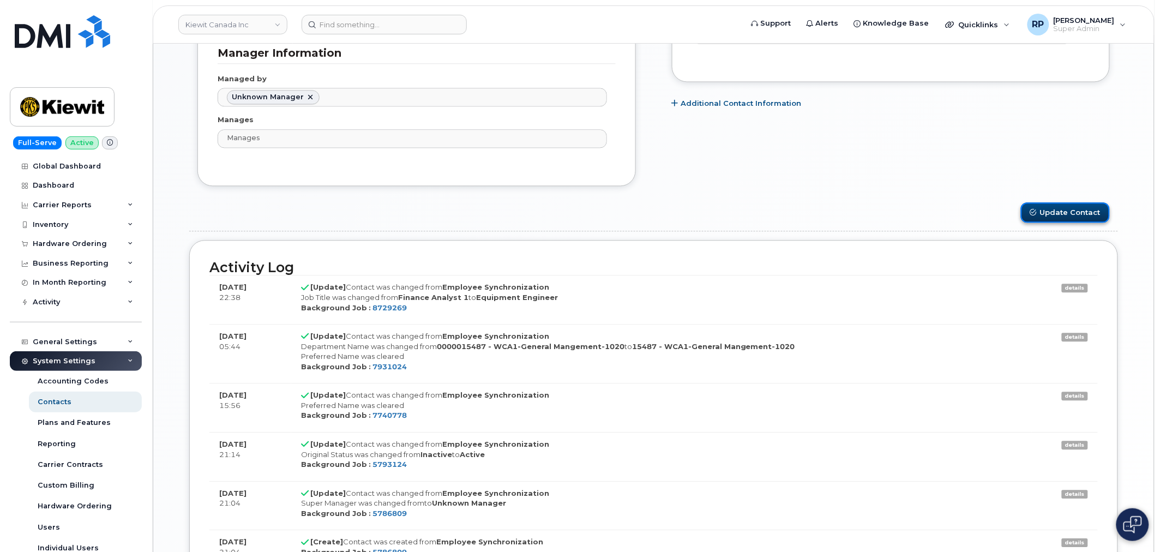
click at [1078, 211] on button "Update Contact" at bounding box center [1065, 212] width 89 height 20
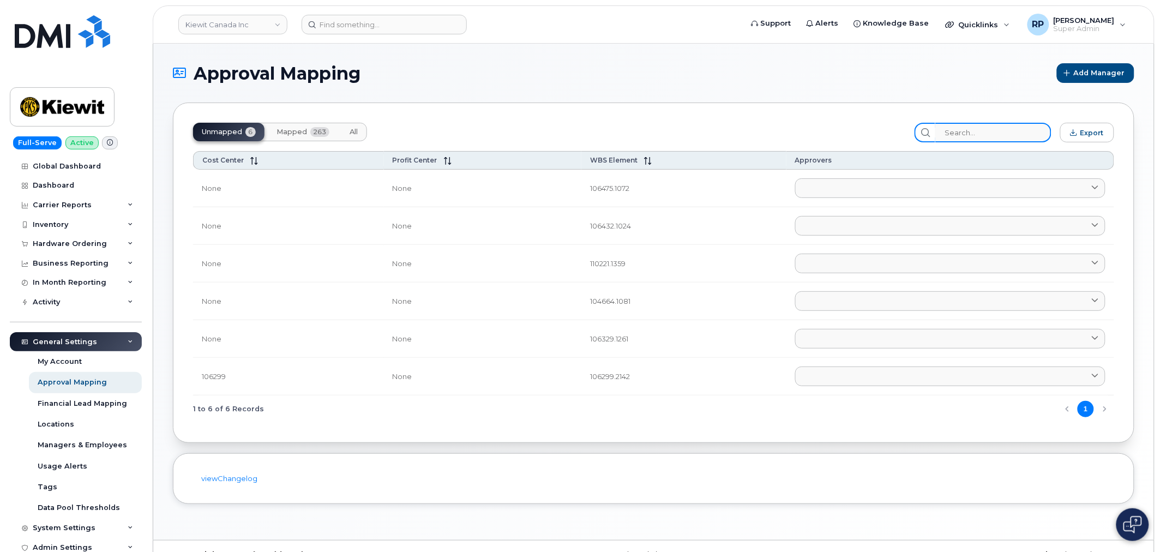
click at [1000, 134] on input "search" at bounding box center [993, 133] width 116 height 20
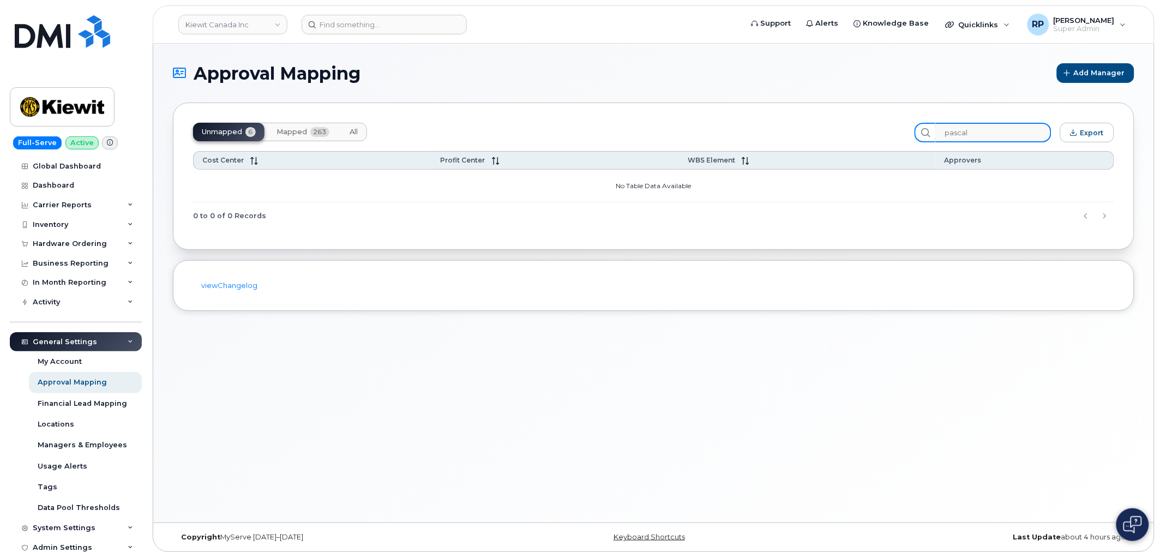
type input "pascal"
click at [293, 131] on span "Mapped" at bounding box center [291, 132] width 31 height 9
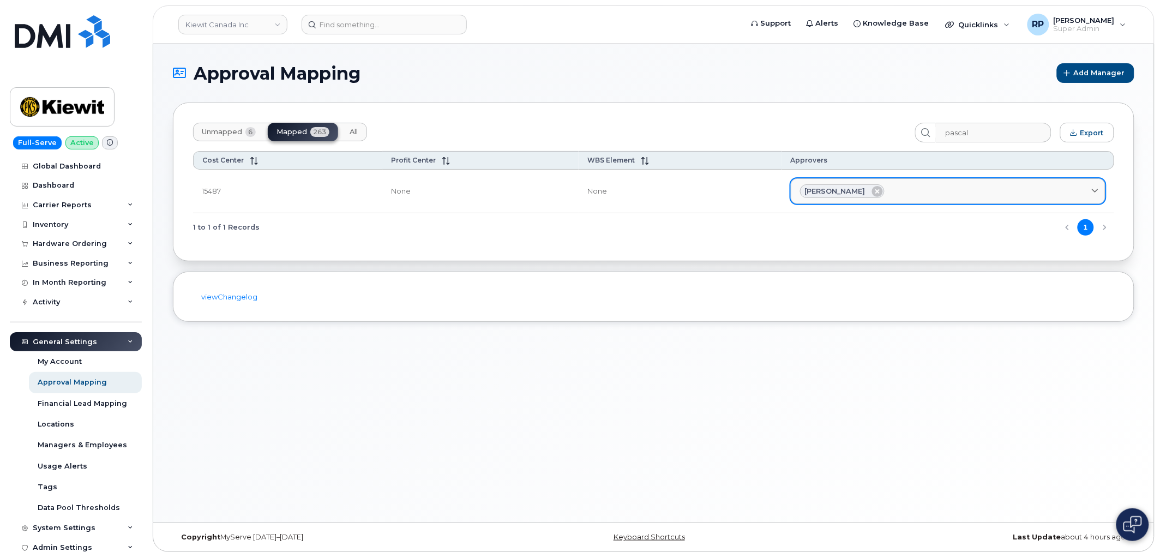
click at [1015, 195] on div "[PERSON_NAME]" at bounding box center [948, 191] width 296 height 14
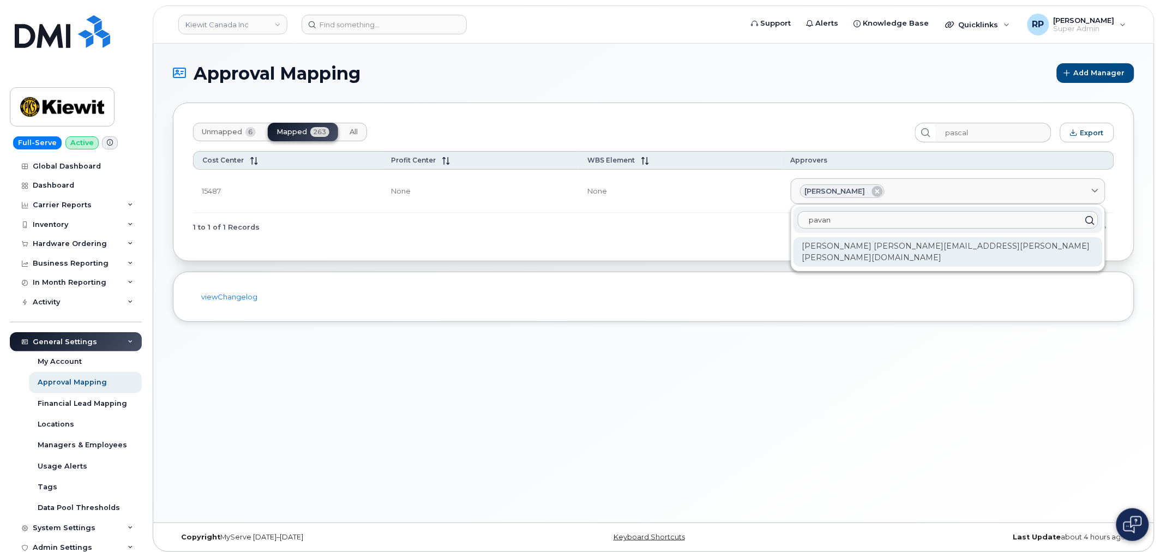
type input "pavan"
click at [919, 242] on div "[PERSON_NAME] [PERSON_NAME][EMAIL_ADDRESS][PERSON_NAME][PERSON_NAME][DOMAIN_NAM…" at bounding box center [947, 251] width 309 height 29
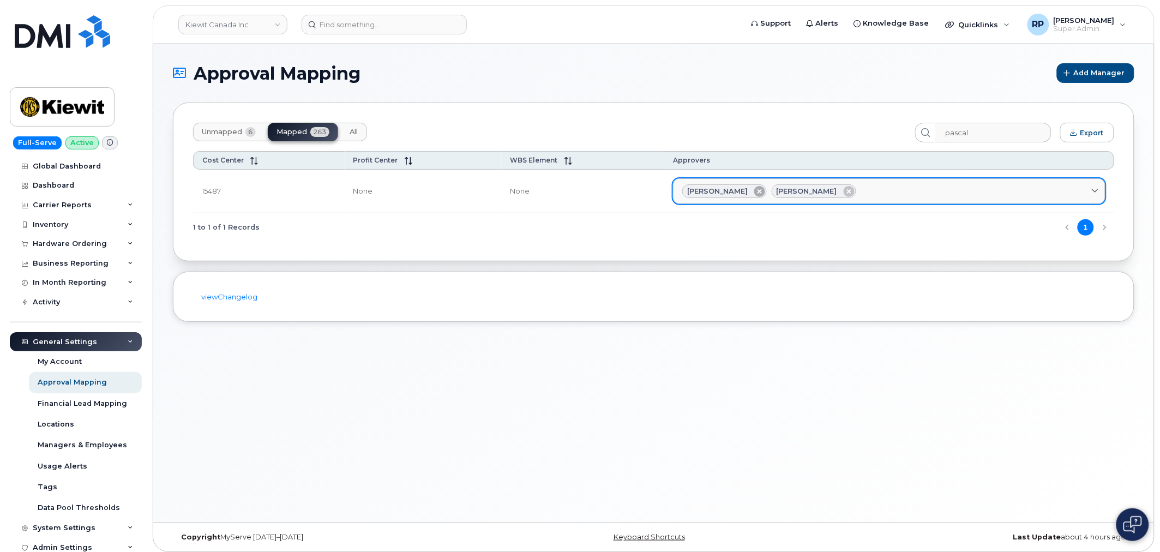
click at [765, 190] on icon at bounding box center [759, 191] width 11 height 11
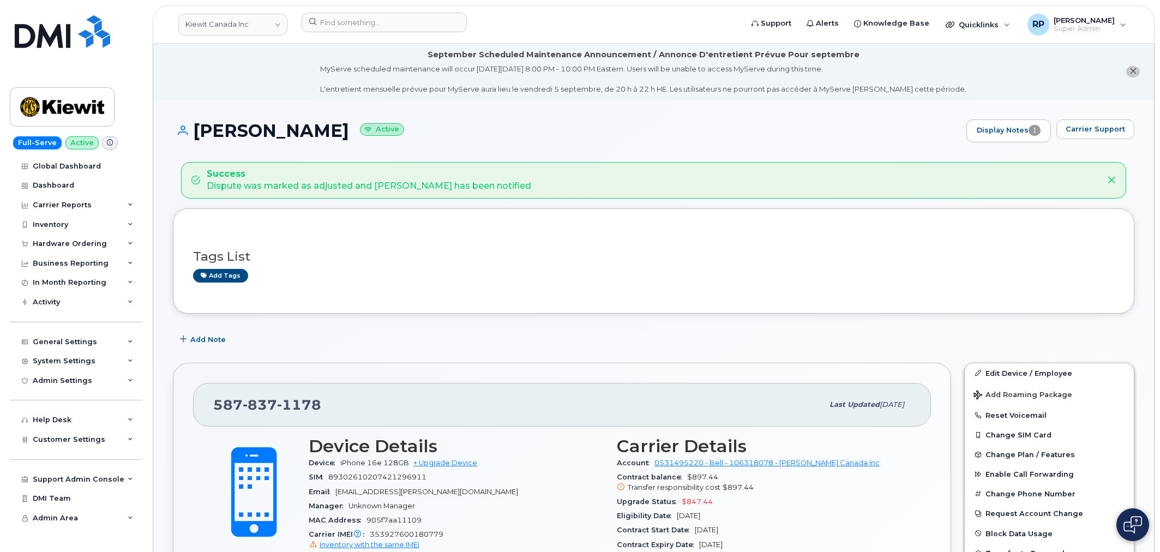
scroll to position [394, 0]
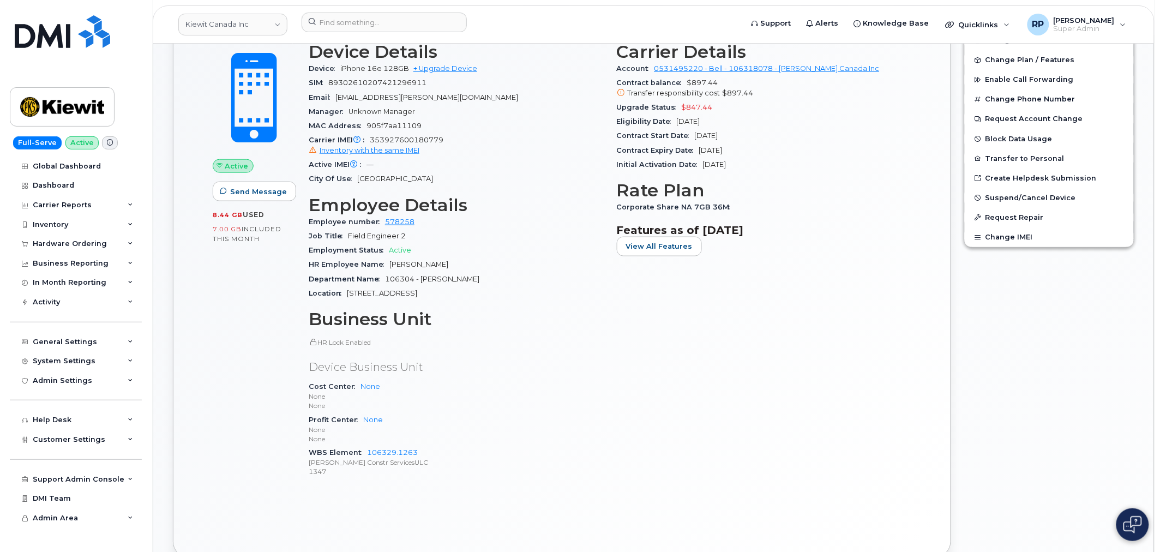
click at [597, 428] on p "None" at bounding box center [456, 429] width 295 height 9
